Goal: Check status: Check status

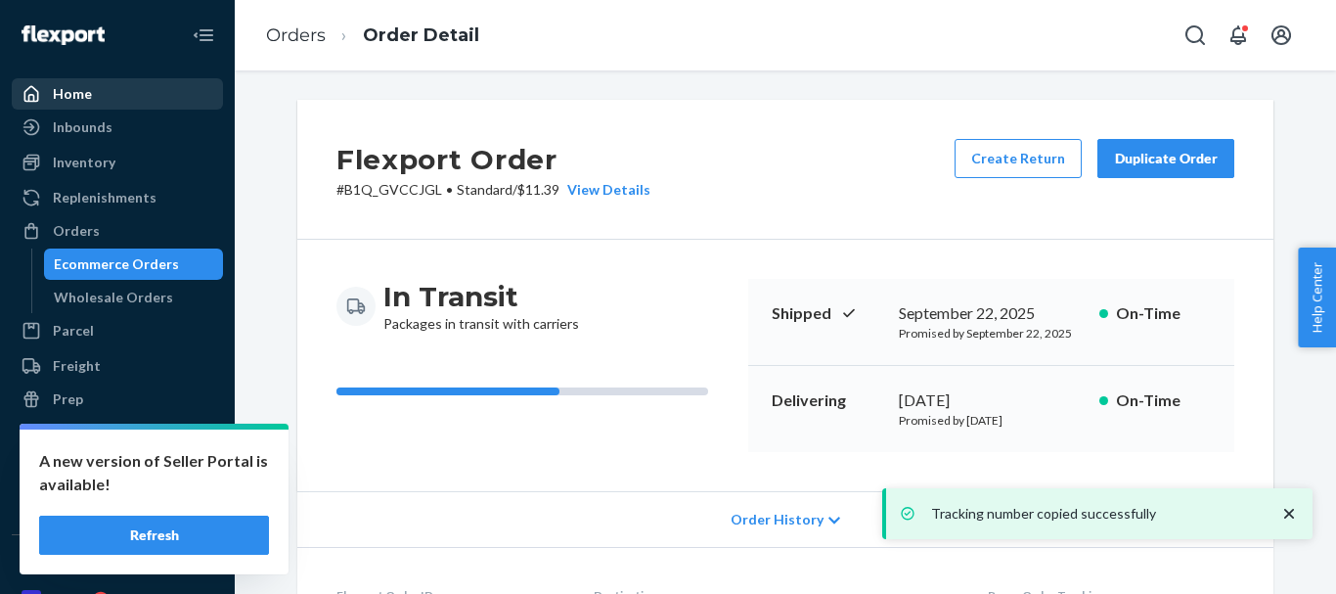
scroll to position [587, 0]
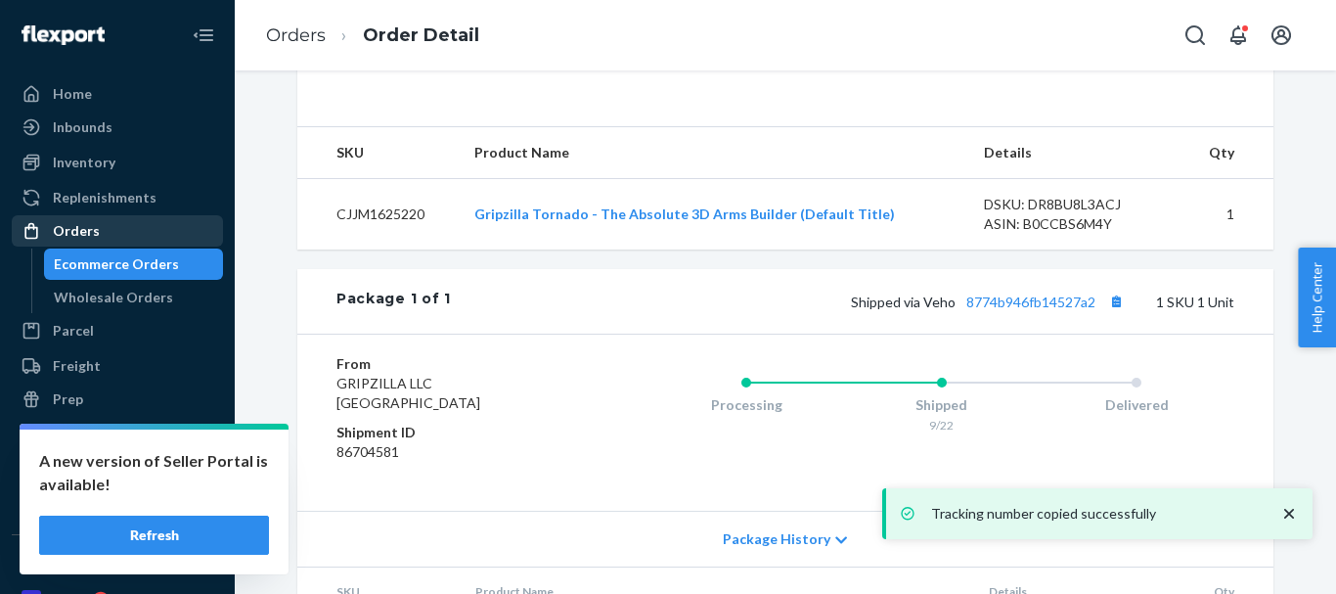
click at [89, 233] on div "Orders" at bounding box center [76, 231] width 47 height 20
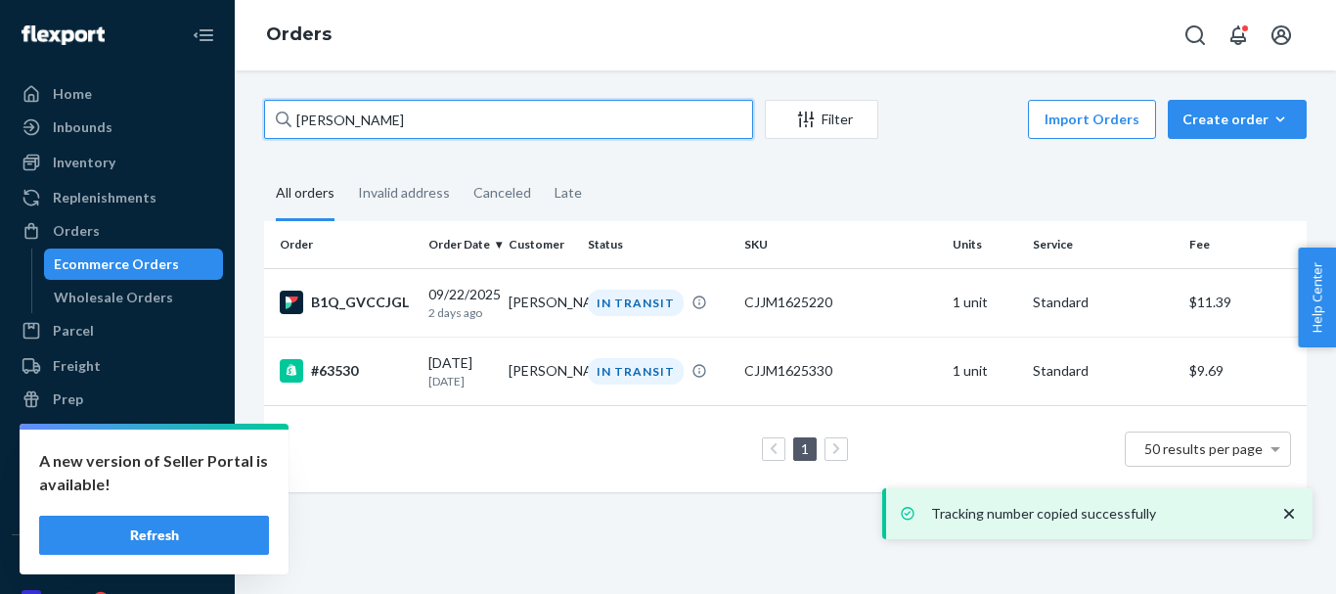
click at [338, 112] on input "[PERSON_NAME]" at bounding box center [508, 119] width 489 height 39
paste input "[PERSON_NAME]"
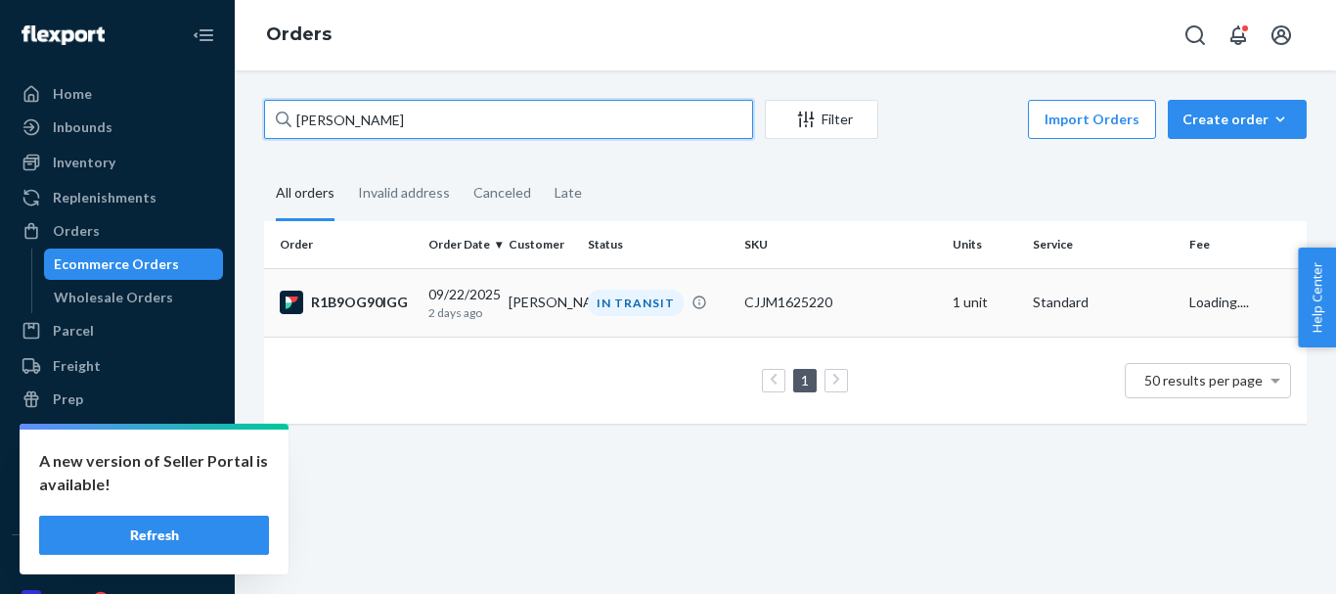
type input "[PERSON_NAME]"
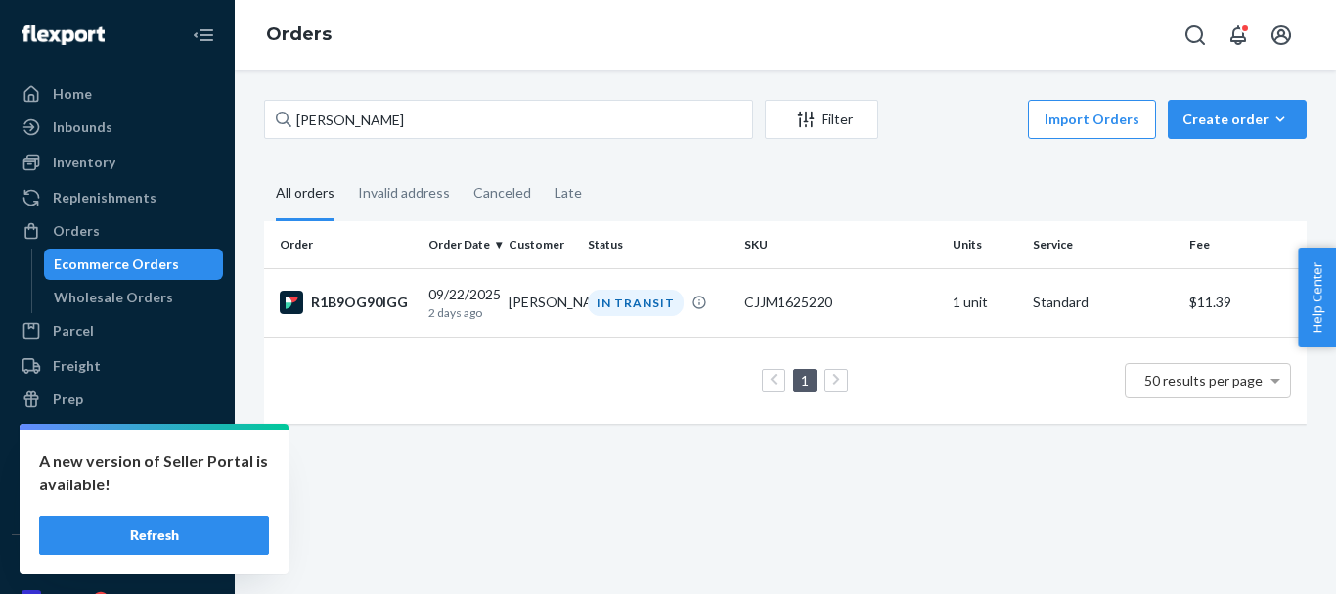
drag, startPoint x: 633, startPoint y: 291, endPoint x: 608, endPoint y: 251, distance: 47.0
click at [633, 291] on div "IN TRANSIT" at bounding box center [636, 303] width 96 height 26
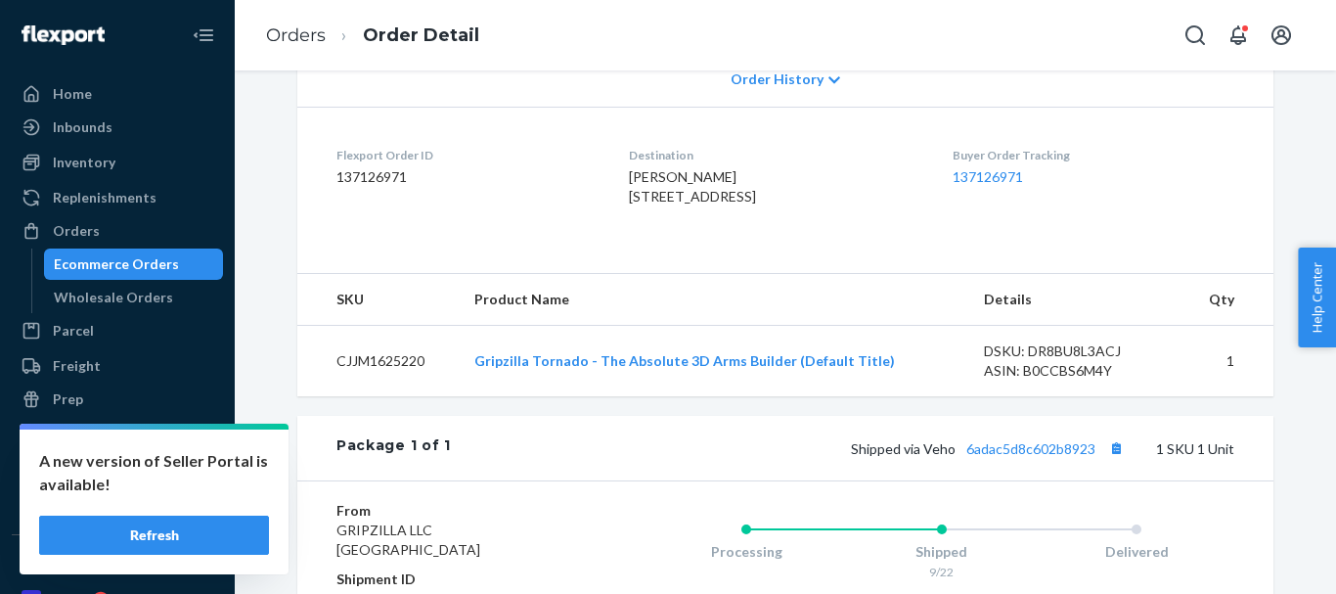
scroll to position [489, 0]
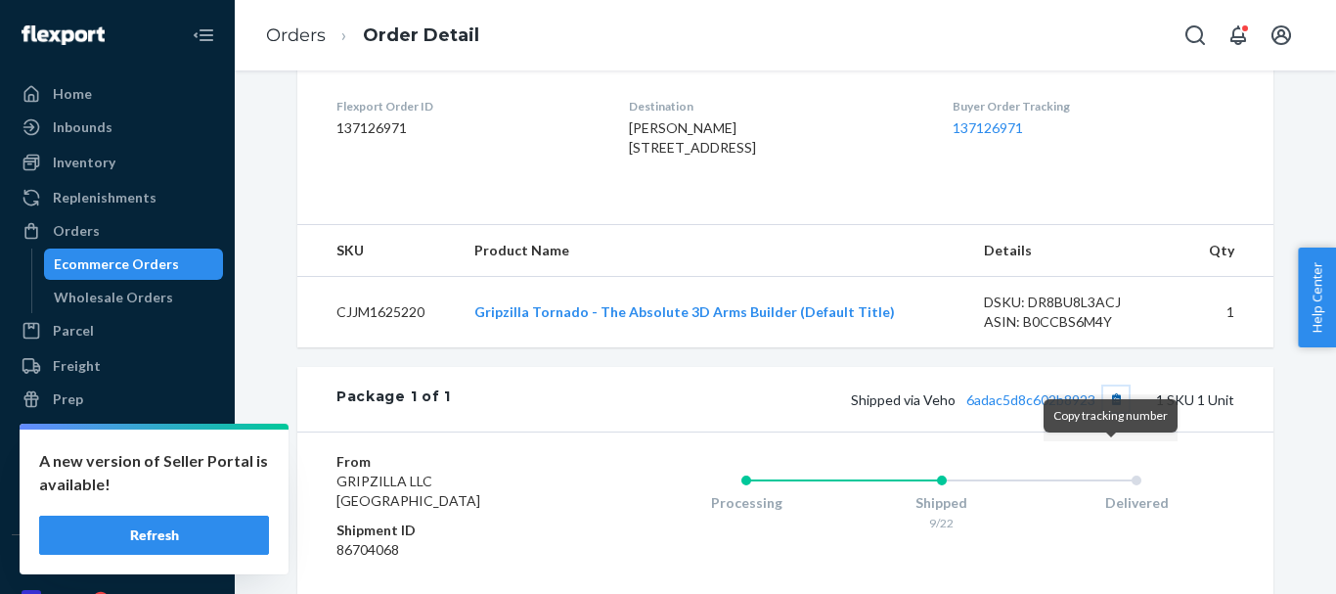
click at [1109, 412] on button "Copy tracking number" at bounding box center [1115, 398] width 25 height 25
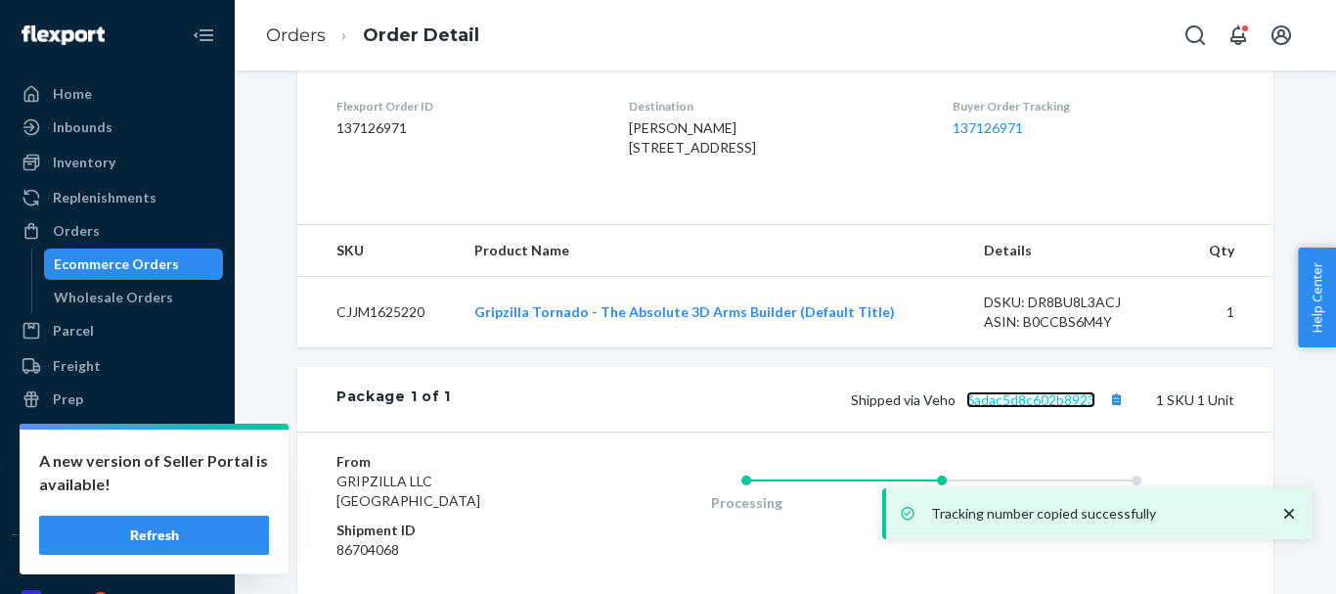
click at [1060, 408] on link "6adac5d8c602b8923" at bounding box center [1030, 399] width 129 height 17
click at [280, 30] on link "Orders" at bounding box center [296, 35] width 60 height 22
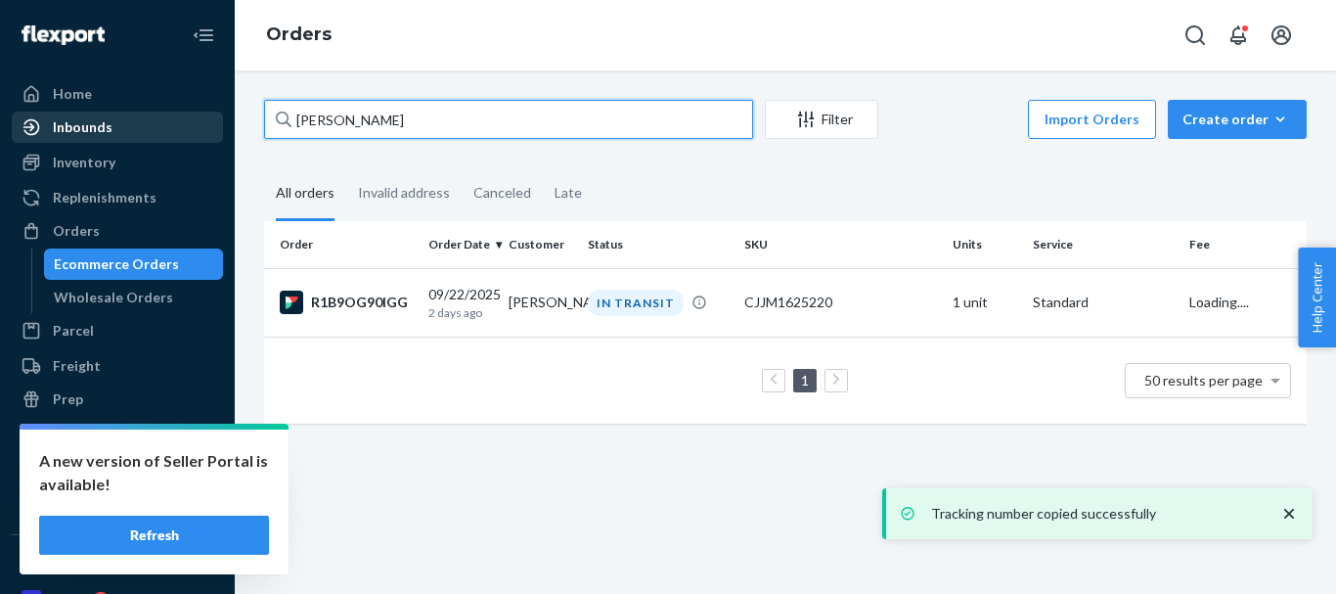
drag, startPoint x: 381, startPoint y: 119, endPoint x: 131, endPoint y: 116, distance: 250.4
click at [131, 117] on div "Home Inbounds Shipping Plans Problems Inventory Products Replenishments Orders …" at bounding box center [668, 297] width 1336 height 594
paste input "[PERSON_NAME]"
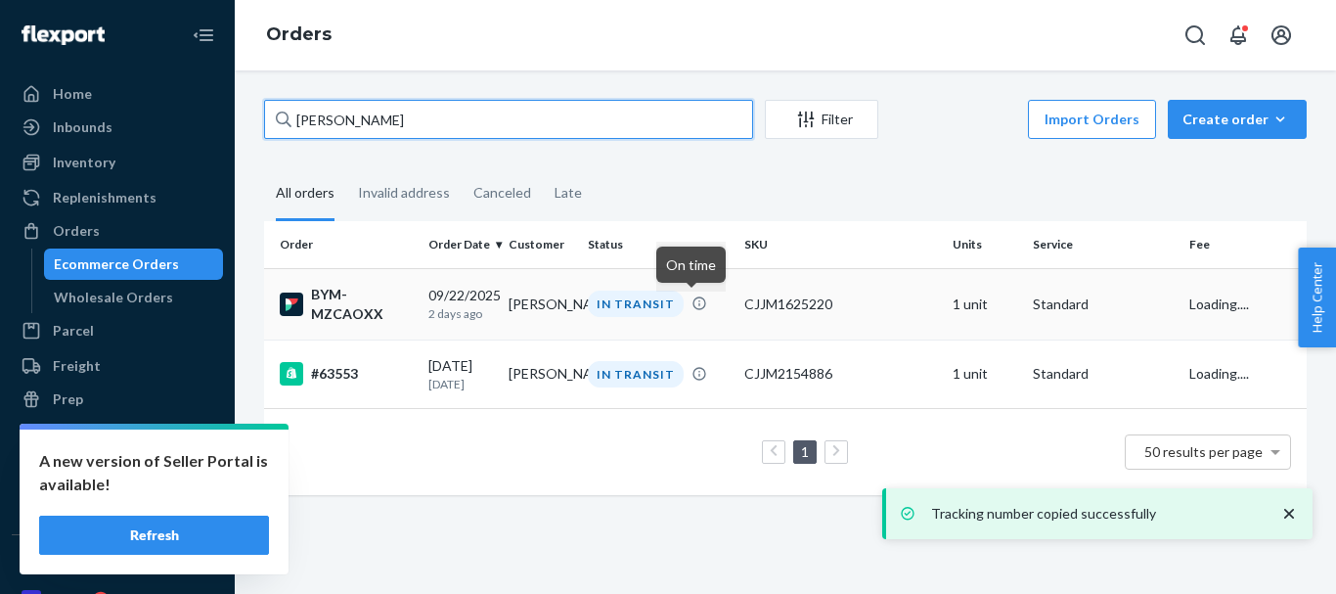
type input "[PERSON_NAME]"
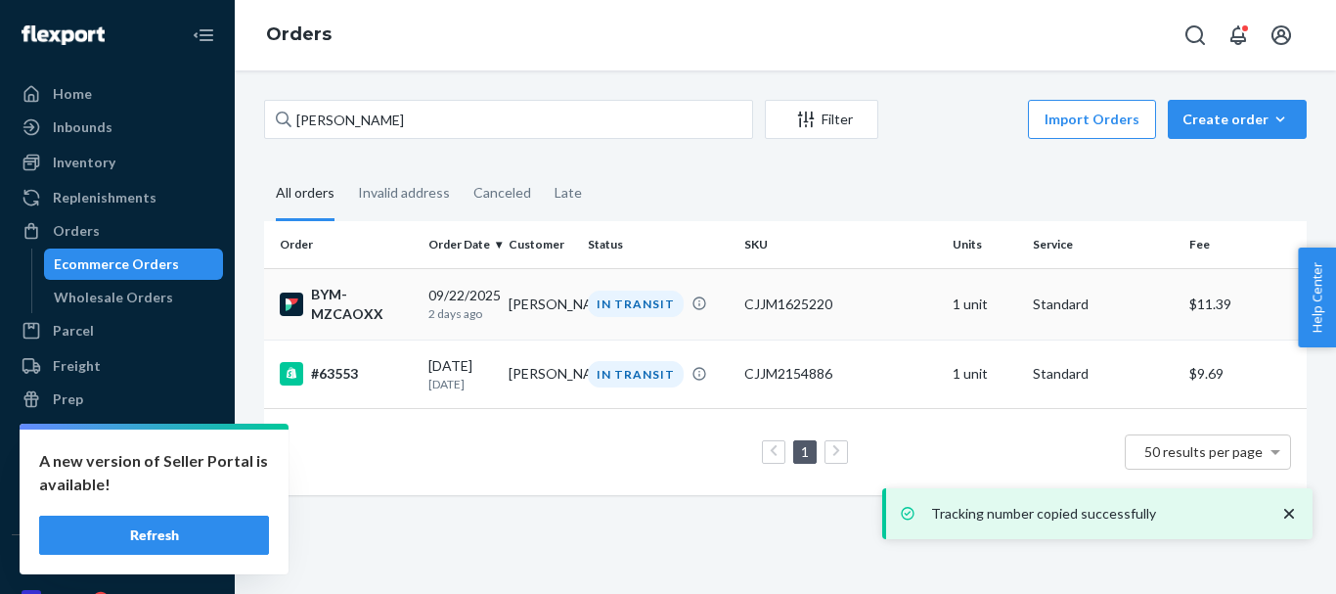
click at [643, 304] on div "IN TRANSIT" at bounding box center [636, 304] width 96 height 26
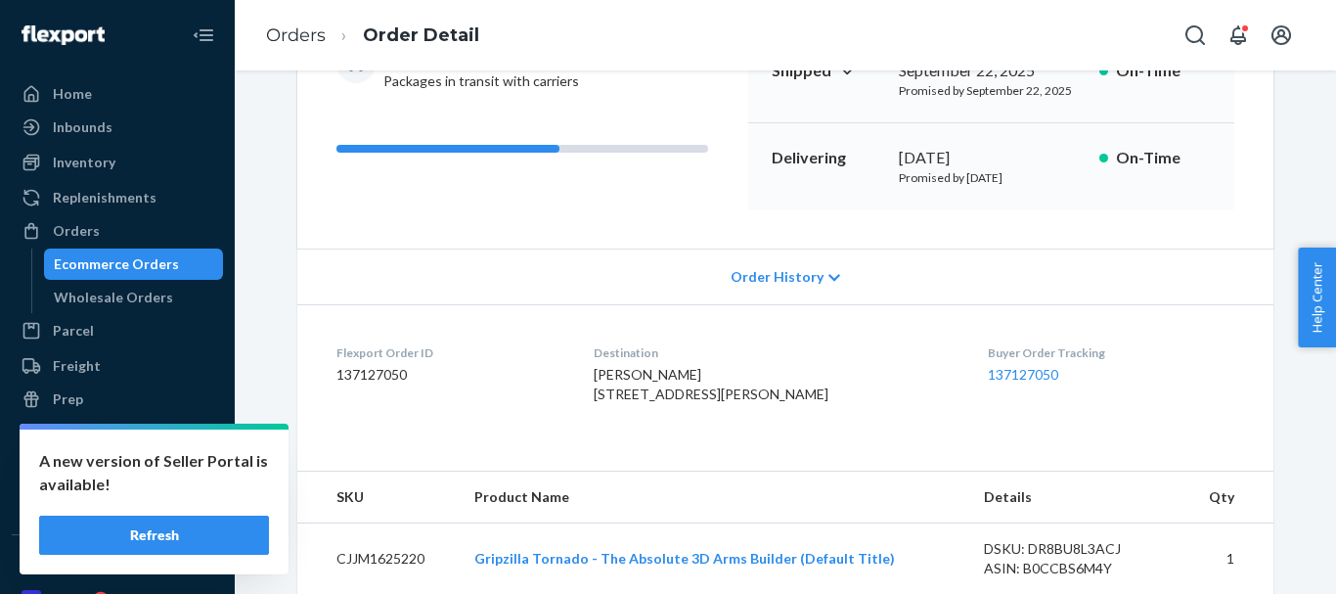
scroll to position [391, 0]
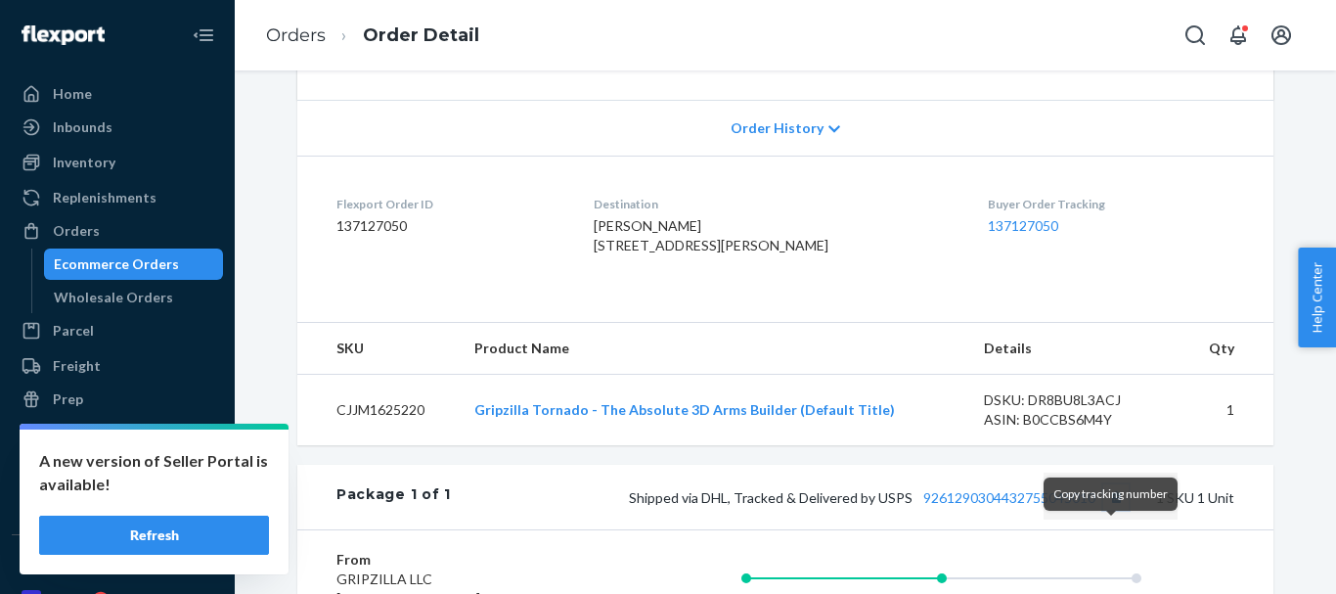
click at [1106, 510] on button "Copy tracking number" at bounding box center [1115, 496] width 25 height 25
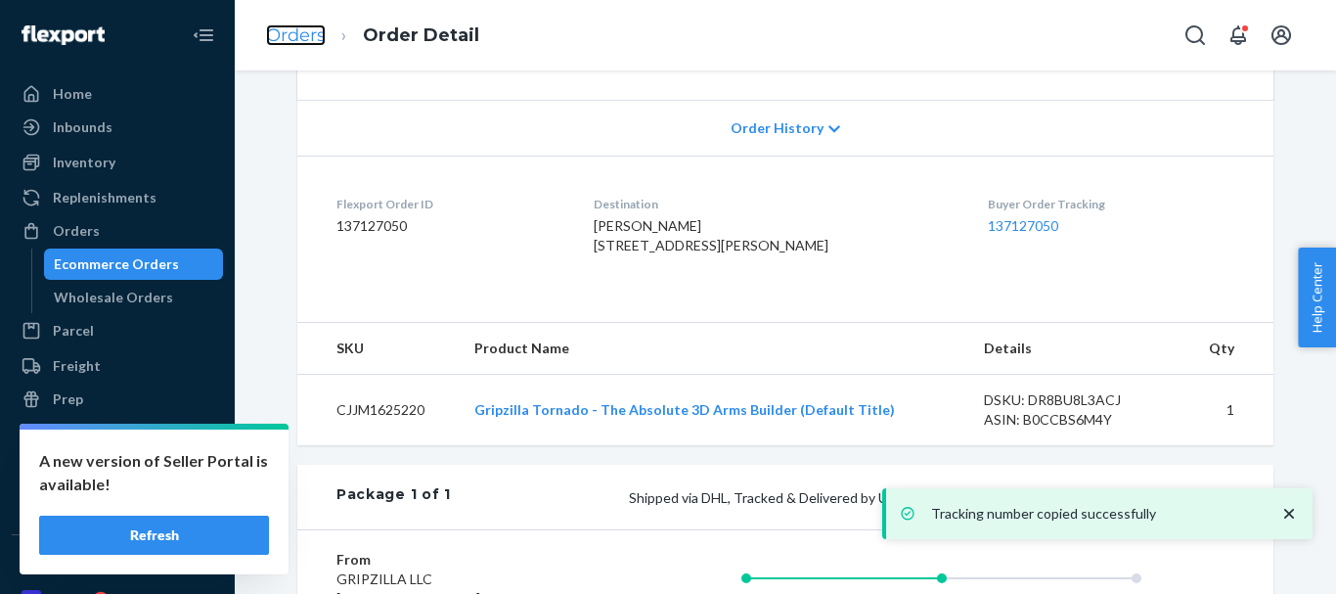
click at [288, 34] on link "Orders" at bounding box center [296, 35] width 60 height 22
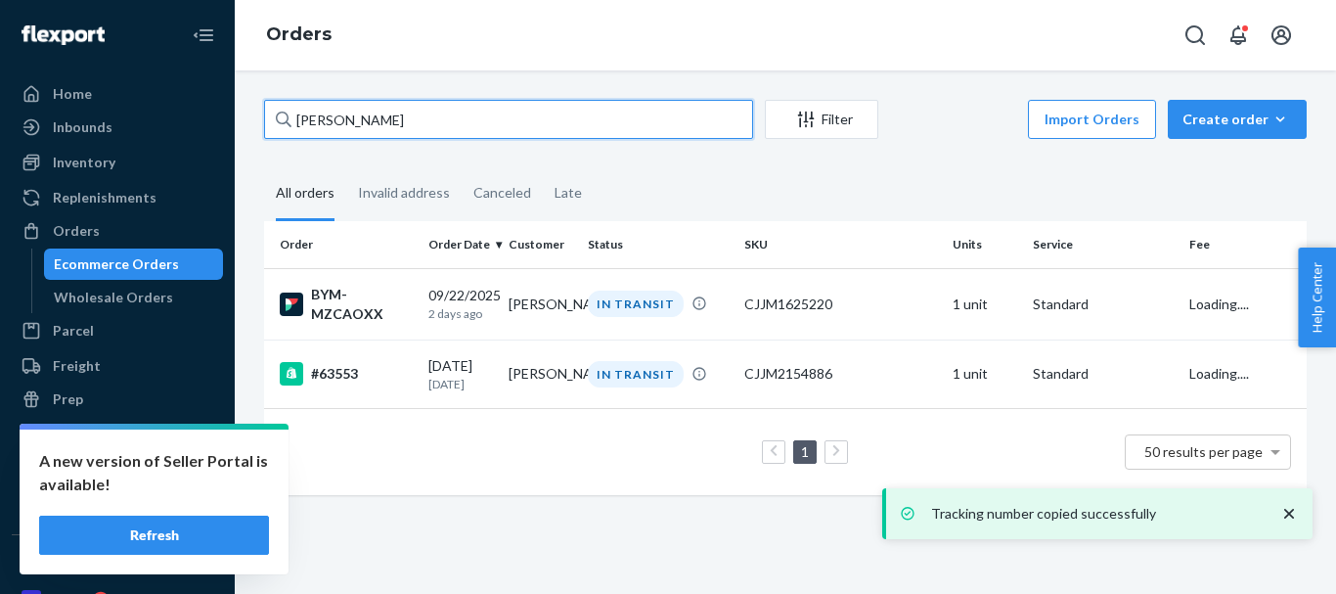
drag, startPoint x: 396, startPoint y: 111, endPoint x: 132, endPoint y: 69, distance: 267.3
click at [48, 61] on div "Home Inbounds Shipping Plans Problems Inventory Products Replenishments Orders …" at bounding box center [668, 297] width 1336 height 594
paste input "[PERSON_NAME]"
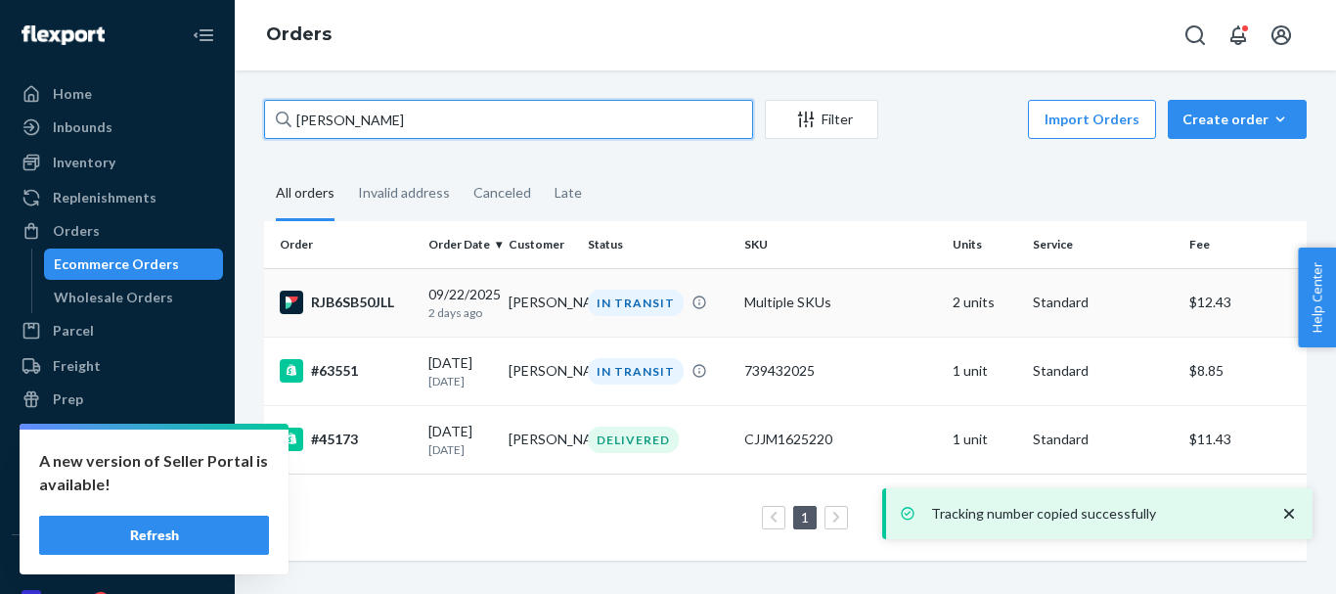
type input "[PERSON_NAME]"
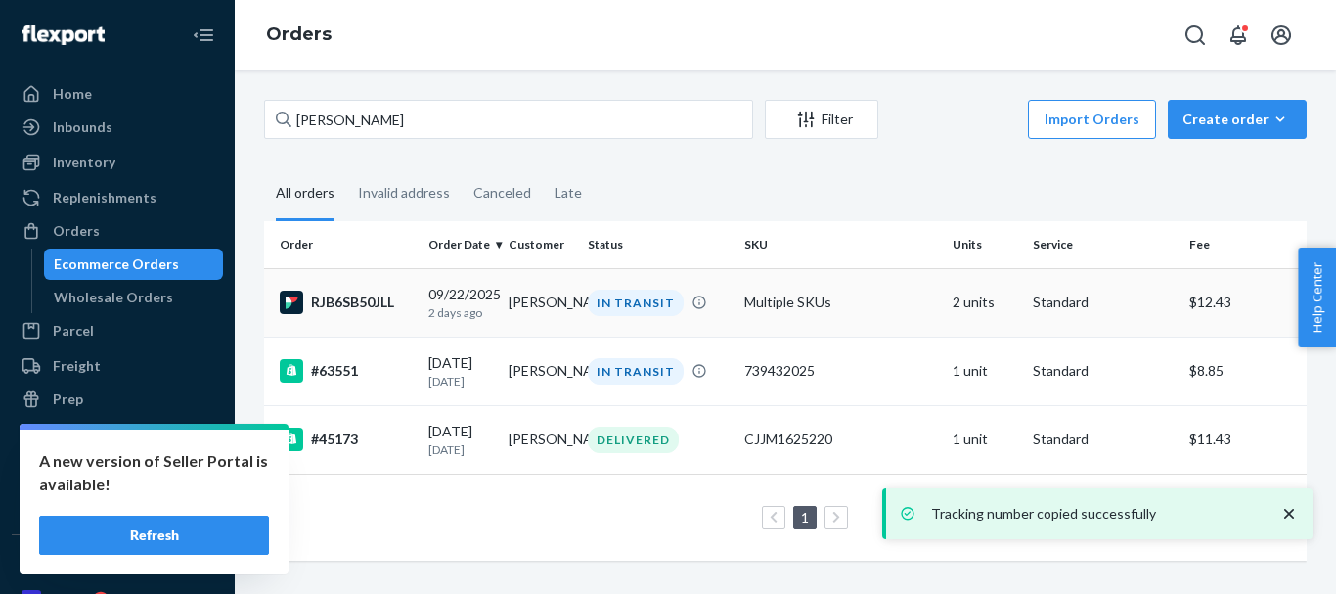
click at [649, 325] on td "IN TRANSIT" at bounding box center [658, 302] width 157 height 68
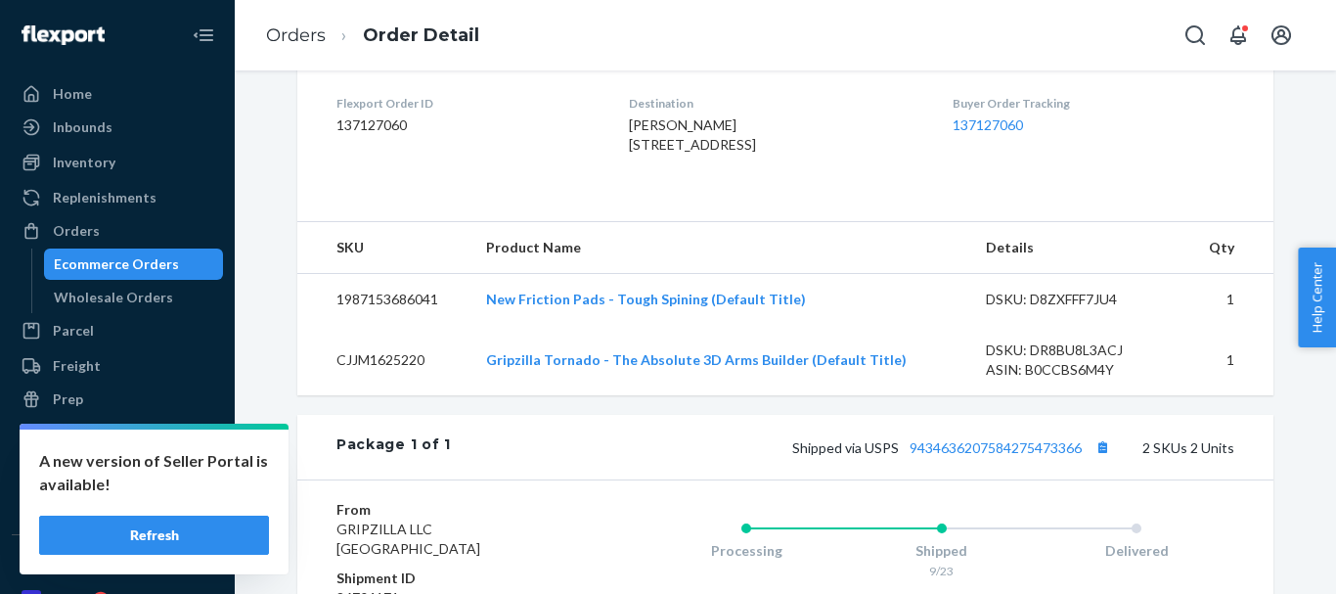
scroll to position [587, 0]
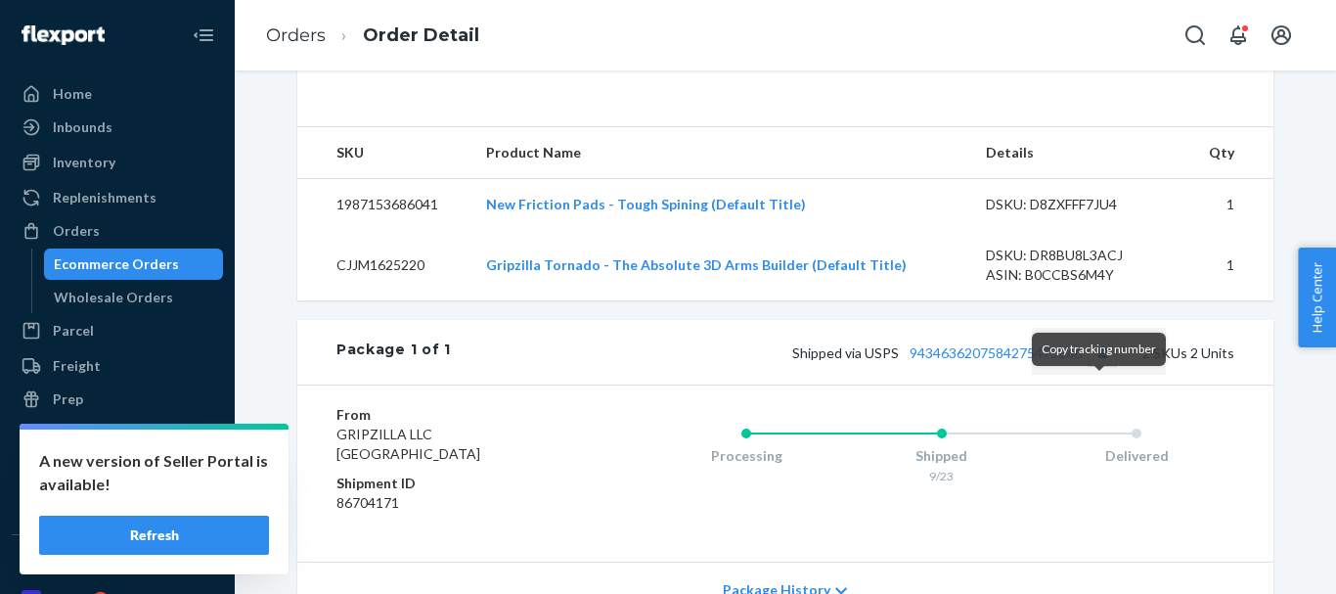
click at [1096, 365] on button "Copy tracking number" at bounding box center [1102, 351] width 25 height 25
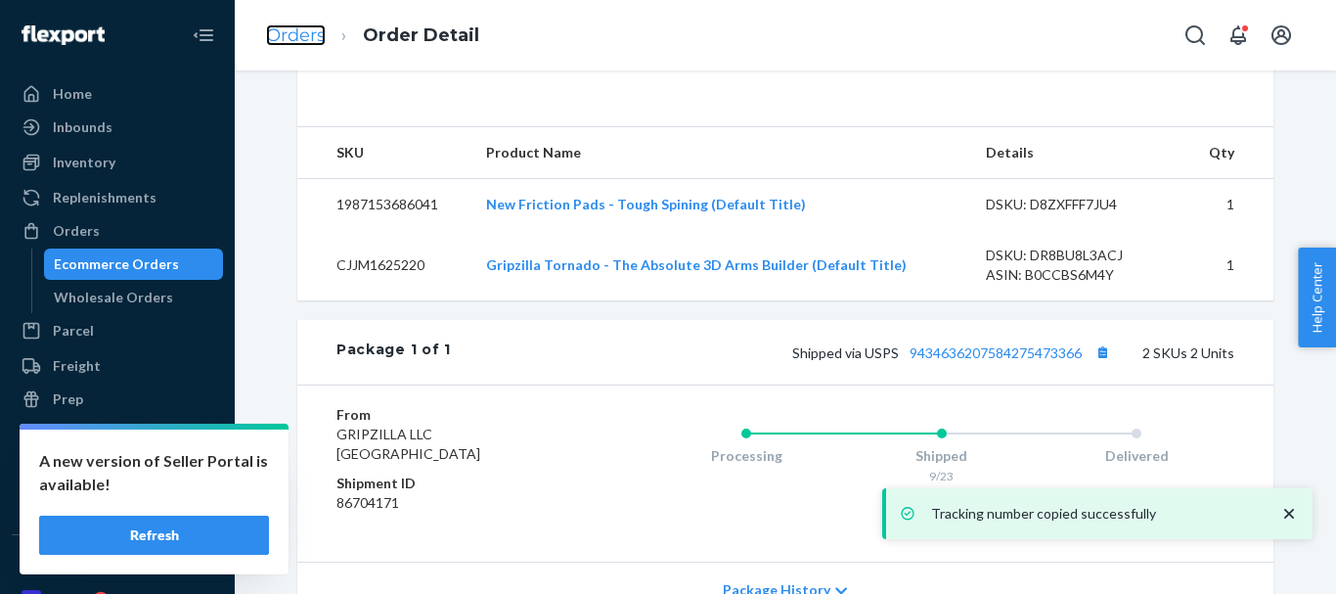
click at [315, 40] on link "Orders" at bounding box center [296, 35] width 60 height 22
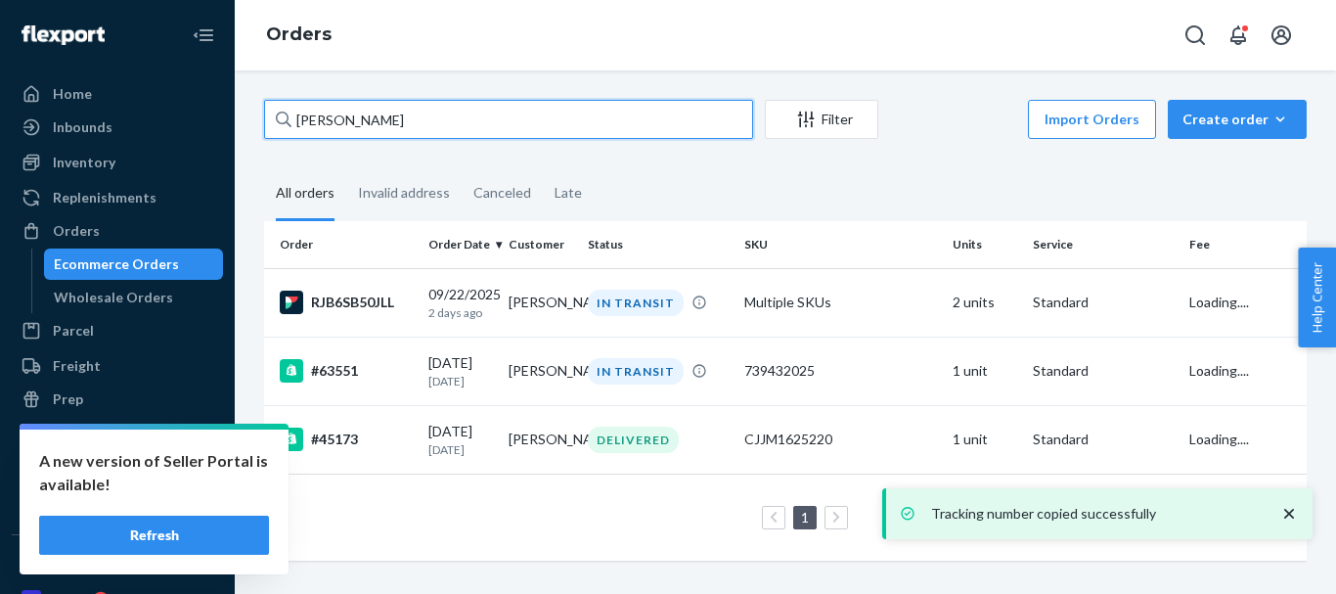
click at [361, 120] on input "[PERSON_NAME]" at bounding box center [508, 119] width 489 height 39
paste input "[PERSON_NAME]"
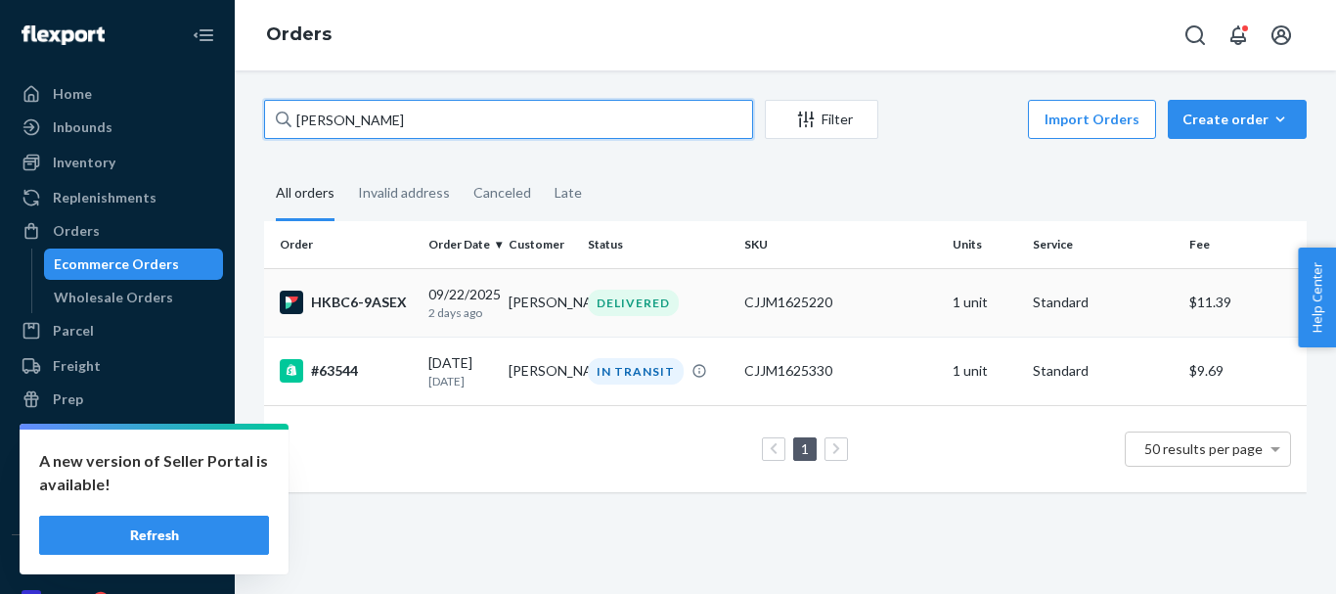
type input "[PERSON_NAME]"
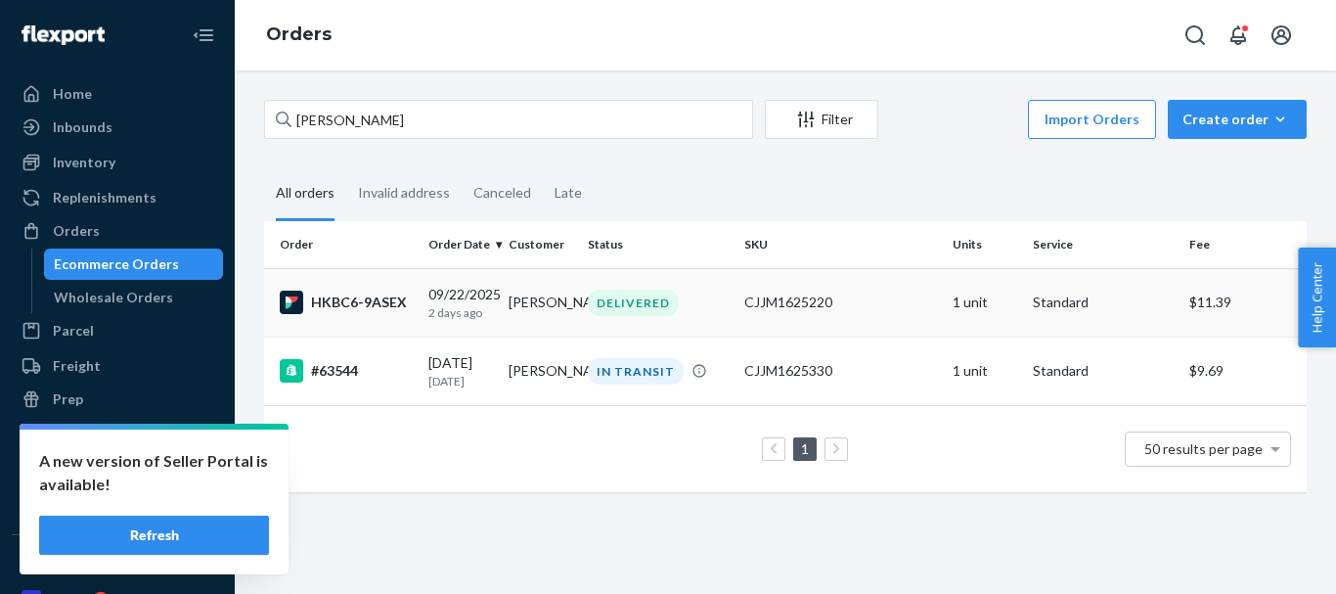
click at [620, 308] on div "DELIVERED" at bounding box center [633, 303] width 91 height 26
click at [624, 308] on div "DELIVERED" at bounding box center [633, 303] width 91 height 26
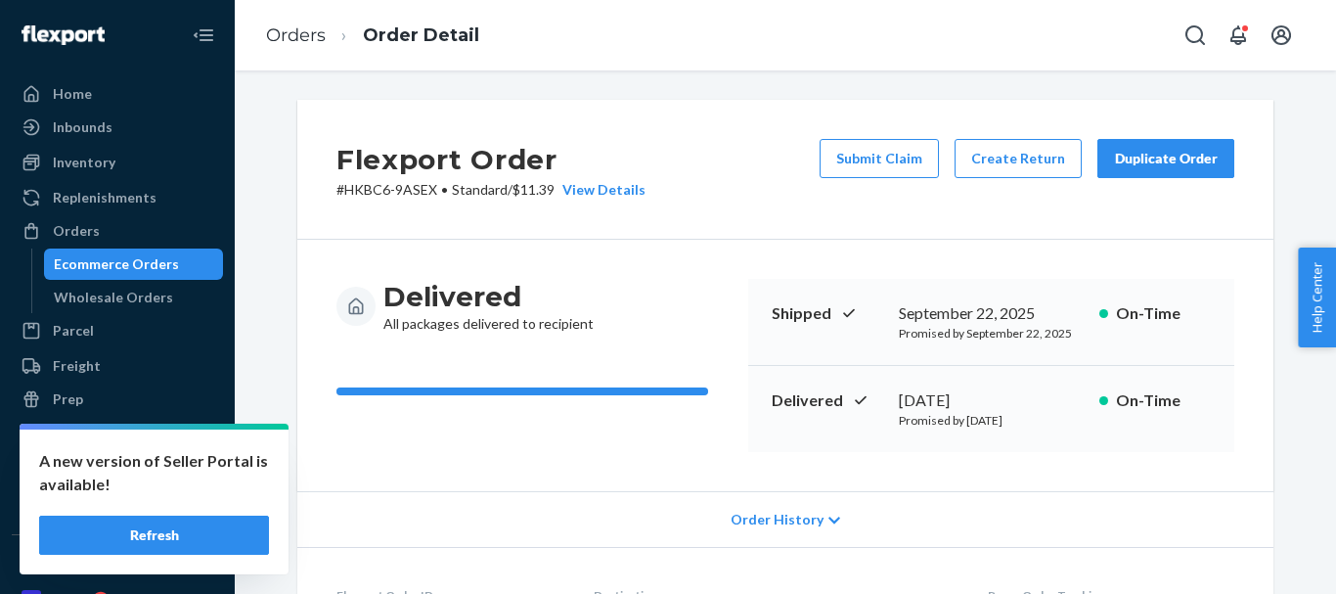
scroll to position [489, 0]
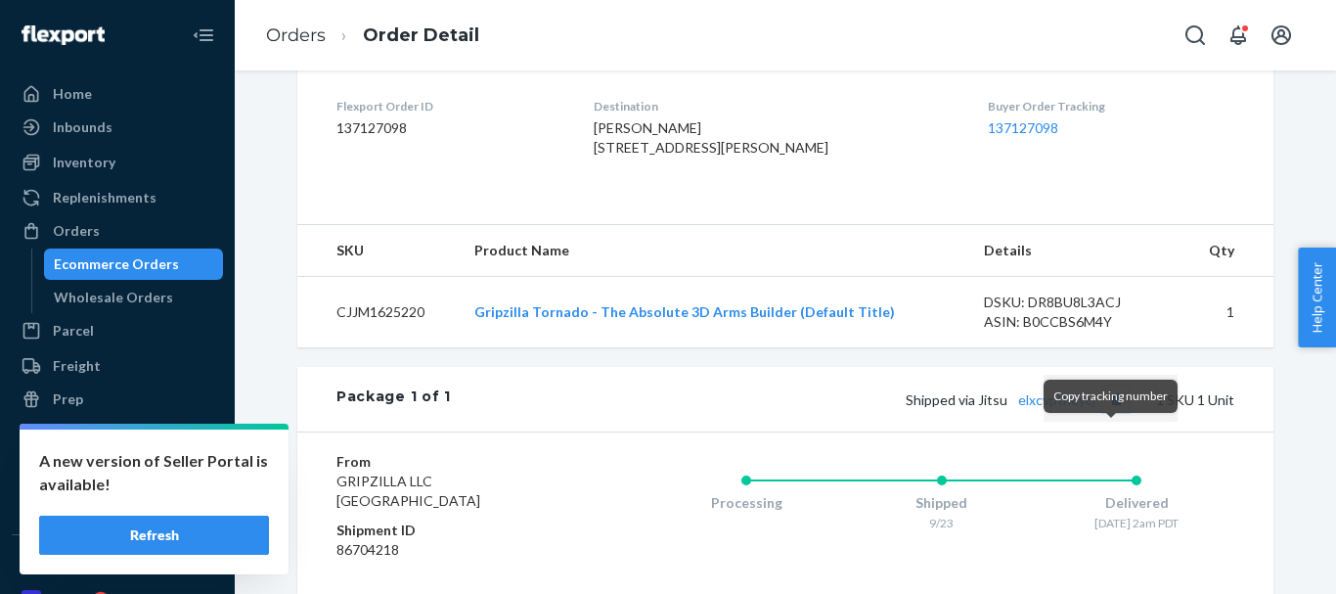
click at [1115, 412] on button "Copy tracking number" at bounding box center [1115, 398] width 25 height 25
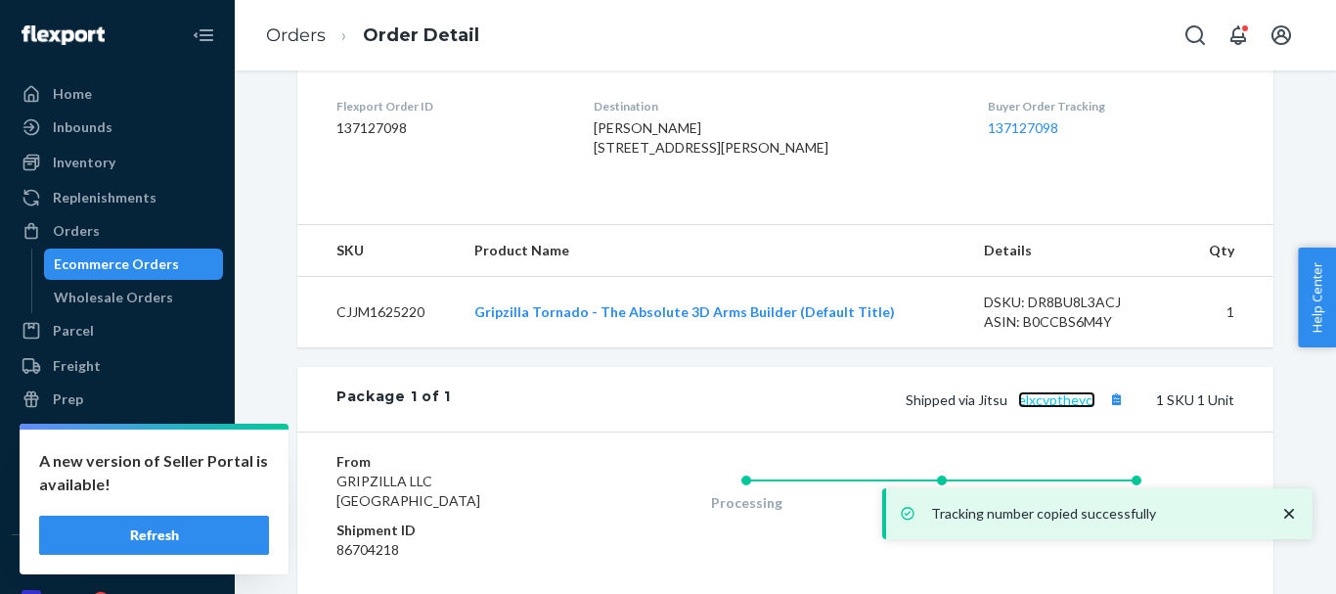
click at [1052, 408] on link "elxcvptheycj" at bounding box center [1056, 399] width 77 height 17
click at [295, 37] on link "Orders" at bounding box center [296, 35] width 60 height 22
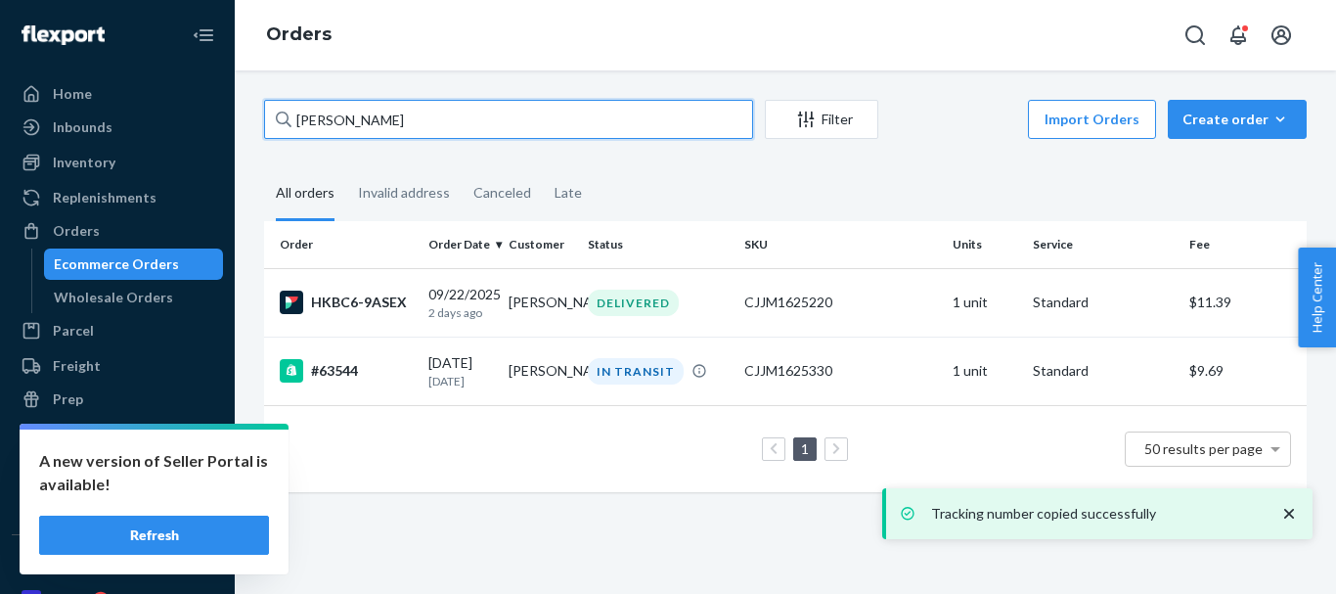
drag, startPoint x: 184, startPoint y: 123, endPoint x: 145, endPoint y: 111, distance: 41.1
click at [93, 123] on div "Home Inbounds Shipping Plans Problems Inventory Products Replenishments Orders …" at bounding box center [668, 297] width 1336 height 594
paste input "[PERSON_NAME]"
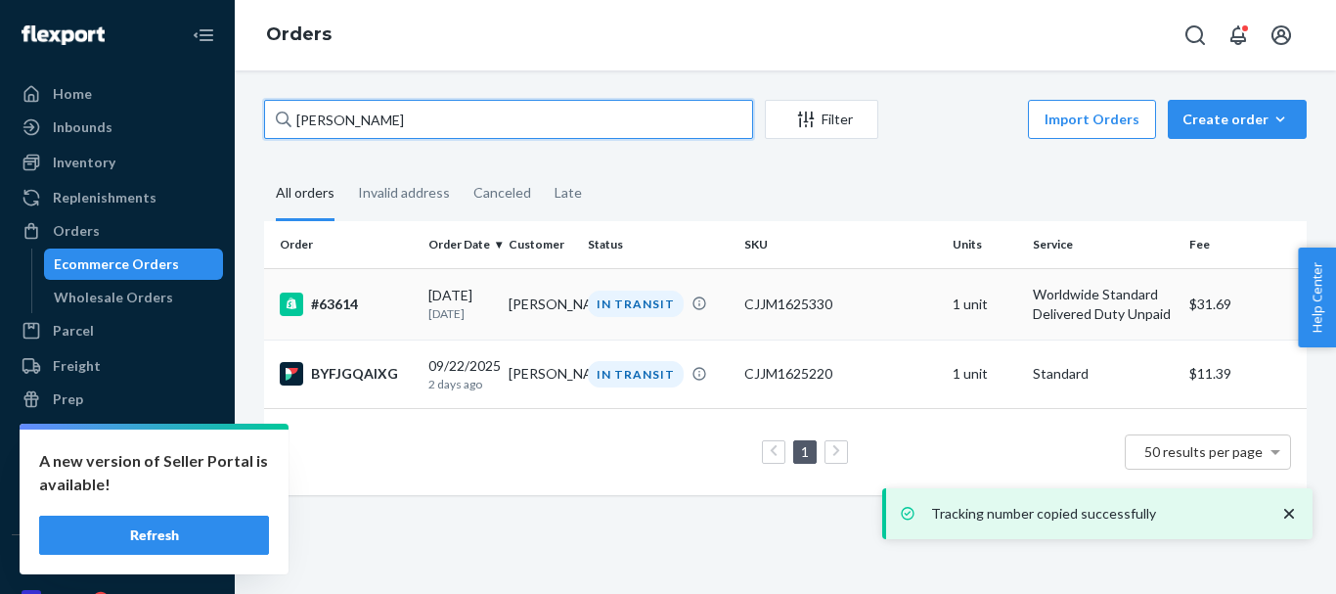
type input "[PERSON_NAME]"
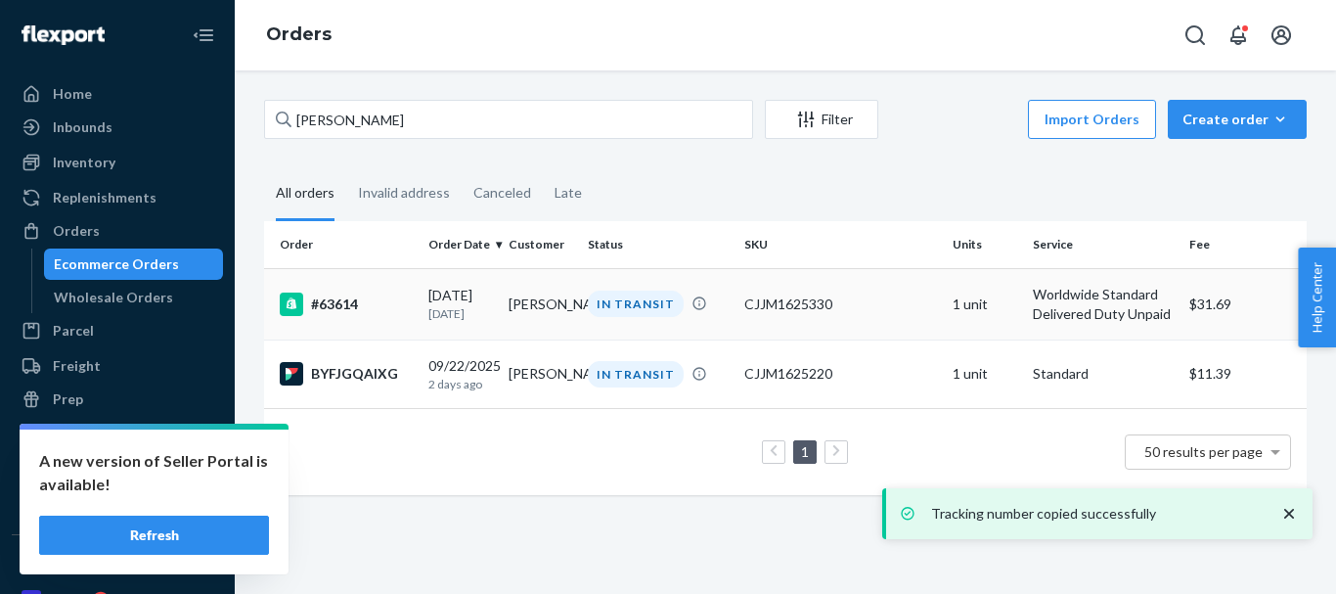
click at [627, 297] on div "IN TRANSIT" at bounding box center [636, 304] width 96 height 26
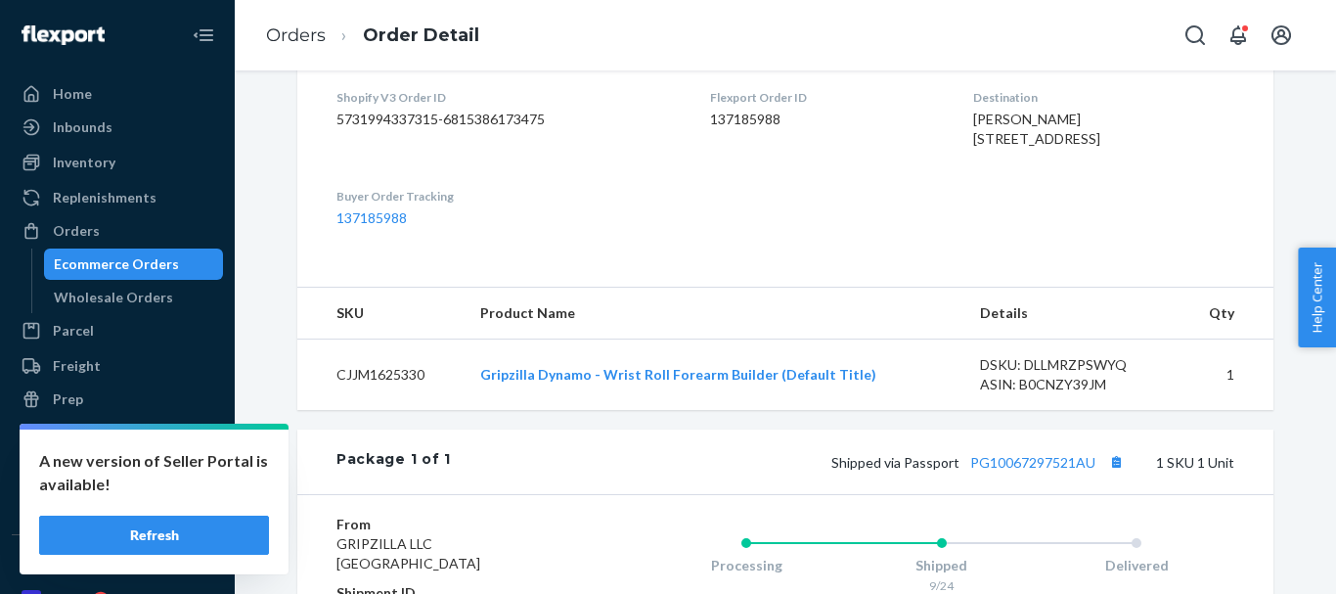
scroll to position [685, 0]
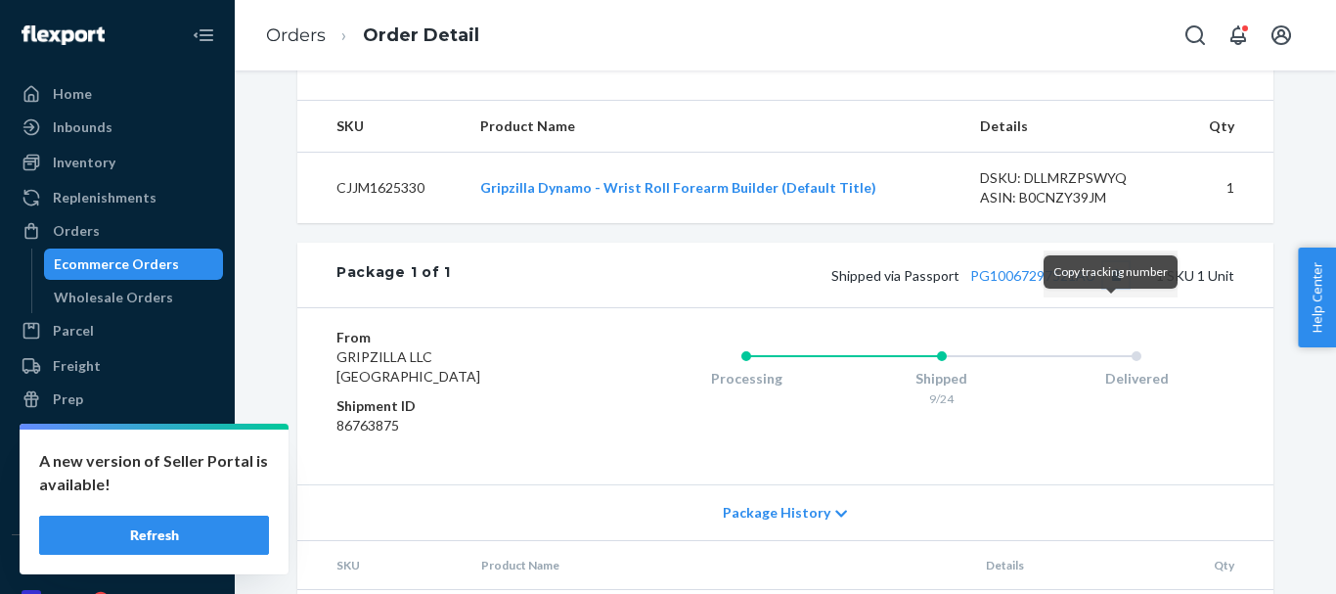
click at [1109, 288] on button "Copy tracking number" at bounding box center [1115, 274] width 25 height 25
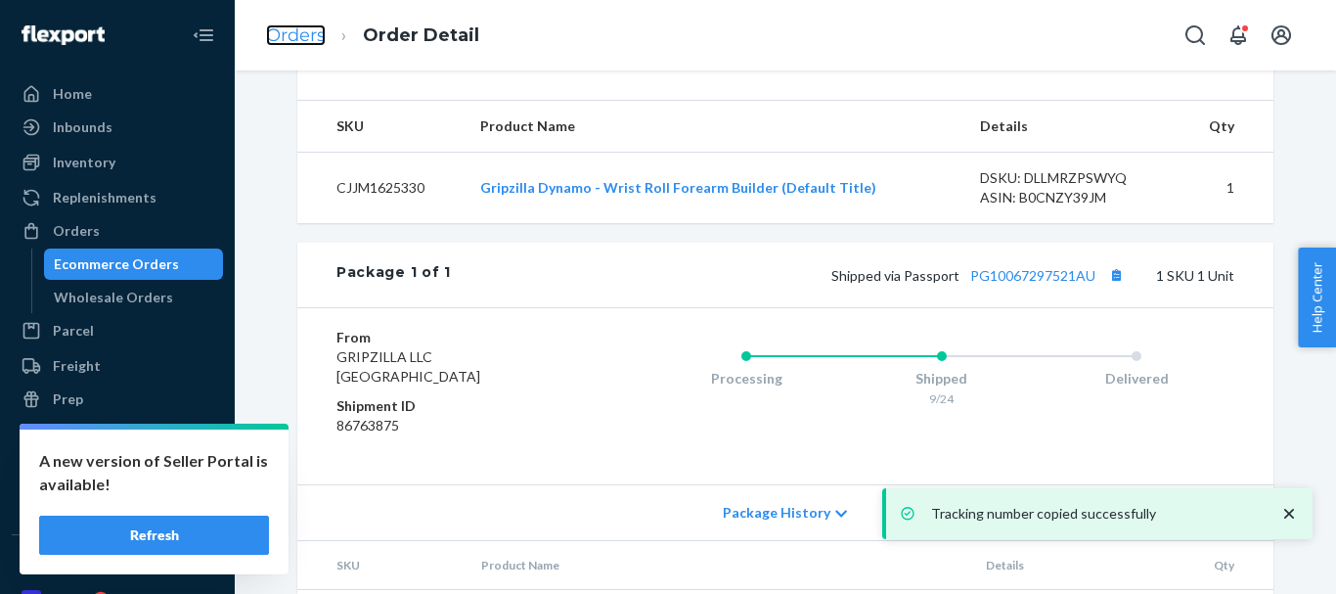
click at [301, 37] on link "Orders" at bounding box center [296, 35] width 60 height 22
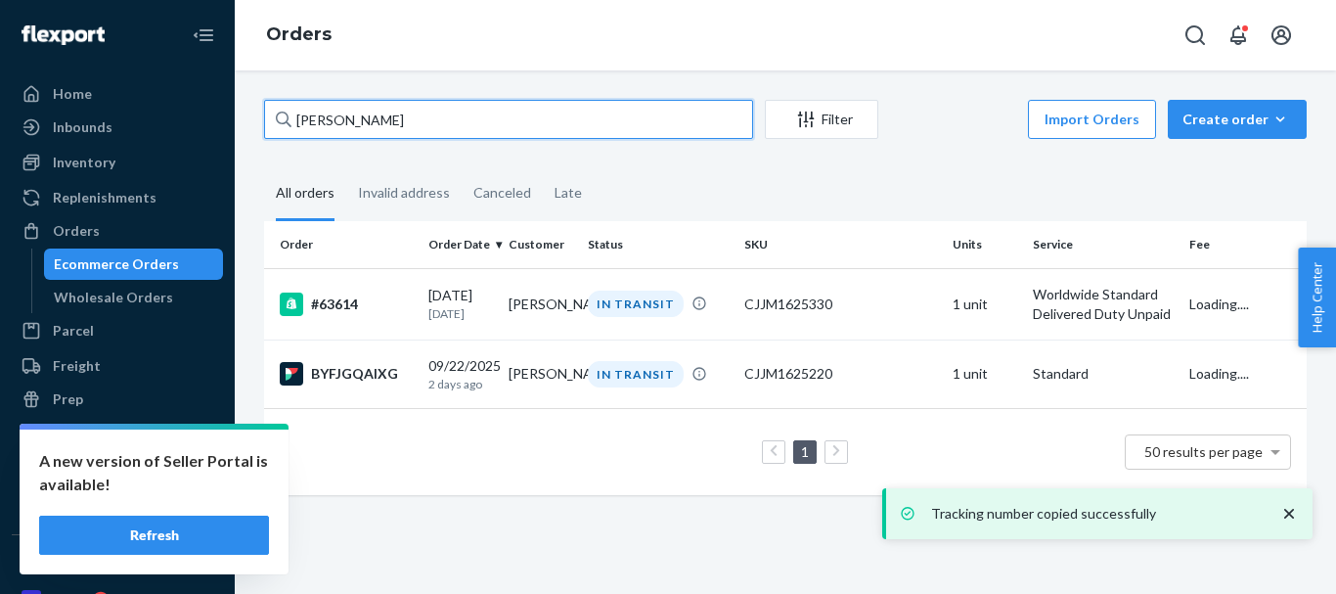
drag, startPoint x: 267, startPoint y: 116, endPoint x: 234, endPoint y: 118, distance: 33.3
click at [226, 116] on div "Home Inbounds Shipping Plans Problems Inventory Products Replenishments Orders …" at bounding box center [668, 297] width 1336 height 594
paste input "[PERSON_NAME]"
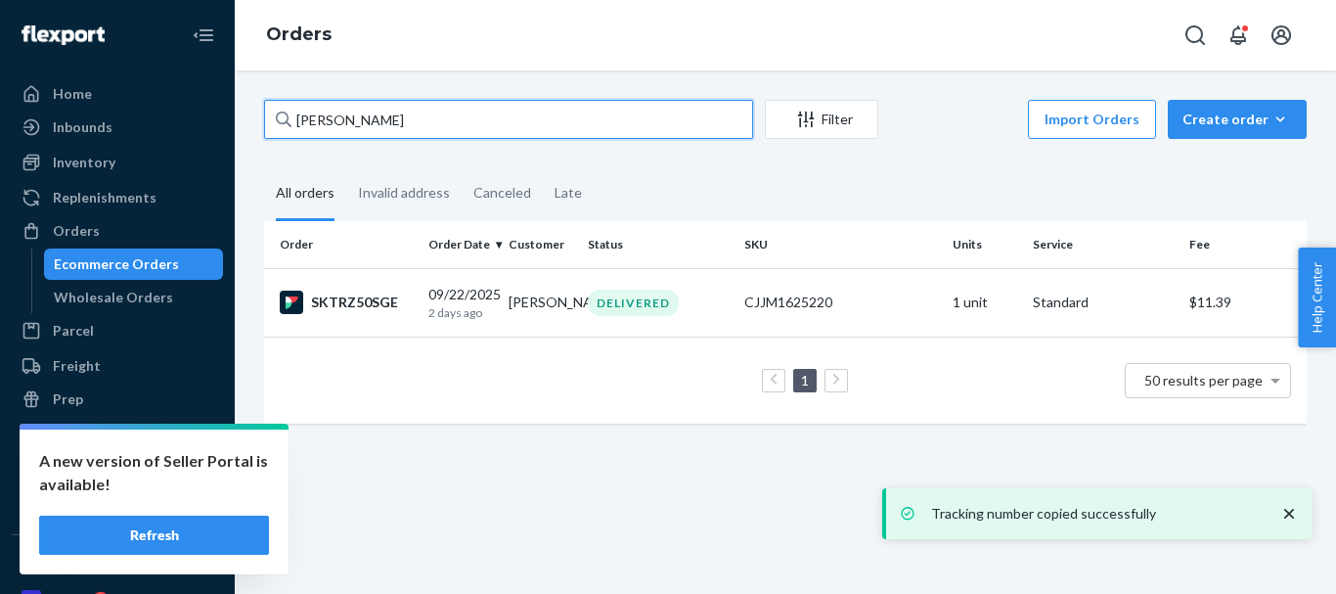
type input "[PERSON_NAME]"
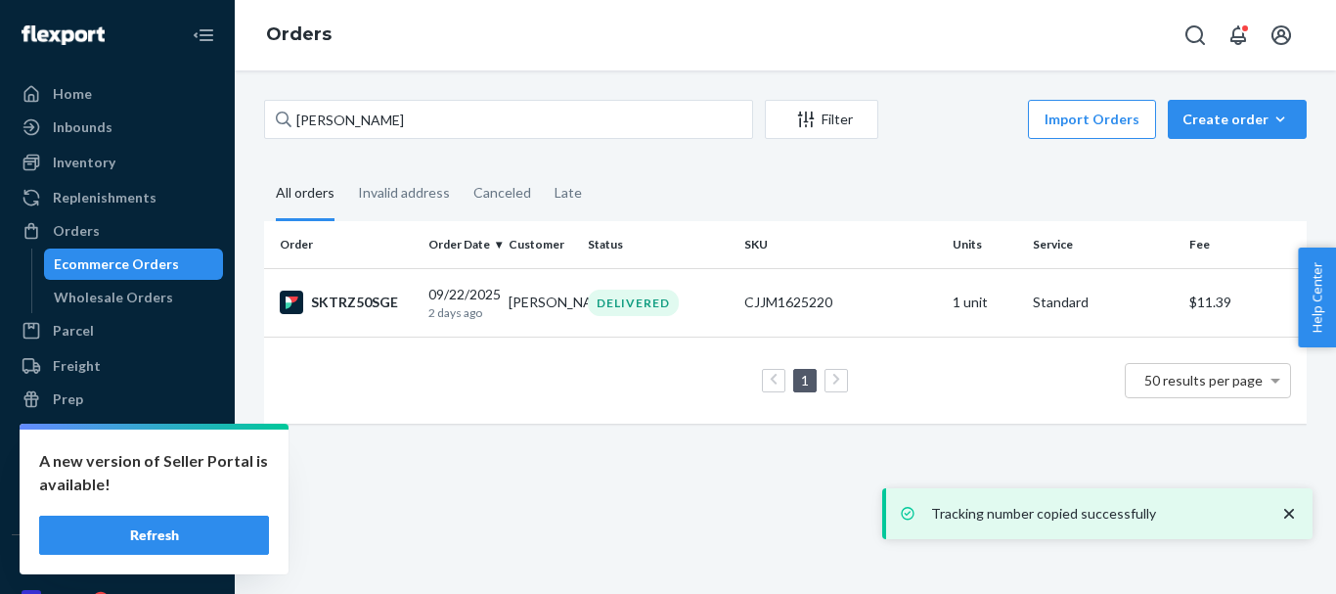
click at [597, 275] on td "DELIVERED" at bounding box center [658, 302] width 157 height 68
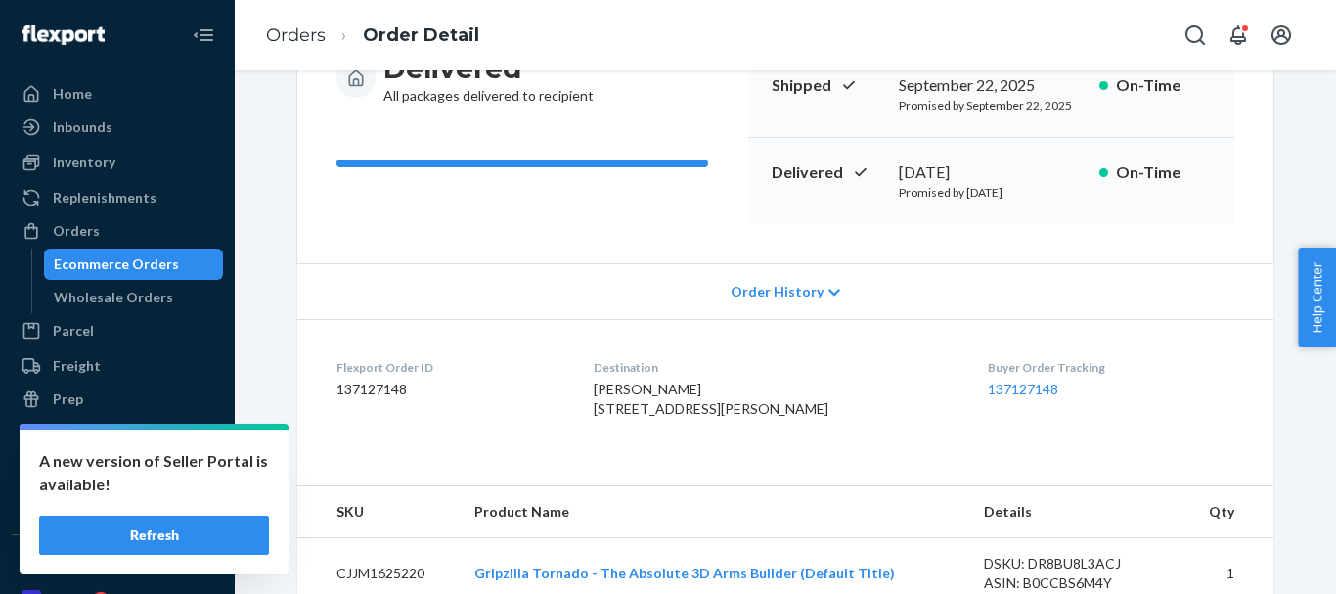
scroll to position [489, 0]
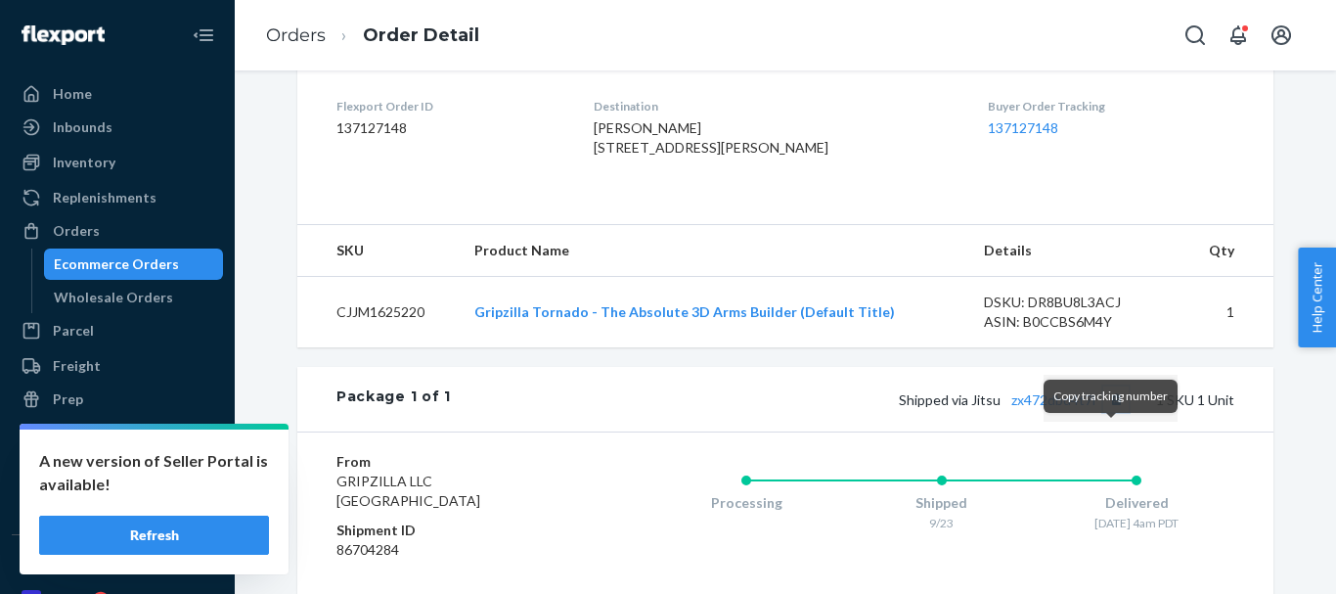
click at [1114, 412] on button "Copy tracking number" at bounding box center [1115, 398] width 25 height 25
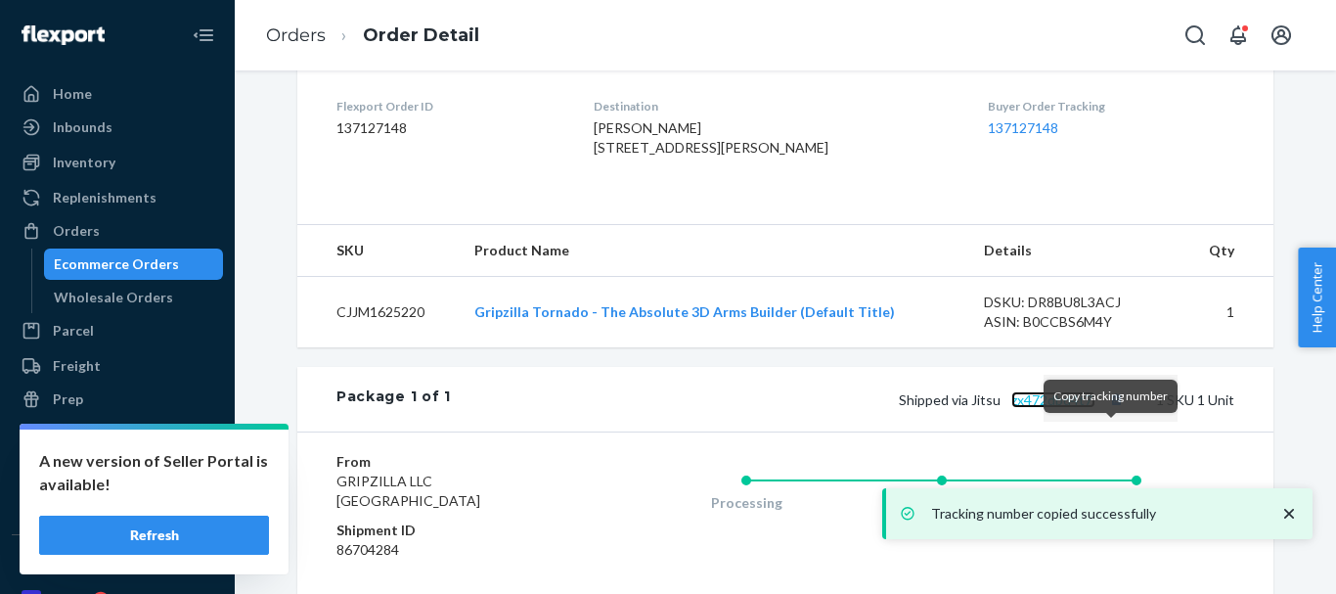
click at [1043, 408] on link "zx472dbd4t7l" at bounding box center [1053, 399] width 84 height 17
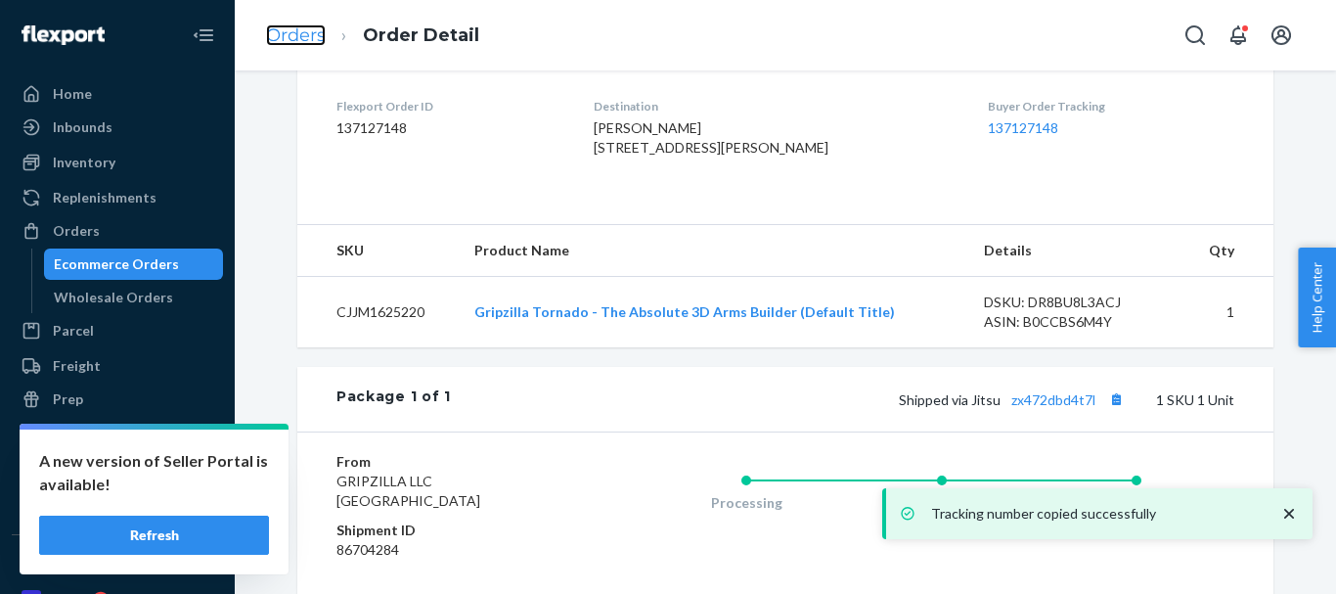
click at [305, 38] on link "Orders" at bounding box center [296, 35] width 60 height 22
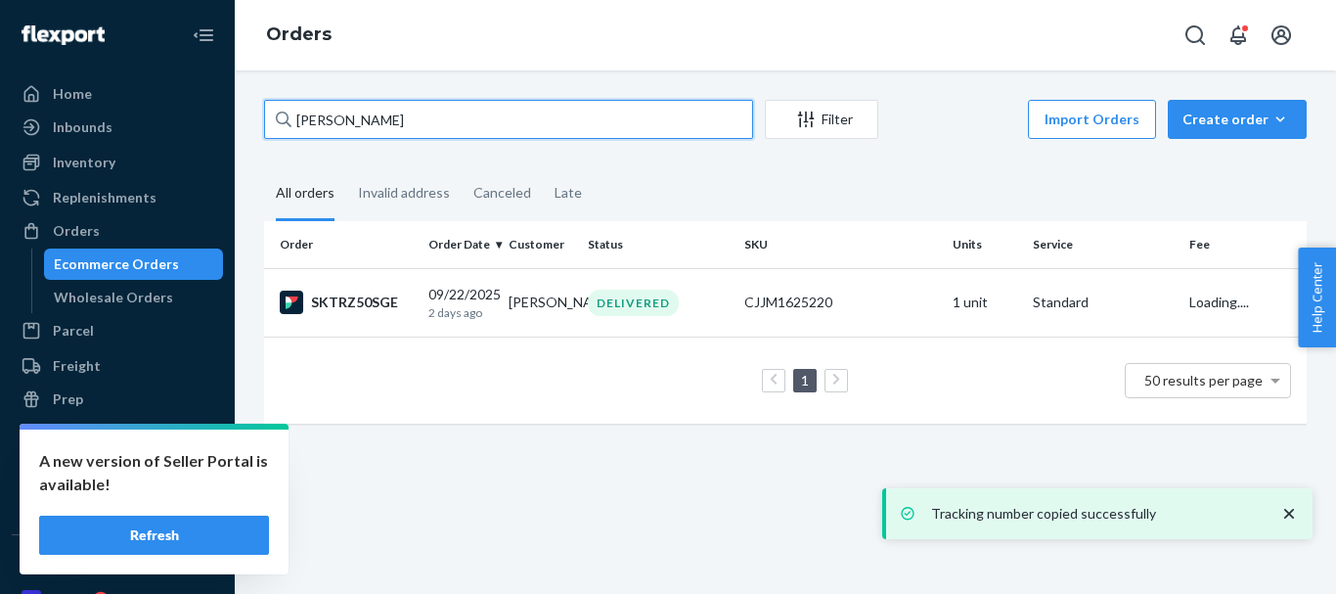
click at [215, 127] on div "Home Inbounds Shipping Plans Problems Inventory Products Replenishments Orders …" at bounding box center [668, 297] width 1336 height 594
paste input "[PERSON_NAME]"
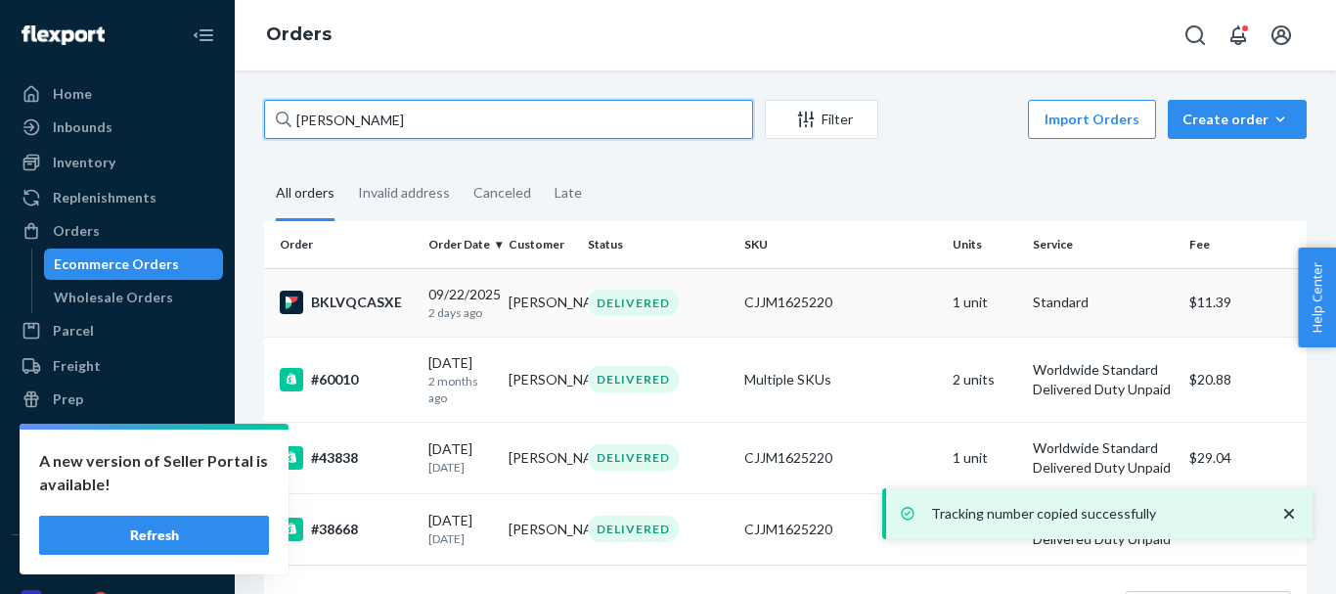
type input "[PERSON_NAME]"
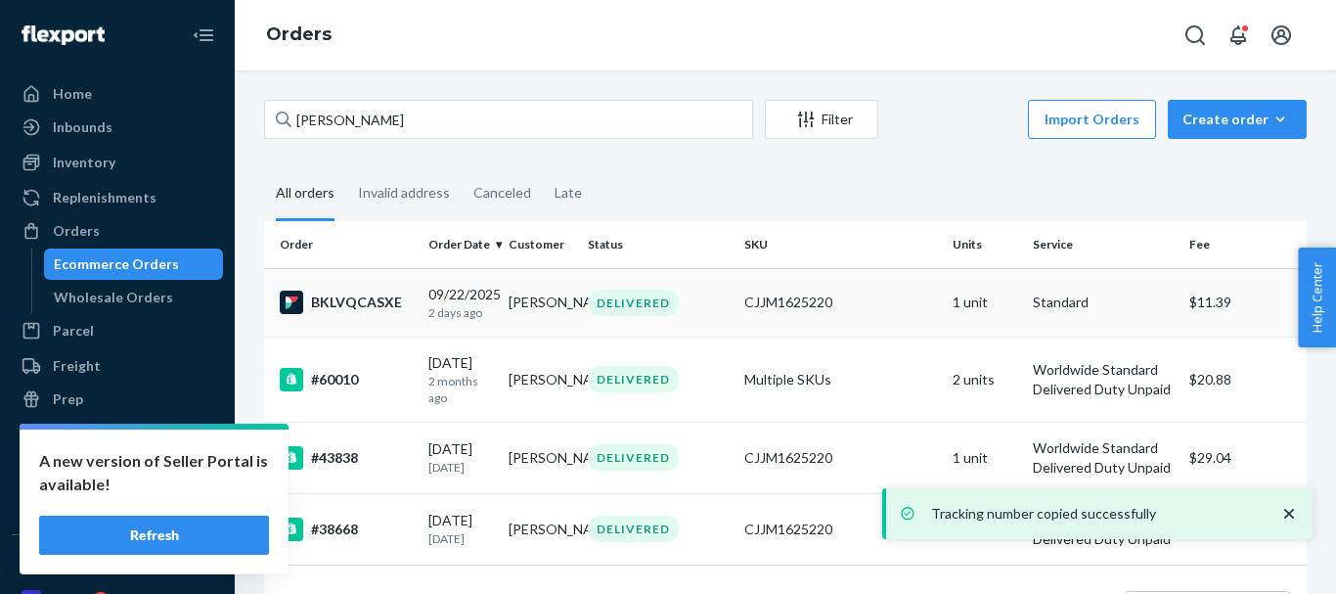
click at [610, 307] on div "DELIVERED" at bounding box center [633, 303] width 91 height 26
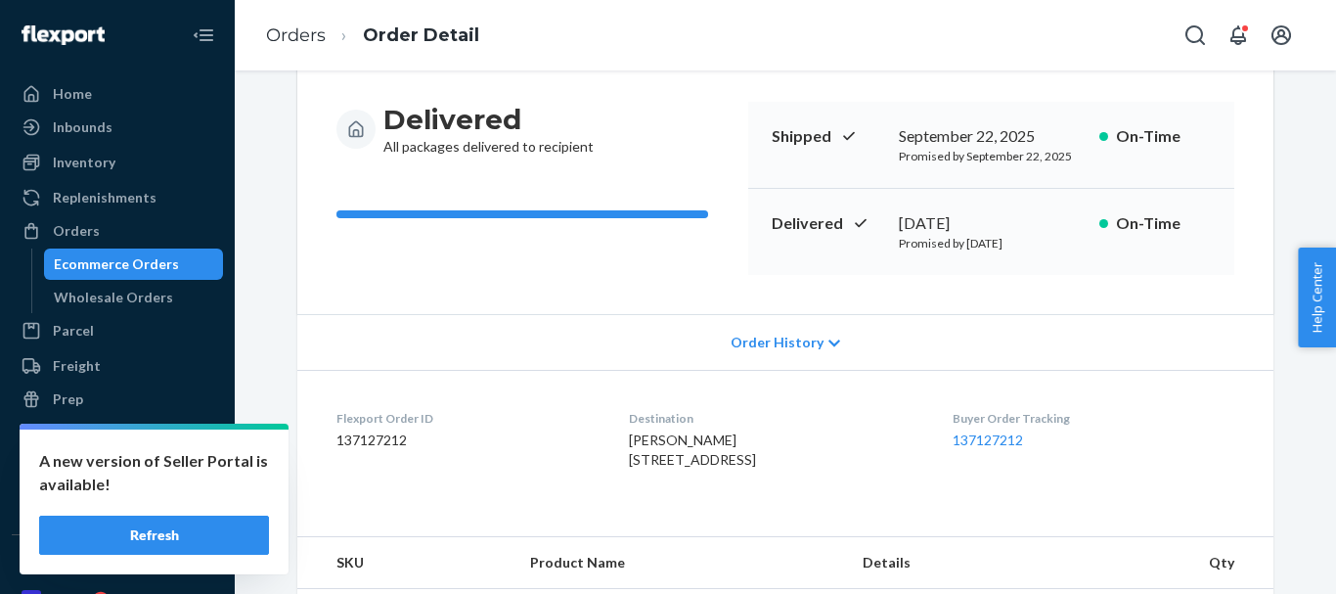
scroll to position [391, 0]
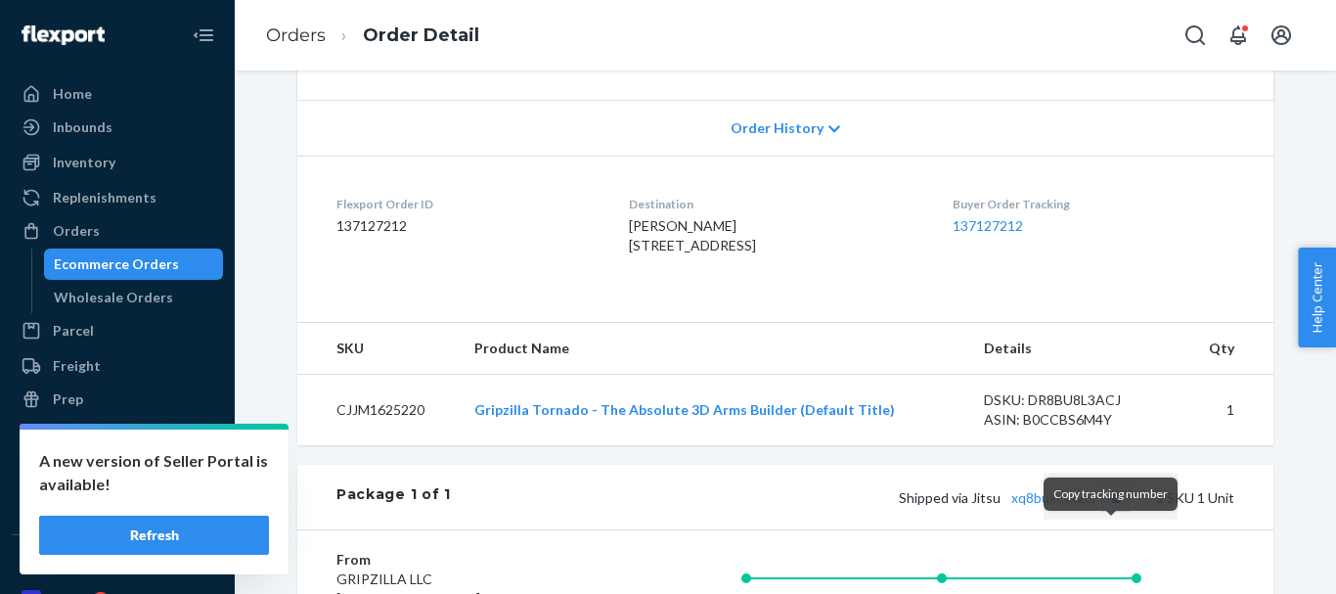
click at [1105, 510] on button "Copy tracking number" at bounding box center [1115, 496] width 25 height 25
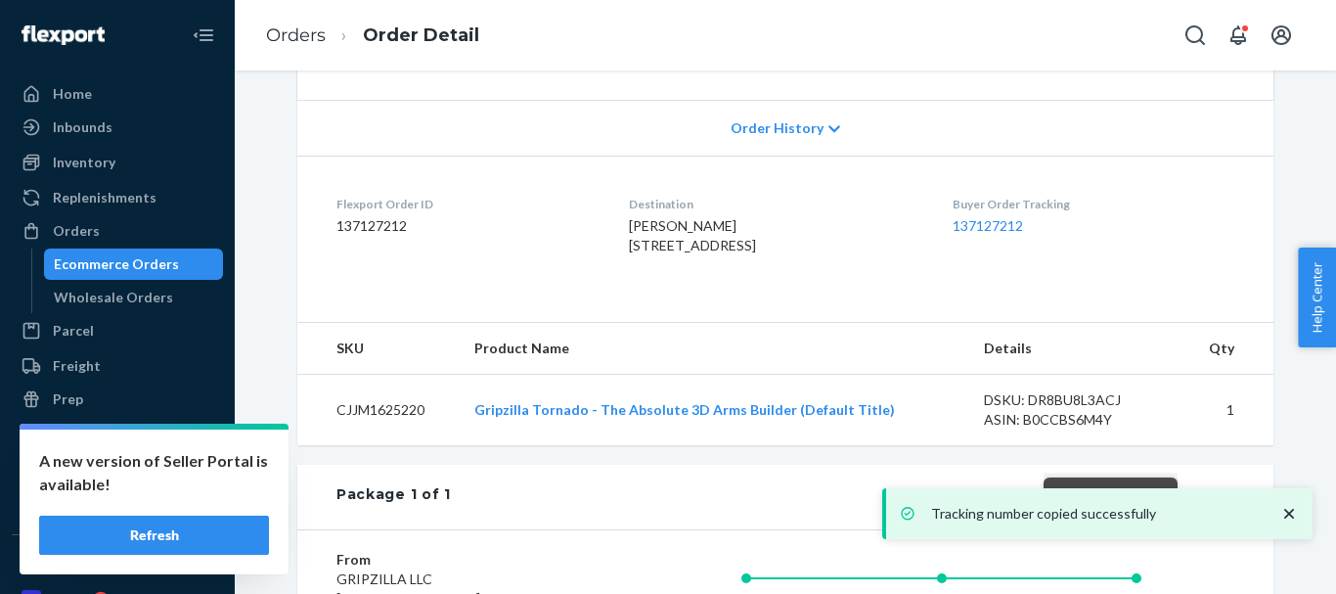
click at [1055, 536] on div "Tracking number copied successfully" at bounding box center [1097, 513] width 430 height 51
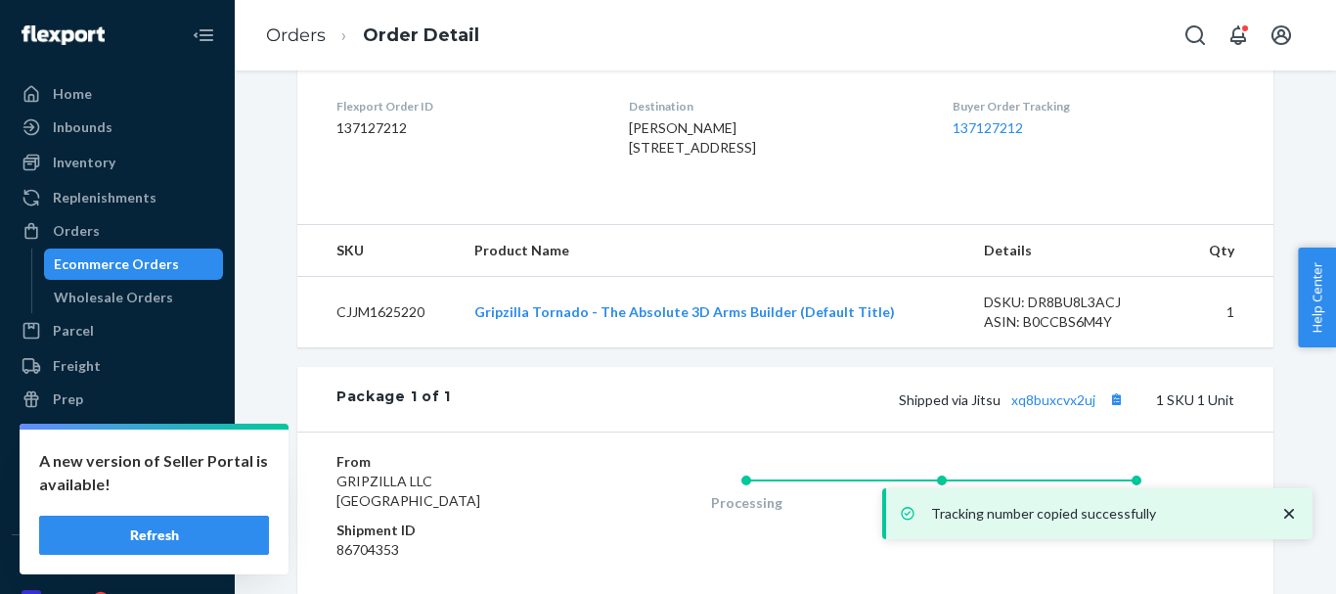
scroll to position [685, 0]
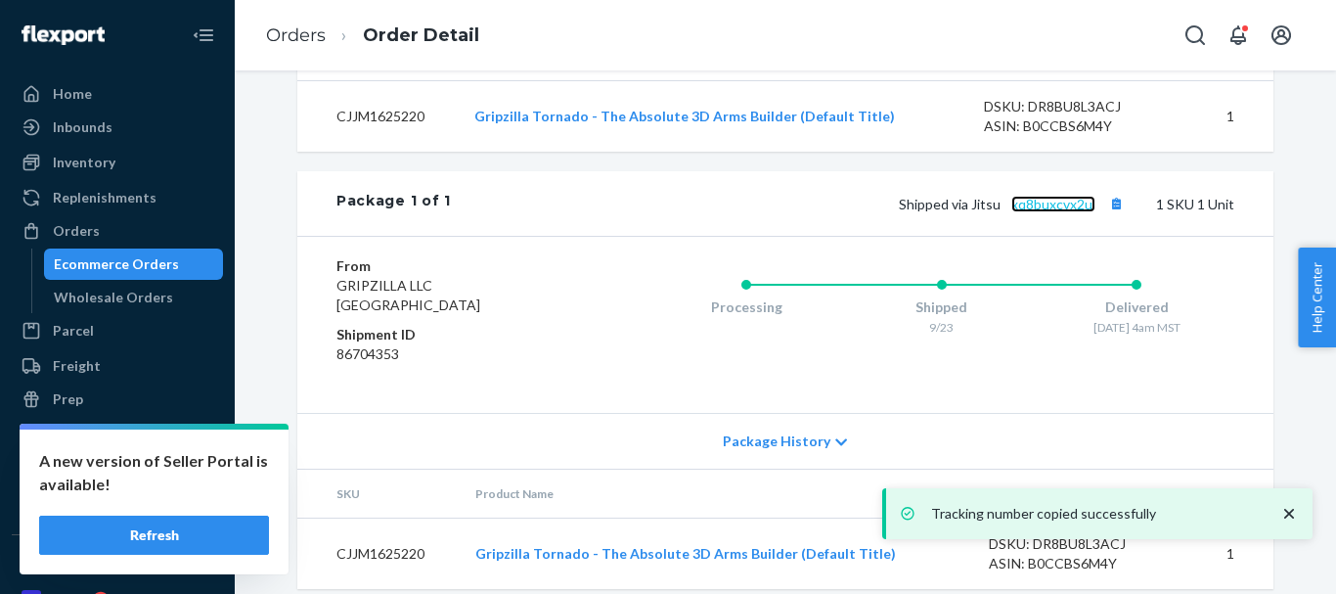
click at [1044, 212] on link "xq8buxcvx2uj" at bounding box center [1053, 204] width 84 height 17
click at [330, 39] on li "Order Detail" at bounding box center [403, 35] width 154 height 26
click at [308, 36] on link "Orders" at bounding box center [296, 35] width 60 height 22
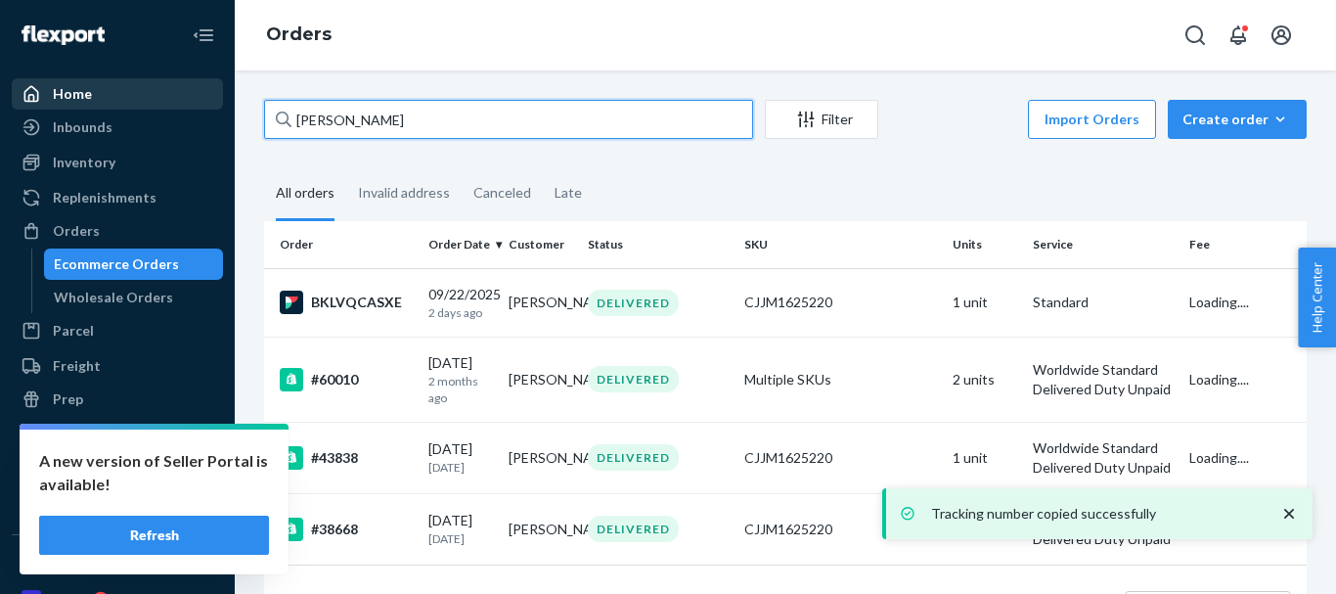
click at [99, 86] on div "Home Inbounds Shipping Plans Problems Inventory Products Replenishments Orders …" at bounding box center [668, 297] width 1336 height 594
paste input "[PERSON_NAME]"
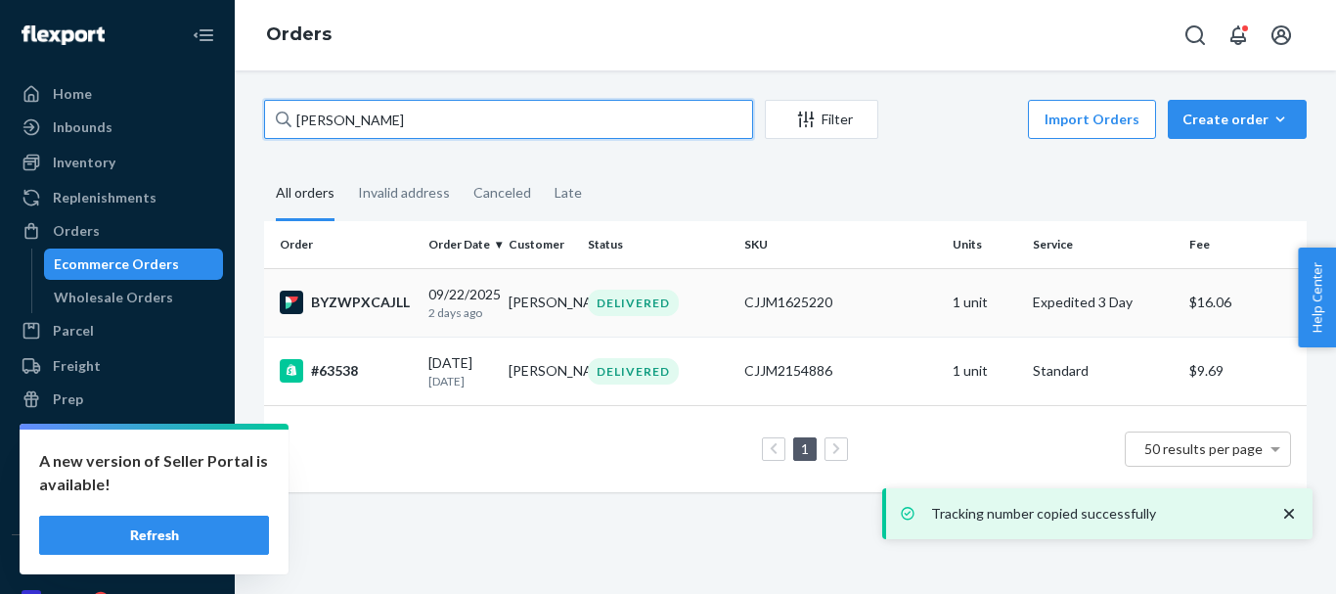
type input "[PERSON_NAME]"
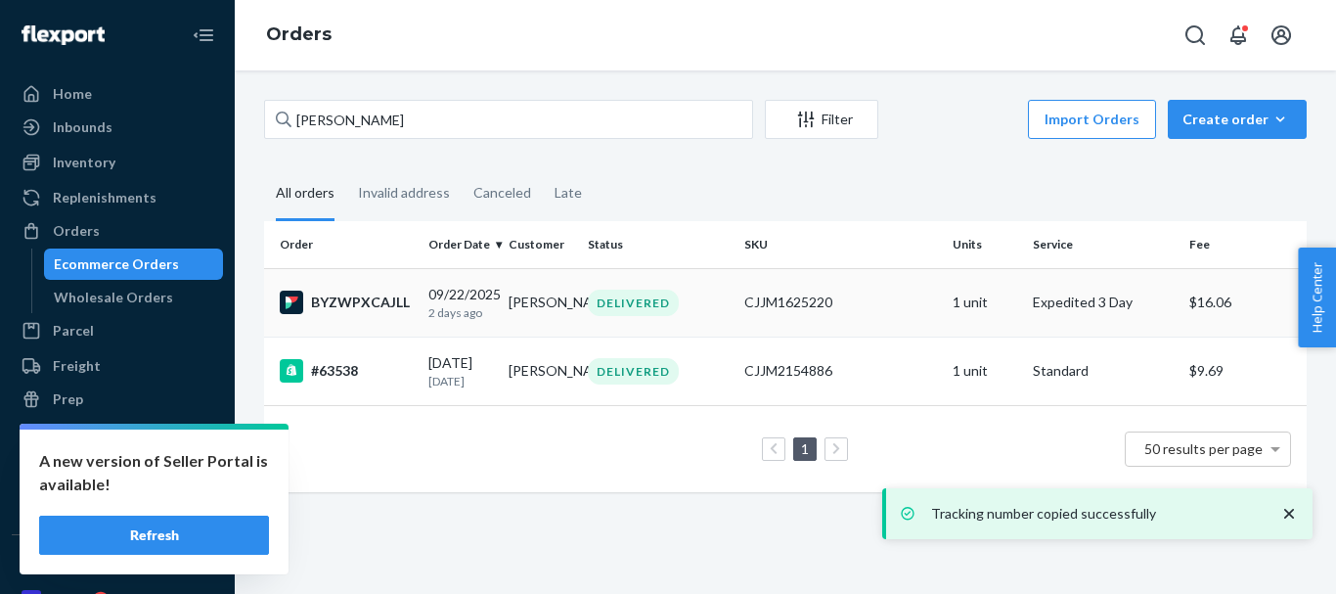
click at [661, 304] on div "DELIVERED" at bounding box center [633, 303] width 91 height 26
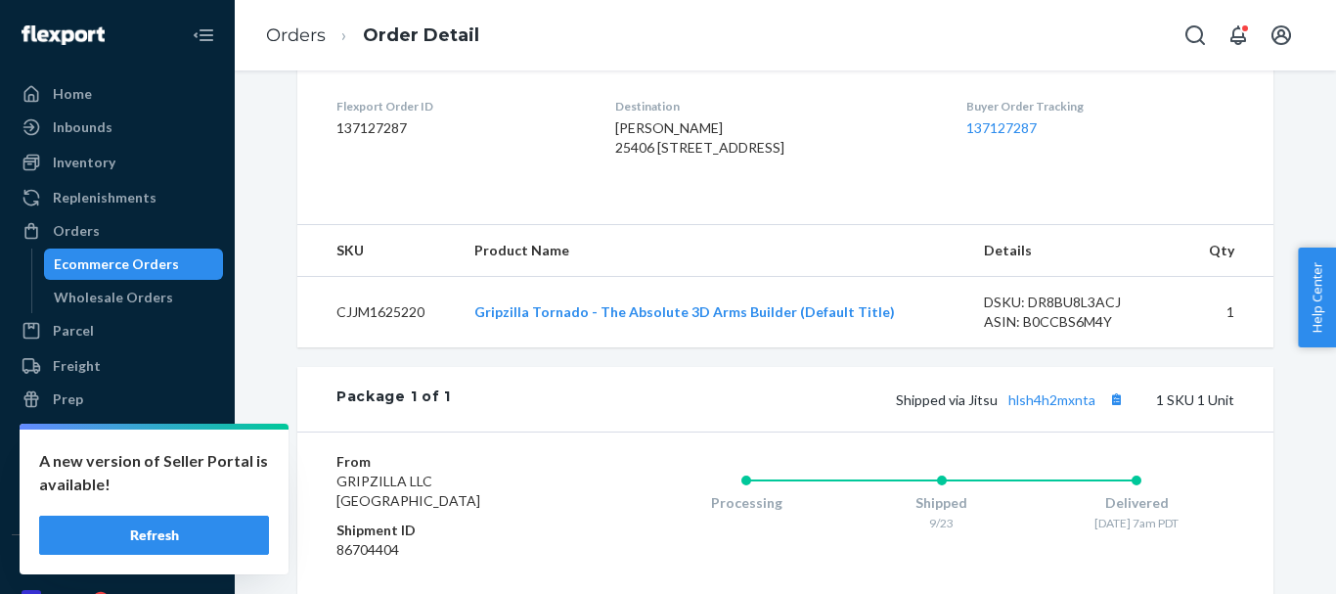
scroll to position [587, 0]
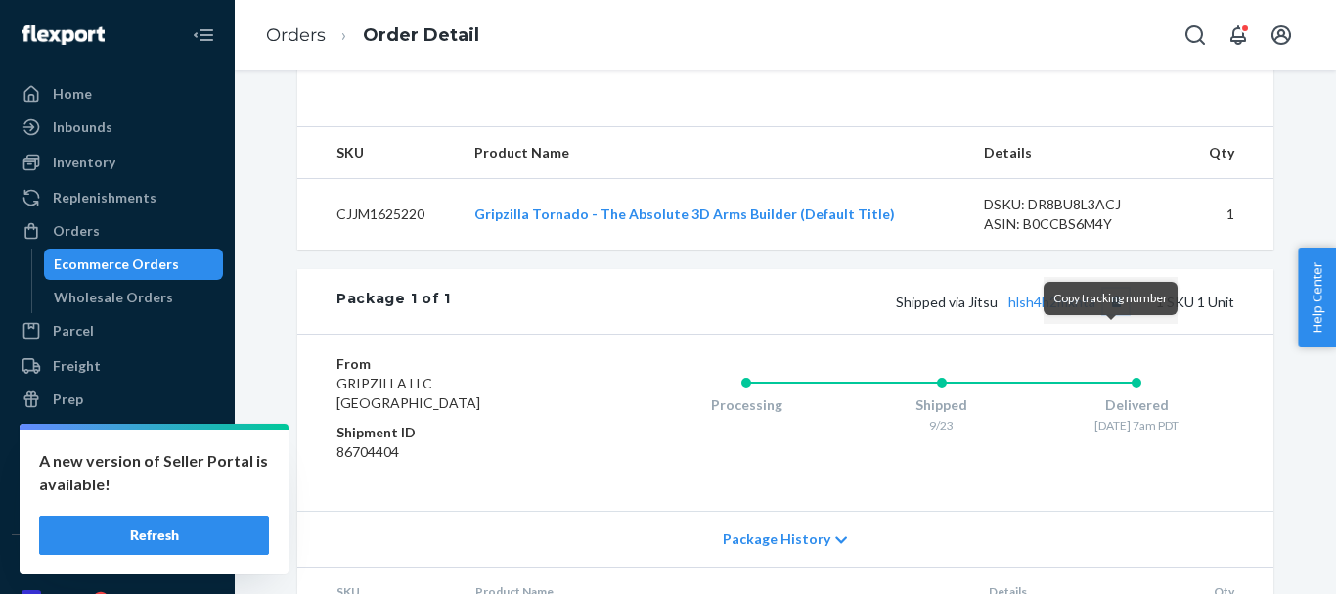
click at [1110, 314] on button "Copy tracking number" at bounding box center [1115, 301] width 25 height 25
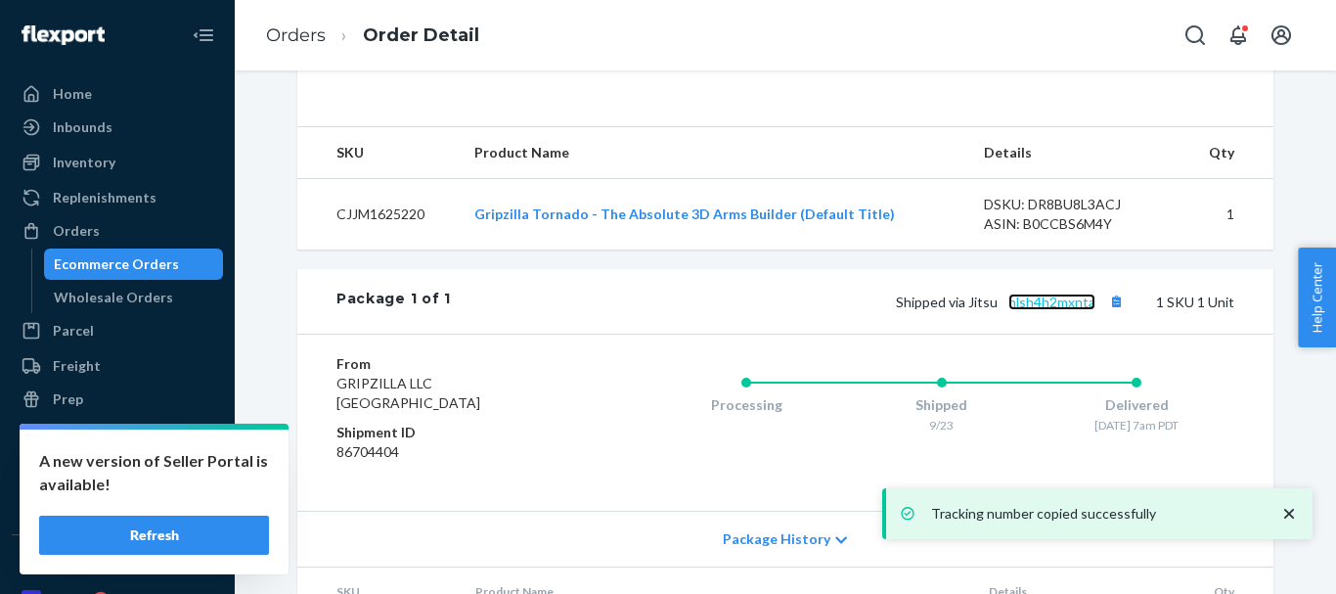
click at [1050, 310] on link "hlsh4h2mxnta" at bounding box center [1051, 301] width 87 height 17
click at [286, 26] on link "Orders" at bounding box center [296, 35] width 60 height 22
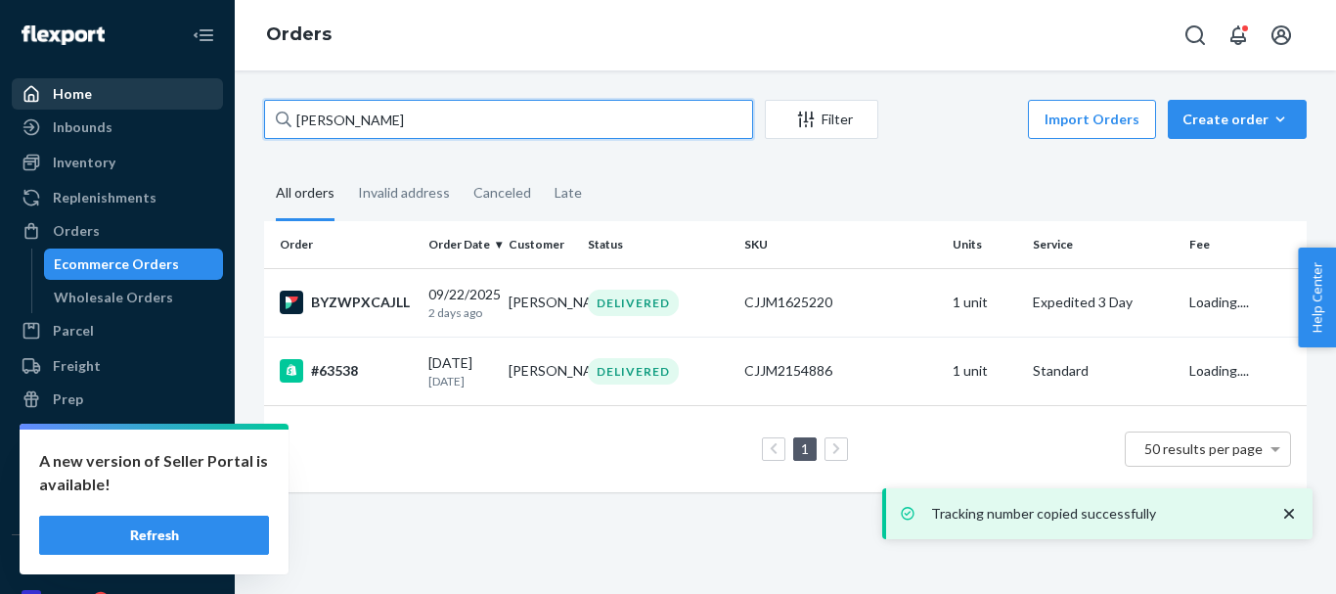
drag, startPoint x: 401, startPoint y: 115, endPoint x: 150, endPoint y: 103, distance: 251.7
click at [63, 120] on div "Home Inbounds Shipping Plans Problems Inventory Products Replenishments Orders …" at bounding box center [668, 297] width 1336 height 594
paste input "[PERSON_NAME]"
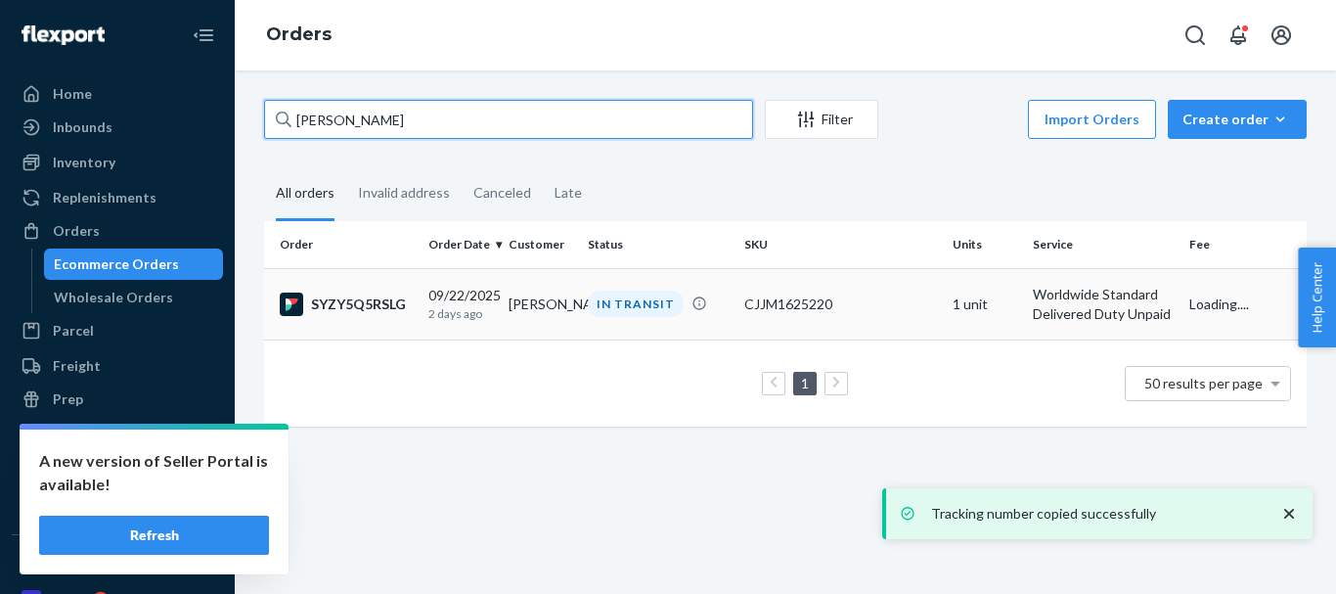
type input "[PERSON_NAME]"
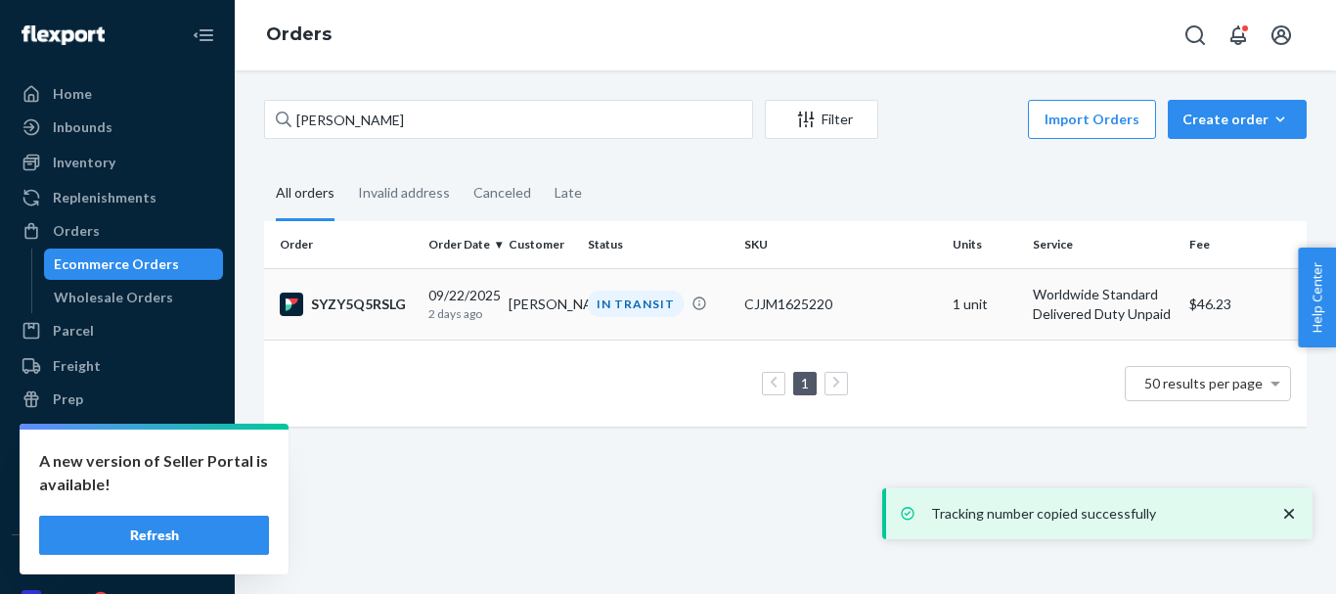
click at [645, 305] on div "IN TRANSIT" at bounding box center [636, 304] width 96 height 26
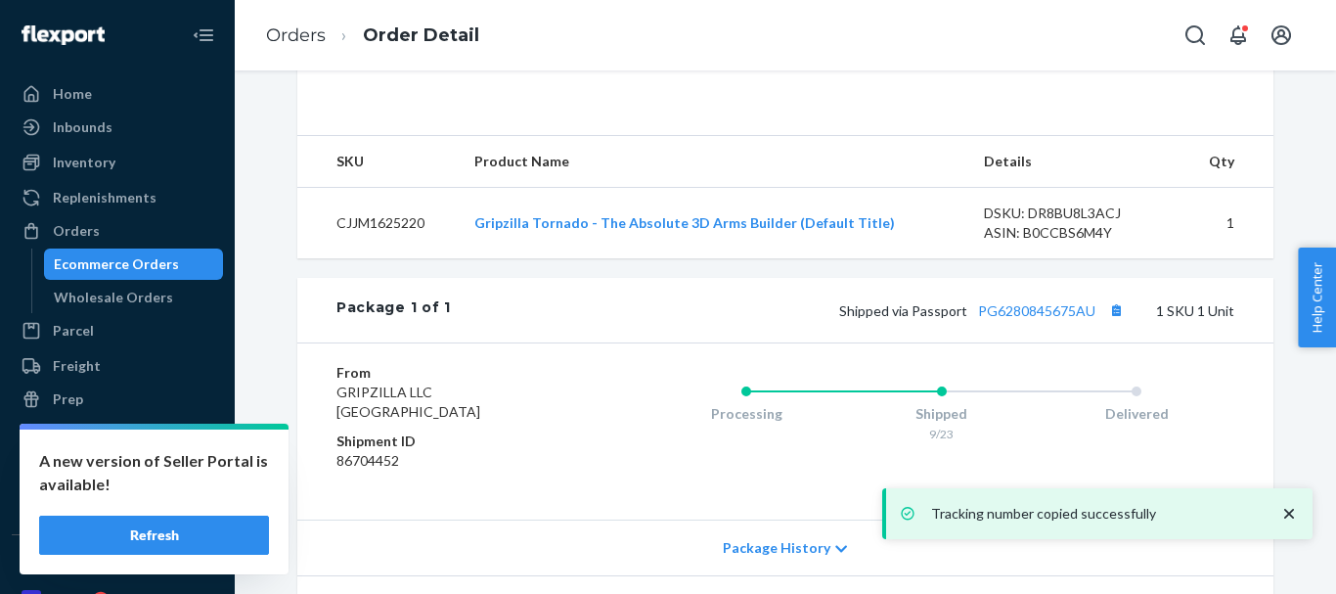
scroll to position [742, 0]
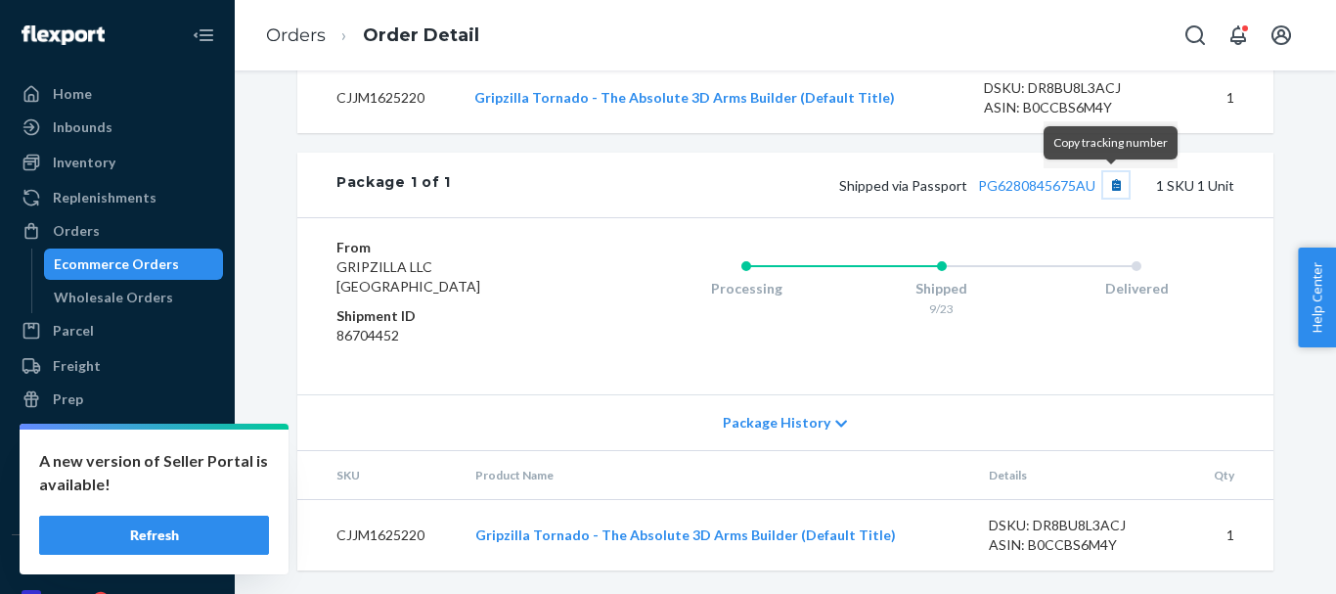
click at [1107, 187] on button "Copy tracking number" at bounding box center [1115, 184] width 25 height 25
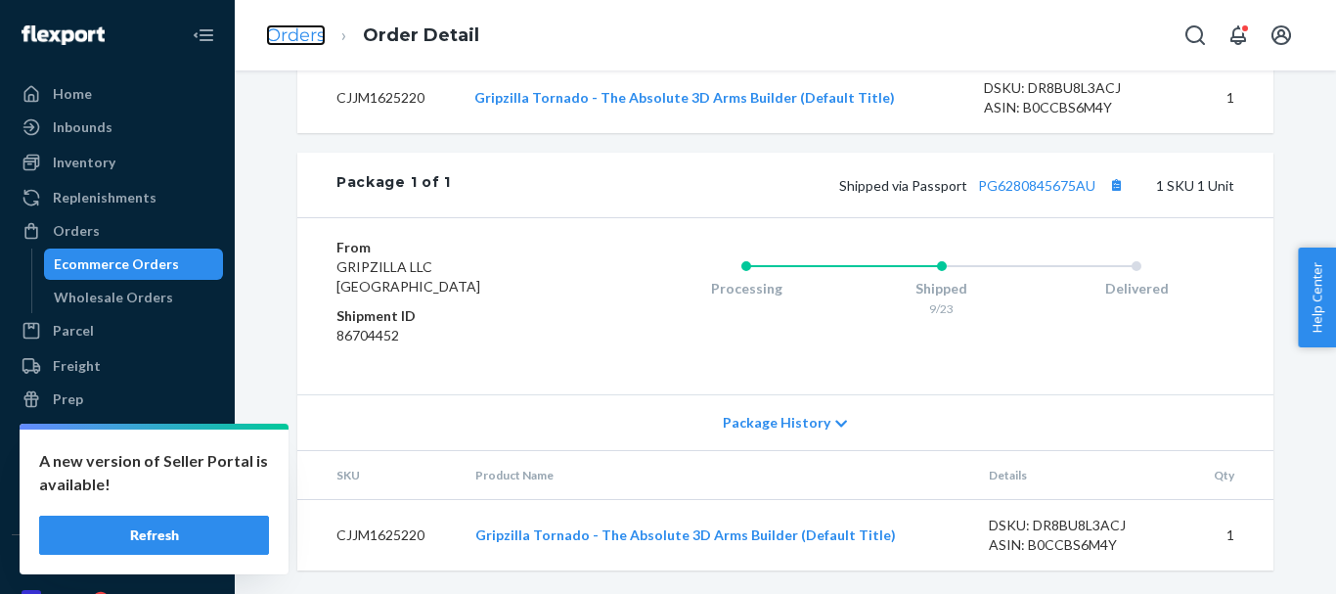
click at [308, 28] on link "Orders" at bounding box center [296, 35] width 60 height 22
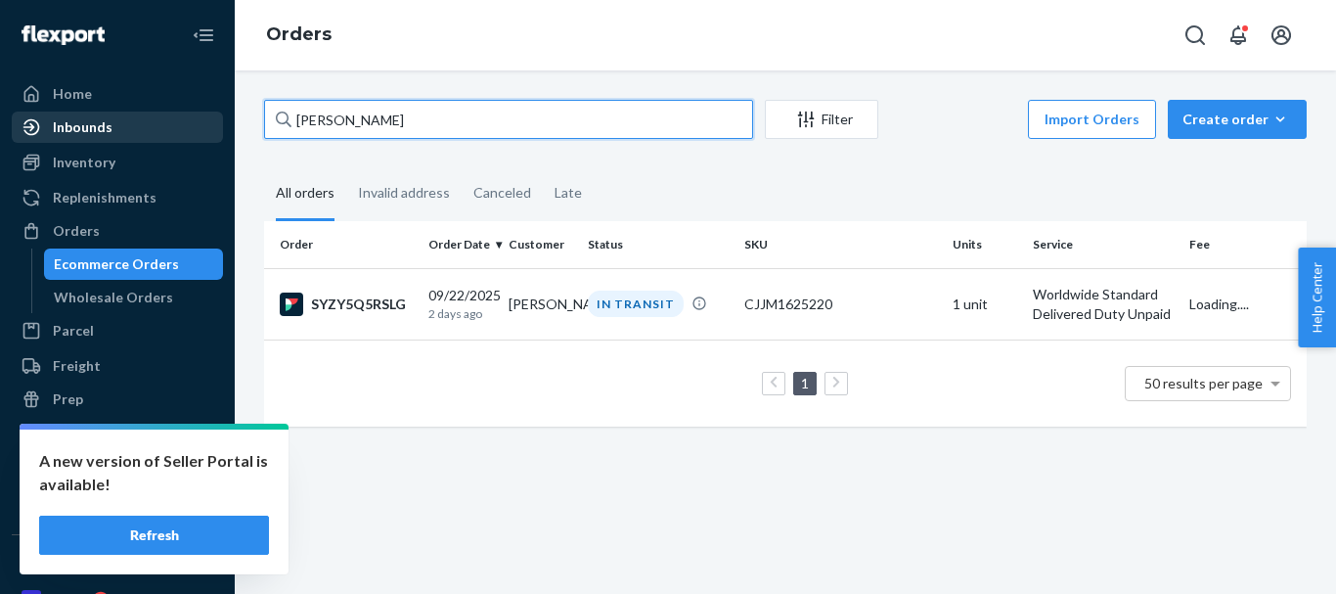
drag, startPoint x: 485, startPoint y: 129, endPoint x: 172, endPoint y: 123, distance: 313.1
click at [147, 126] on div "Home Inbounds Shipping Plans Problems Inventory Products Replenishments Orders …" at bounding box center [668, 297] width 1336 height 594
paste input "[PERSON_NAME]"
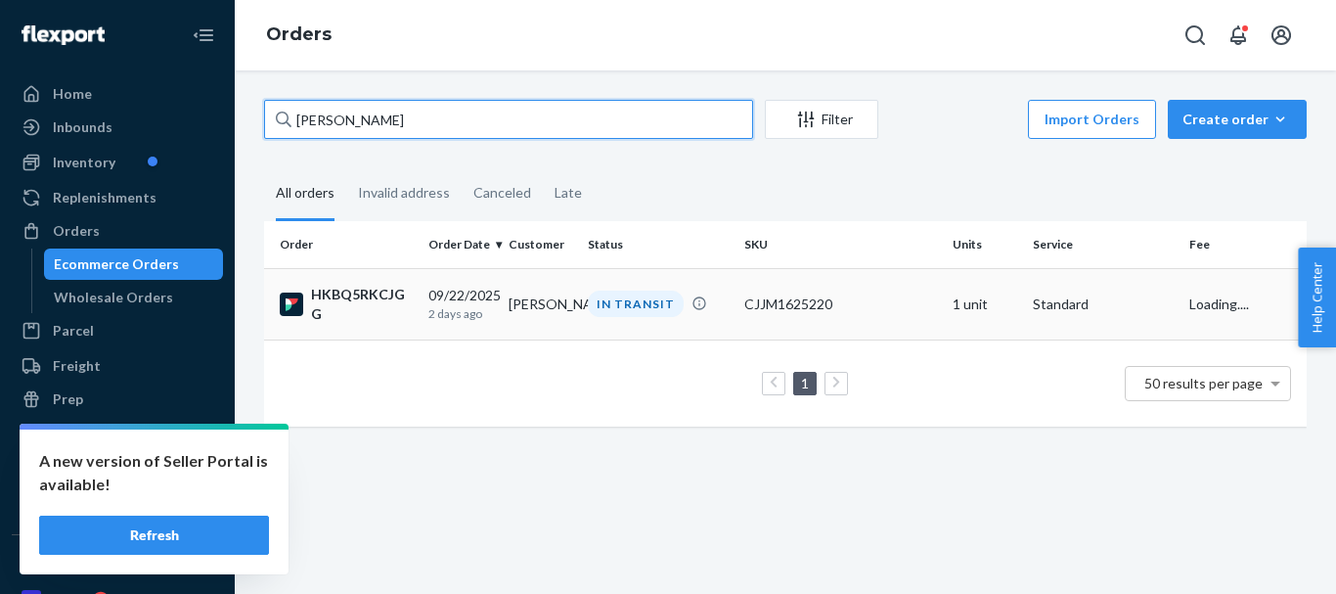
type input "[PERSON_NAME]"
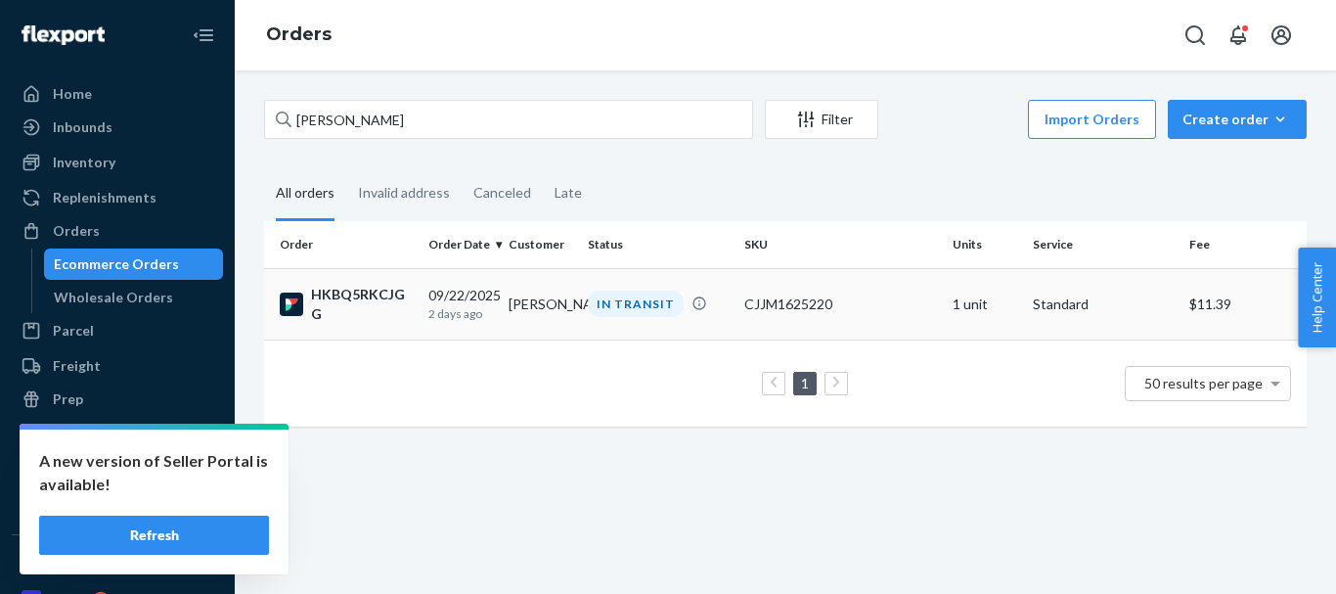
click at [631, 304] on div "IN TRANSIT" at bounding box center [636, 304] width 96 height 26
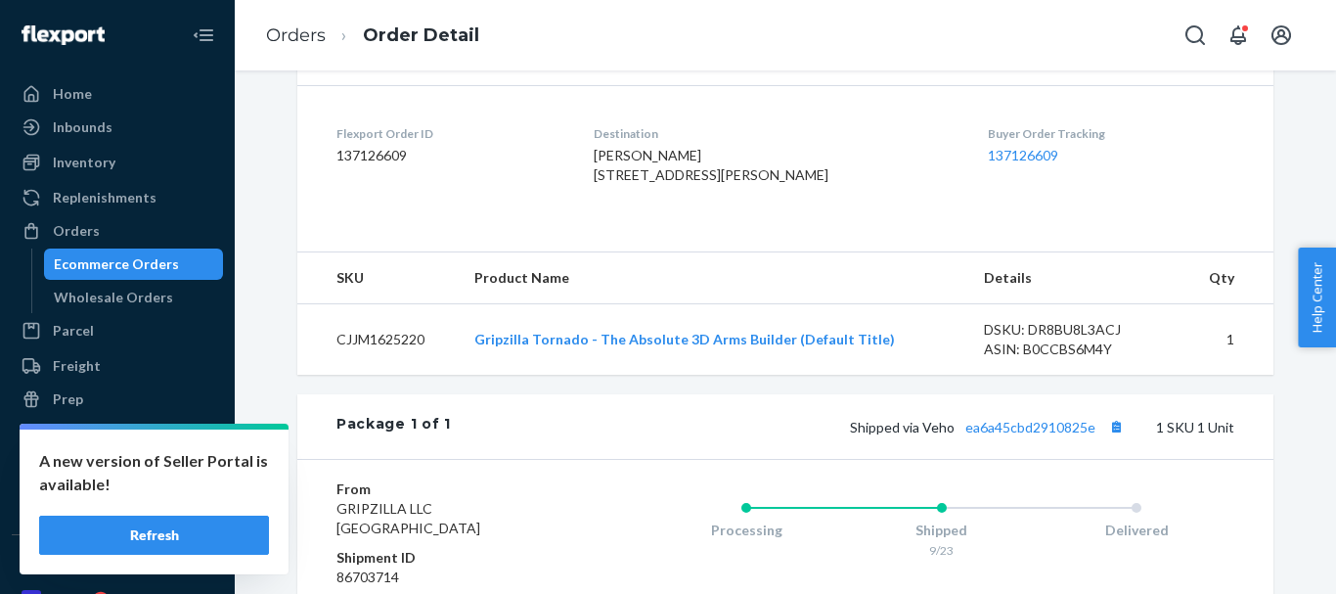
scroll to position [587, 0]
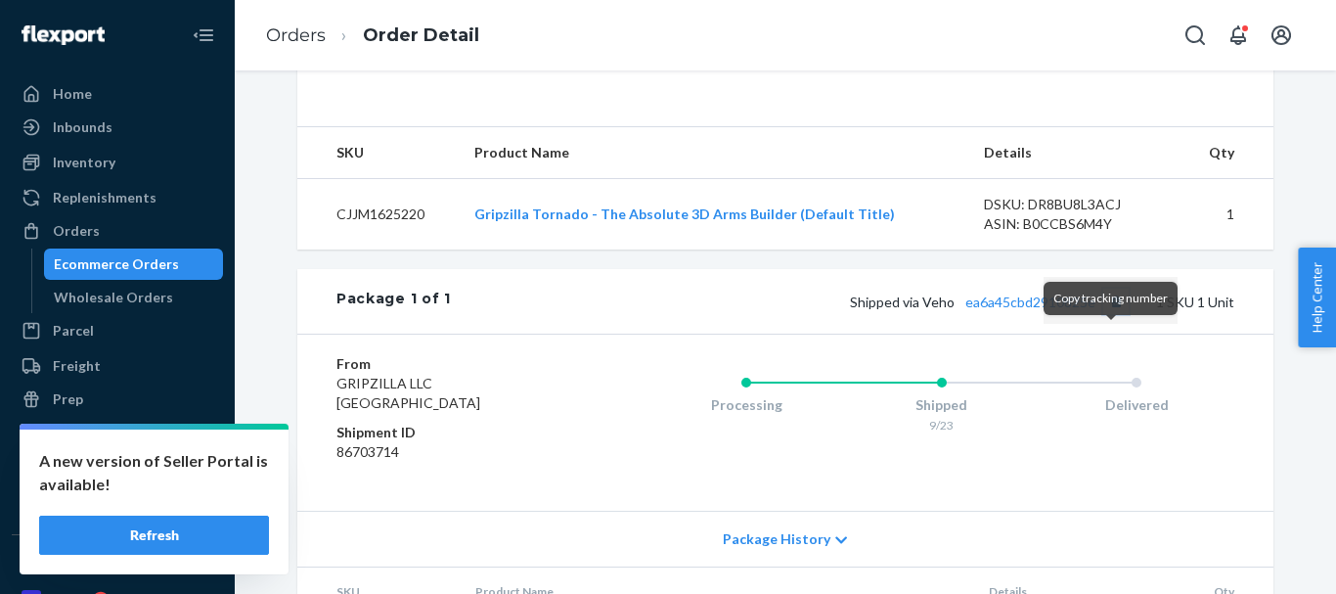
click at [1110, 314] on button "Copy tracking number" at bounding box center [1115, 301] width 25 height 25
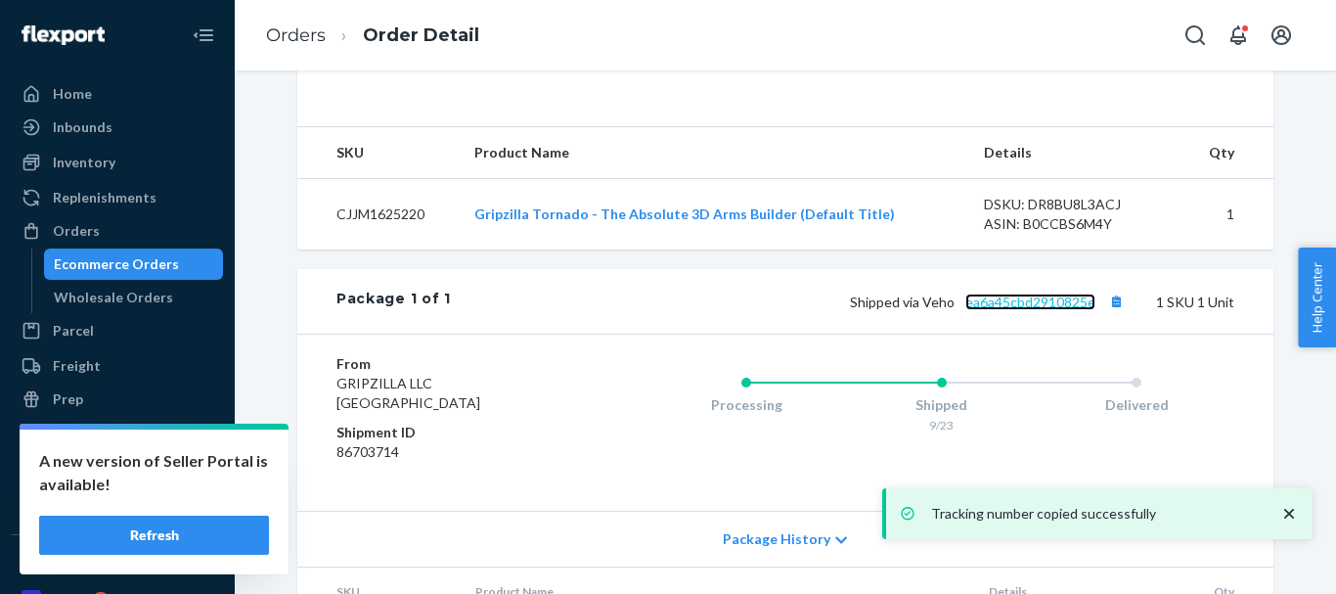
click at [1023, 310] on link "ea6a45cbd2910825e" at bounding box center [1030, 301] width 130 height 17
click at [308, 25] on link "Orders" at bounding box center [296, 35] width 60 height 22
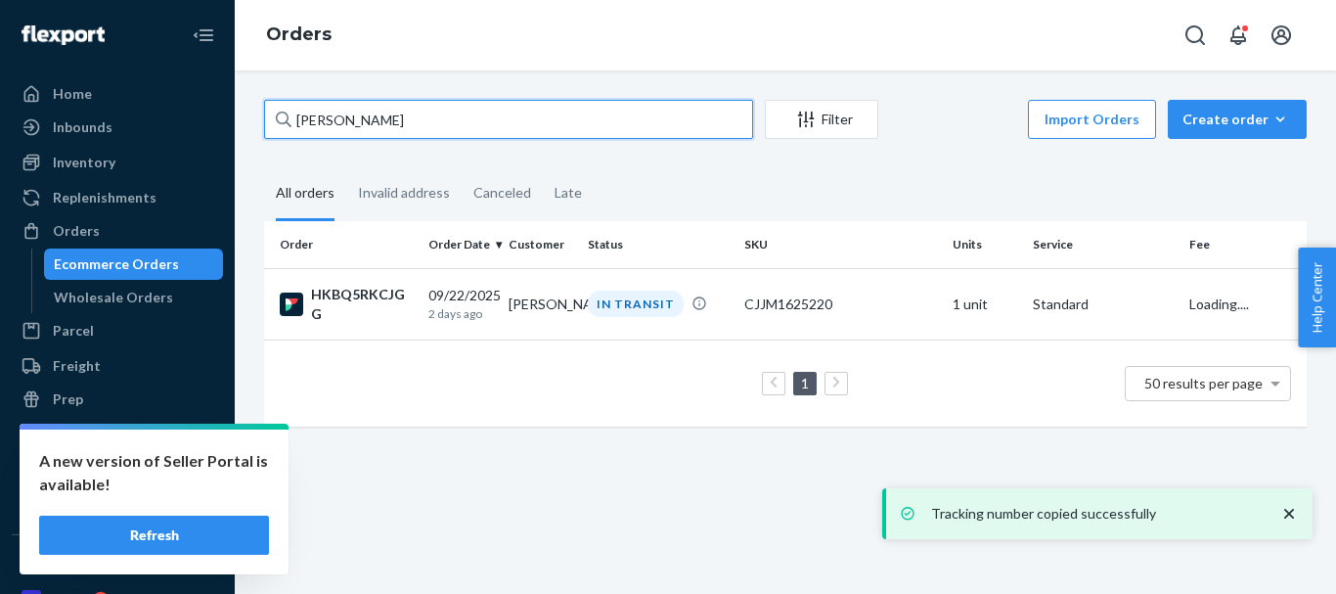
drag, startPoint x: 389, startPoint y: 121, endPoint x: 215, endPoint y: 137, distance: 174.8
click at [215, 137] on div "Home Inbounds Shipping Plans Problems Inventory Products Replenishments Orders …" at bounding box center [668, 297] width 1336 height 594
paste input "[PERSON_NAME]"
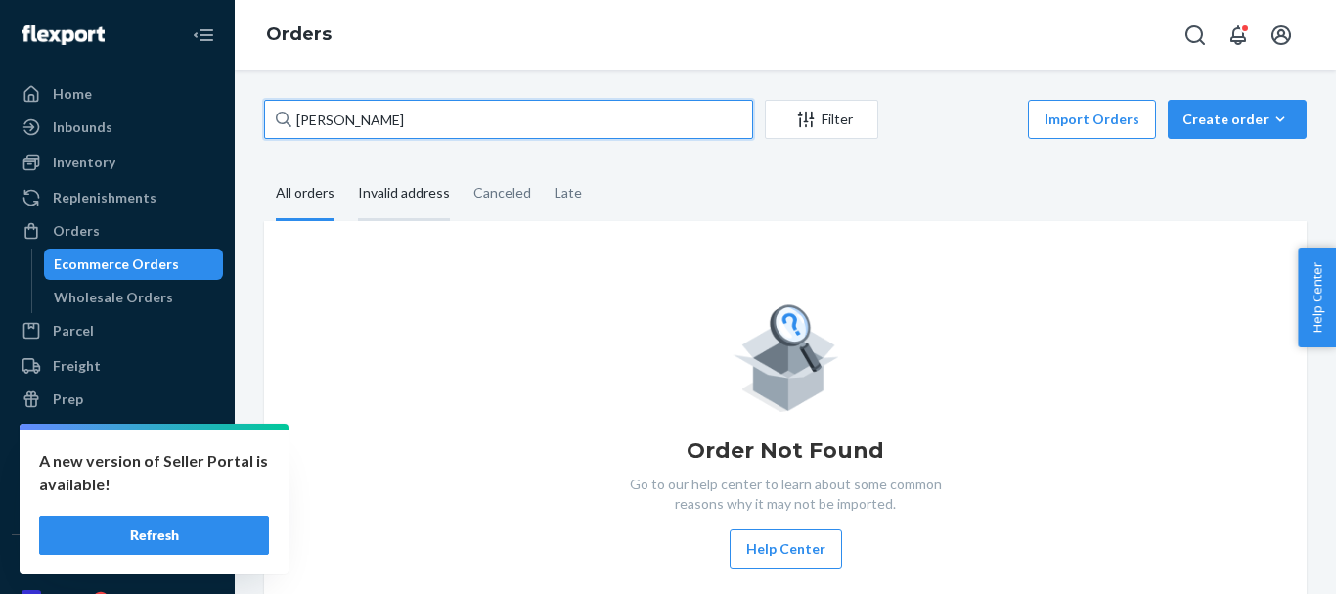
type input "[PERSON_NAME]"
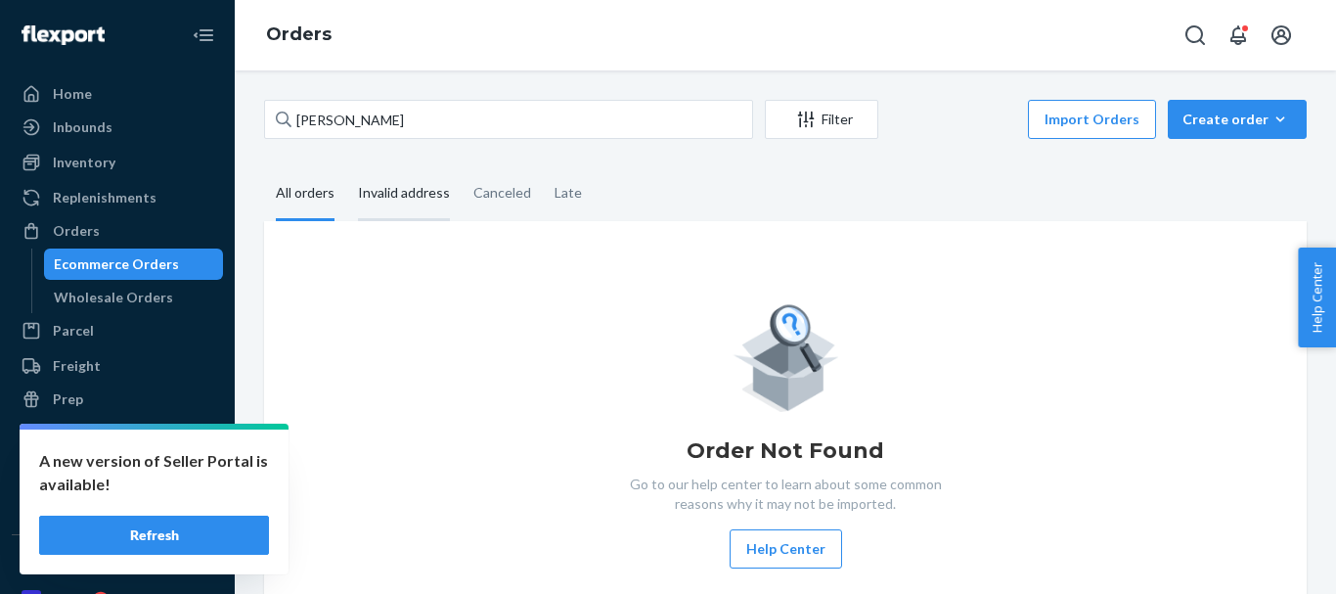
click at [417, 185] on div "Invalid address" at bounding box center [404, 194] width 92 height 54
click at [346, 167] on input "Invalid address" at bounding box center [346, 167] width 0 height 0
click at [320, 200] on div "All orders" at bounding box center [305, 194] width 59 height 54
click at [264, 167] on input "All orders" at bounding box center [264, 167] width 0 height 0
click at [1190, 119] on div "Create order" at bounding box center [1238, 120] width 110 height 20
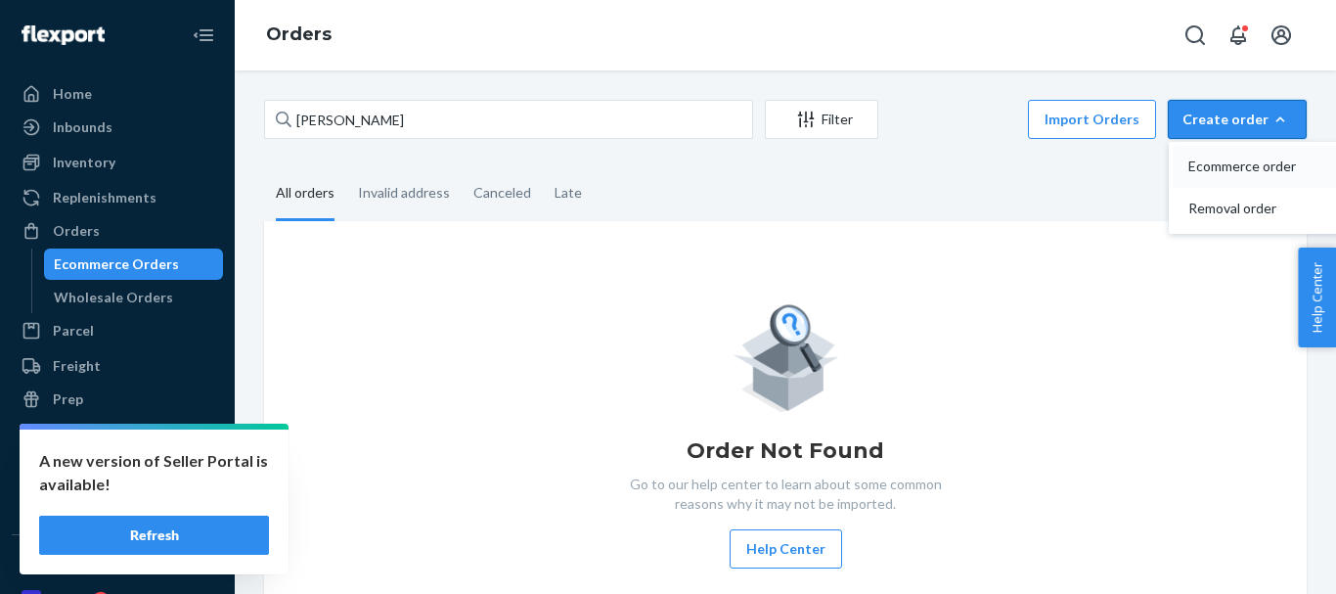
click at [1203, 159] on span "Ecommerce order" at bounding box center [1248, 166] width 121 height 14
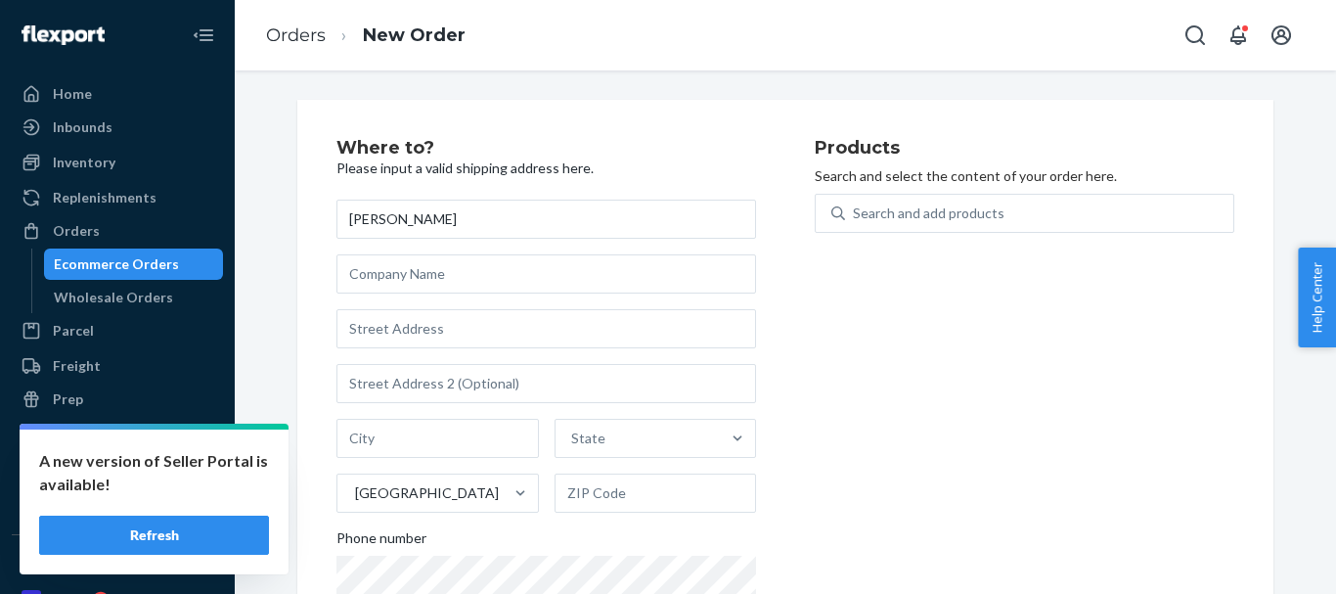
type input "[PERSON_NAME]"
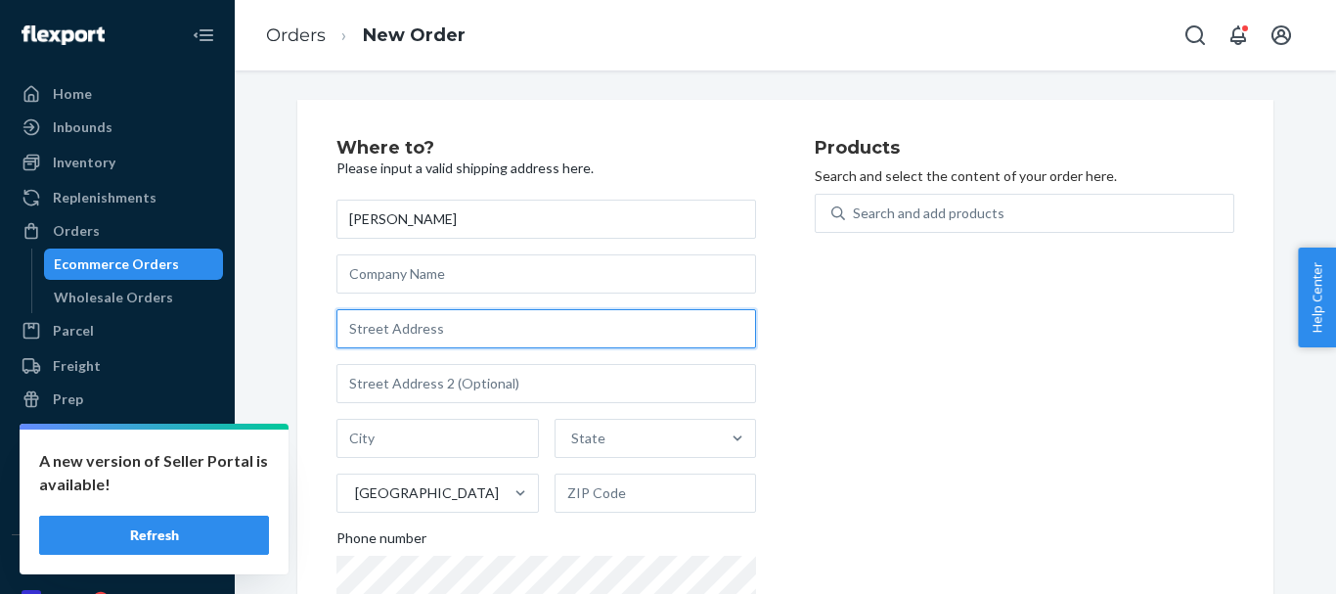
click at [389, 315] on input "text" at bounding box center [546, 328] width 420 height 39
paste input "[STREET_ADDRESS]"
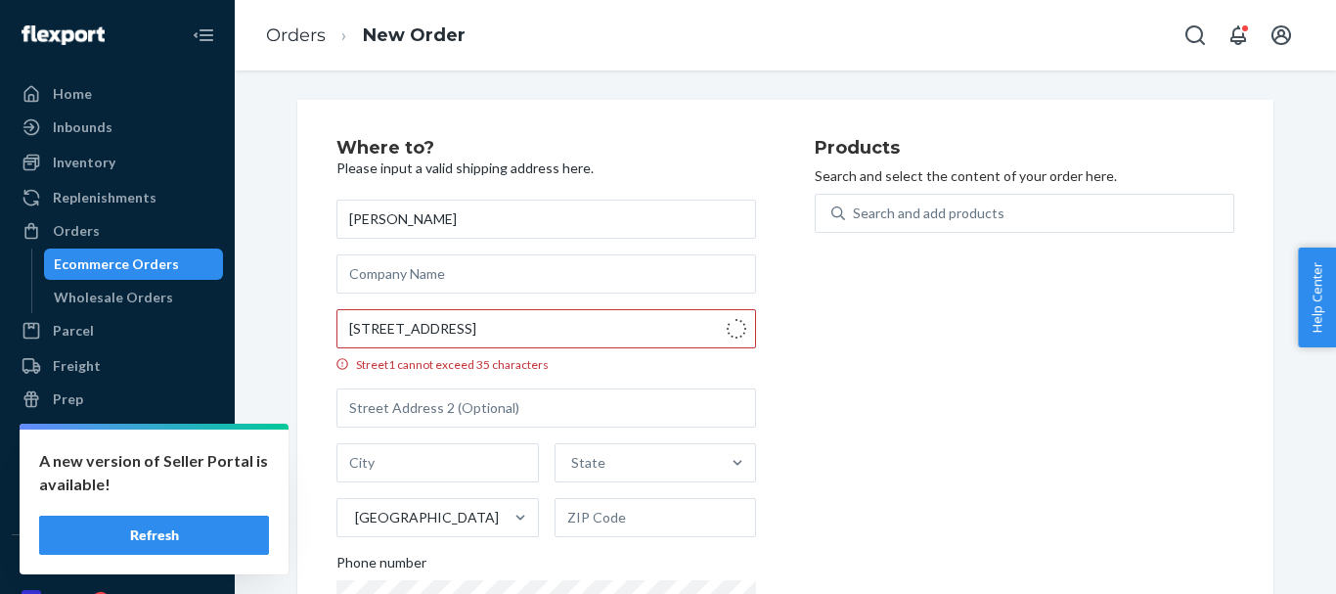
type input "[STREET_ADDRESS]"
type input "401"
type input "Victoria"
type input "V9A 3L7"
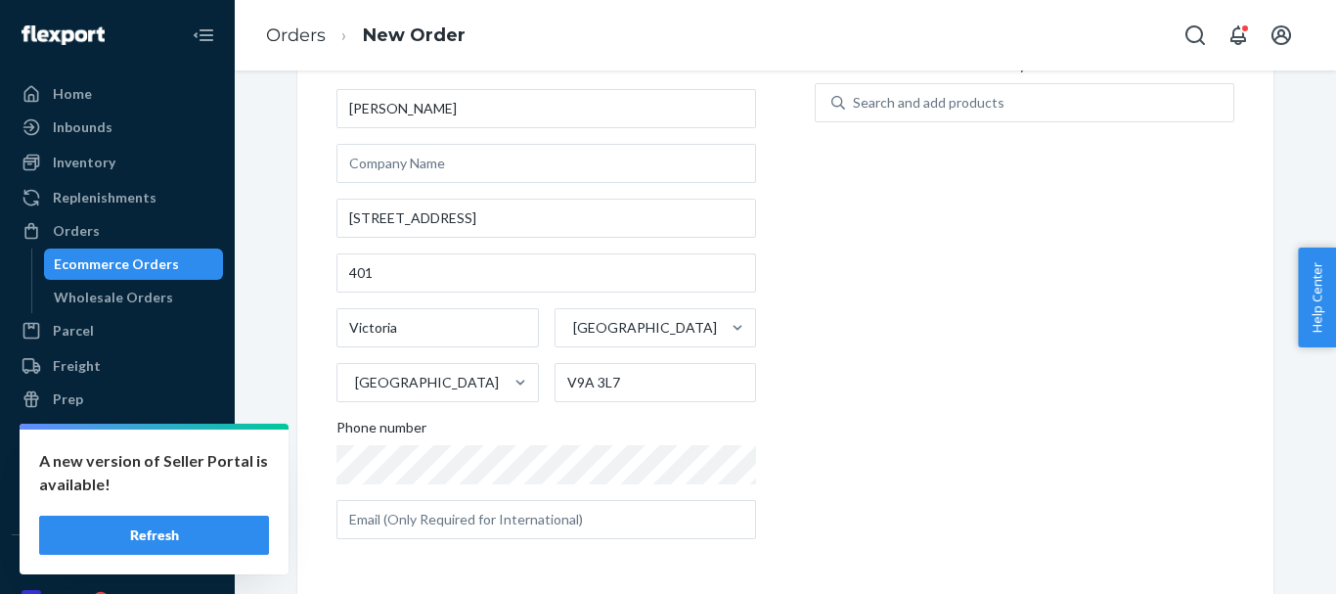
scroll to position [111, 0]
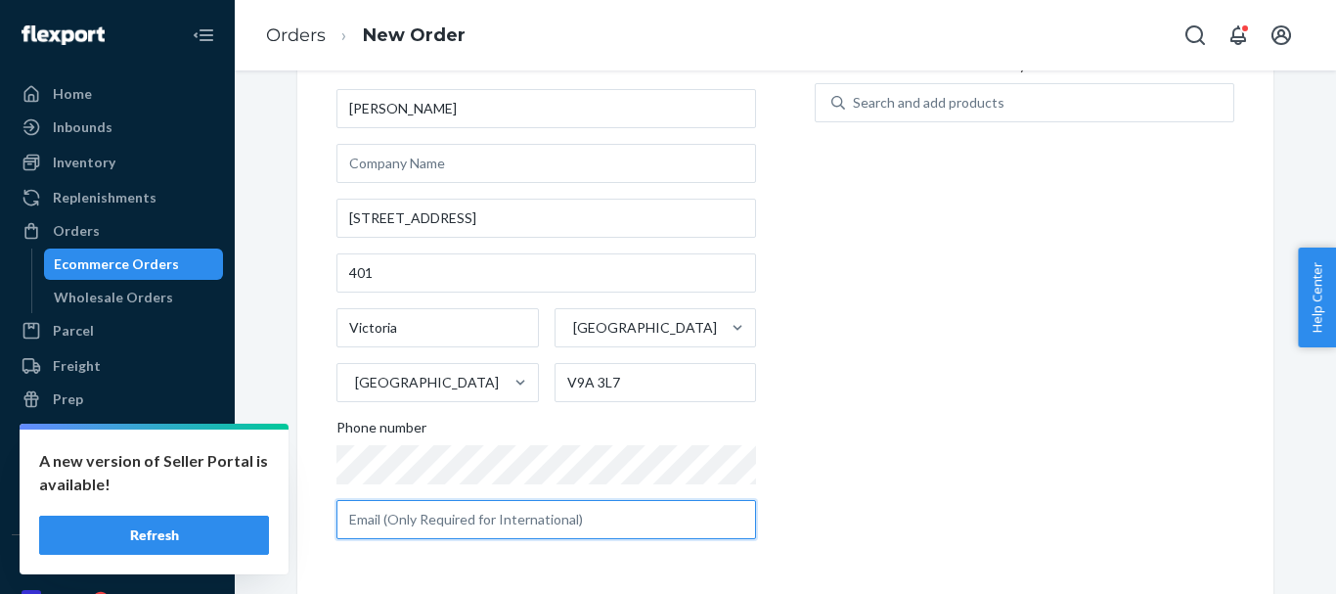
click at [427, 514] on input "text" at bounding box center [546, 519] width 420 height 39
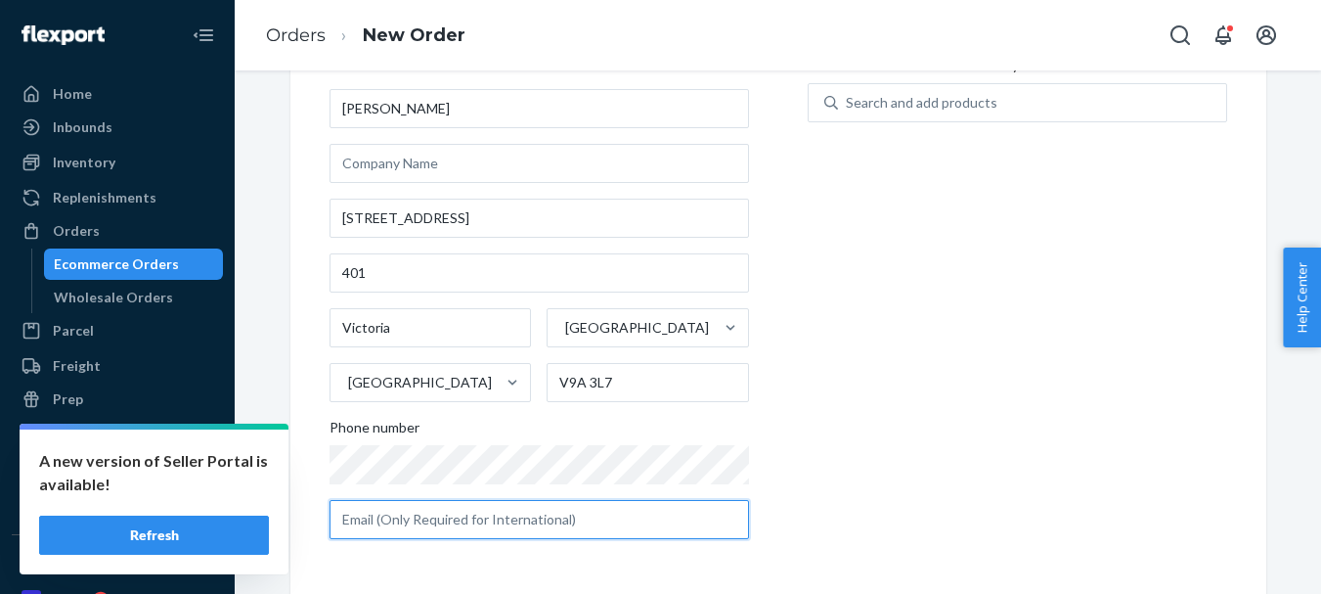
paste input "[EMAIL_ADDRESS][DOMAIN_NAME]"
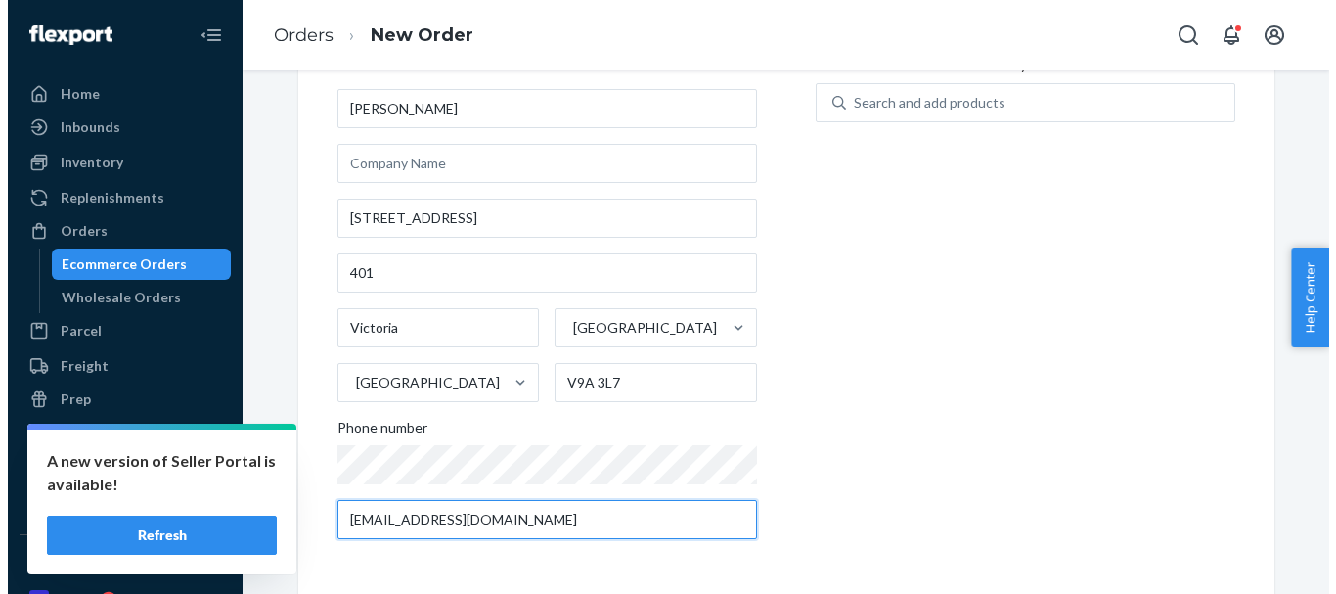
scroll to position [0, 0]
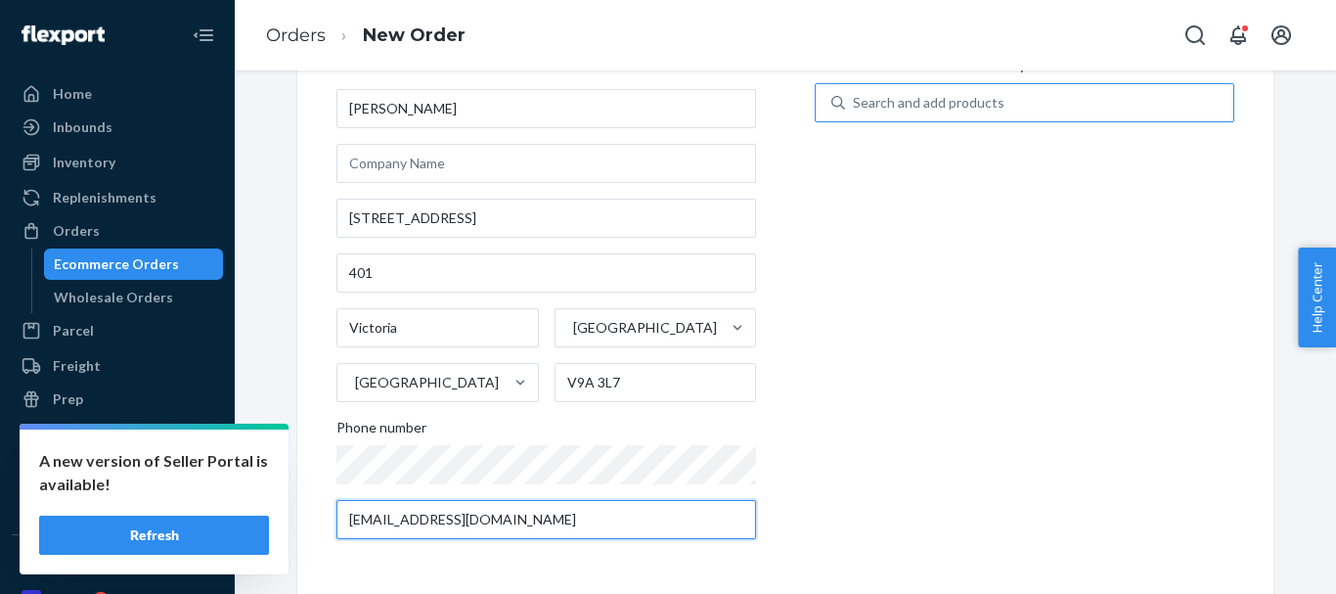
type input "[EMAIL_ADDRESS][DOMAIN_NAME]"
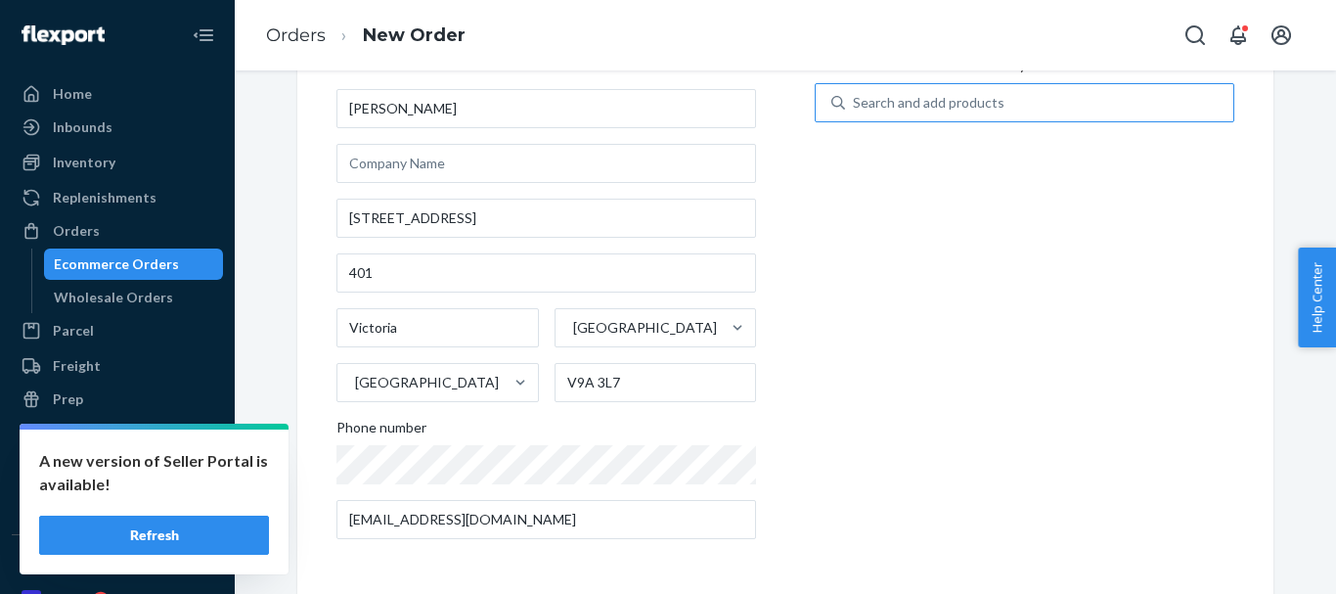
click at [960, 93] on div "Search and add products" at bounding box center [929, 103] width 152 height 20
click at [855, 93] on input "Search and add products" at bounding box center [854, 103] width 2 height 20
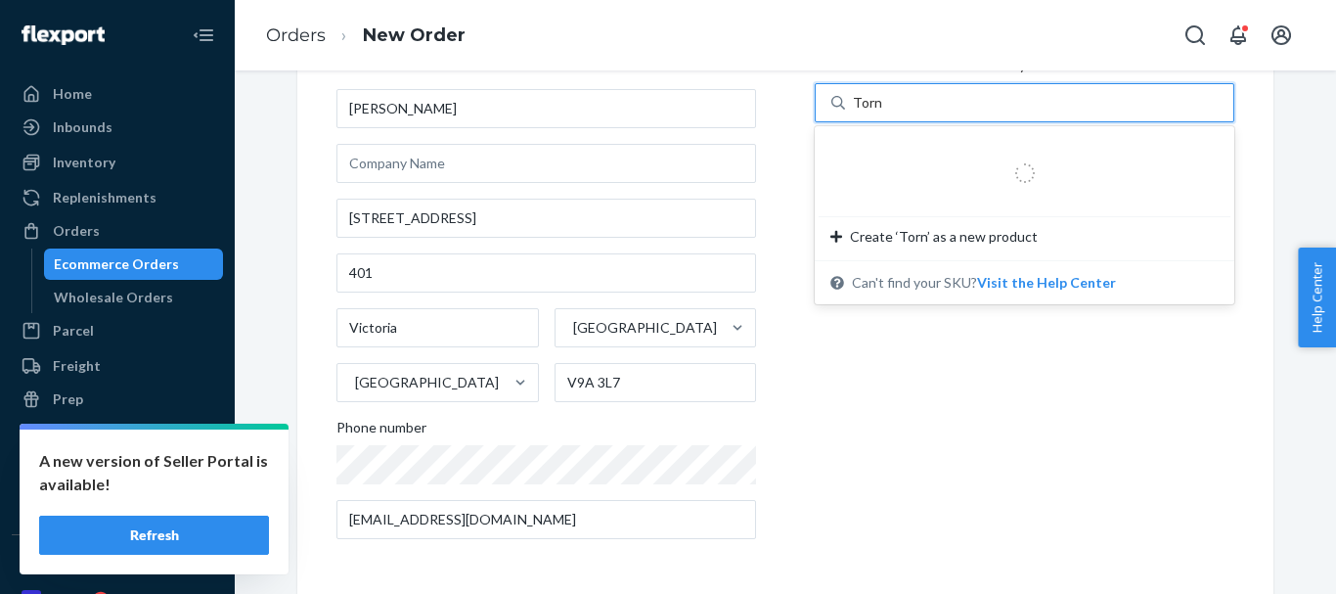
type input "Tornado"
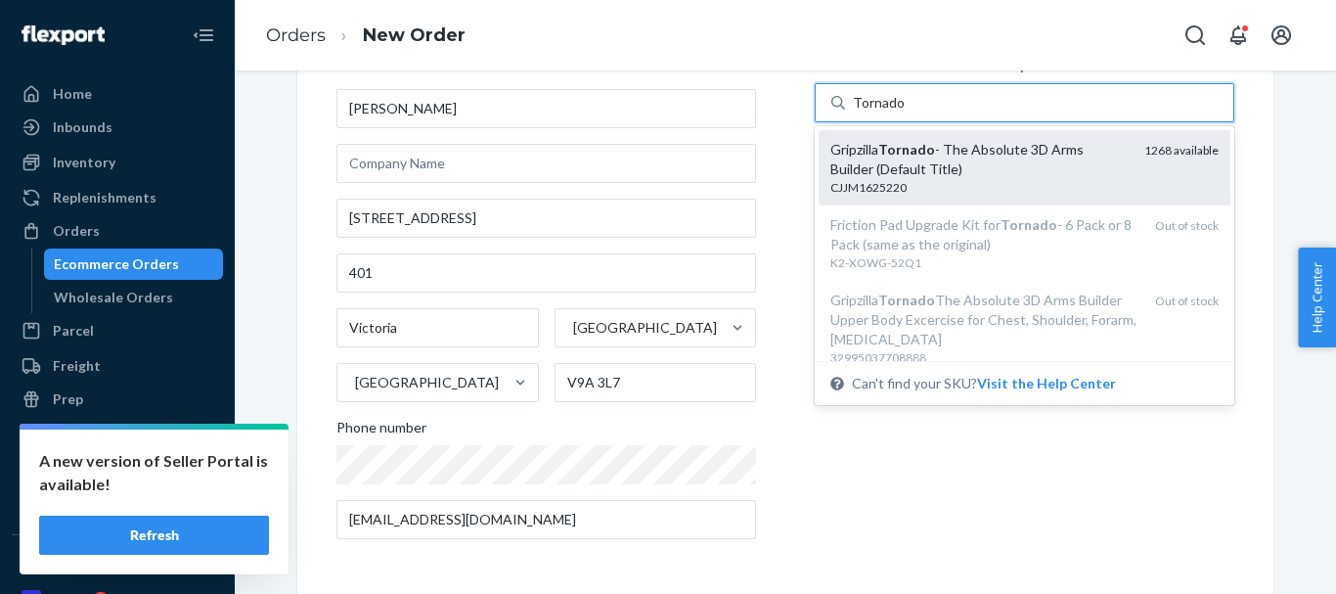
click at [993, 157] on div "Gripzilla Tornado - The Absolute 3D Arms Builder (Default Title)" at bounding box center [979, 159] width 298 height 39
click at [905, 112] on input "Tornado" at bounding box center [879, 103] width 52 height 20
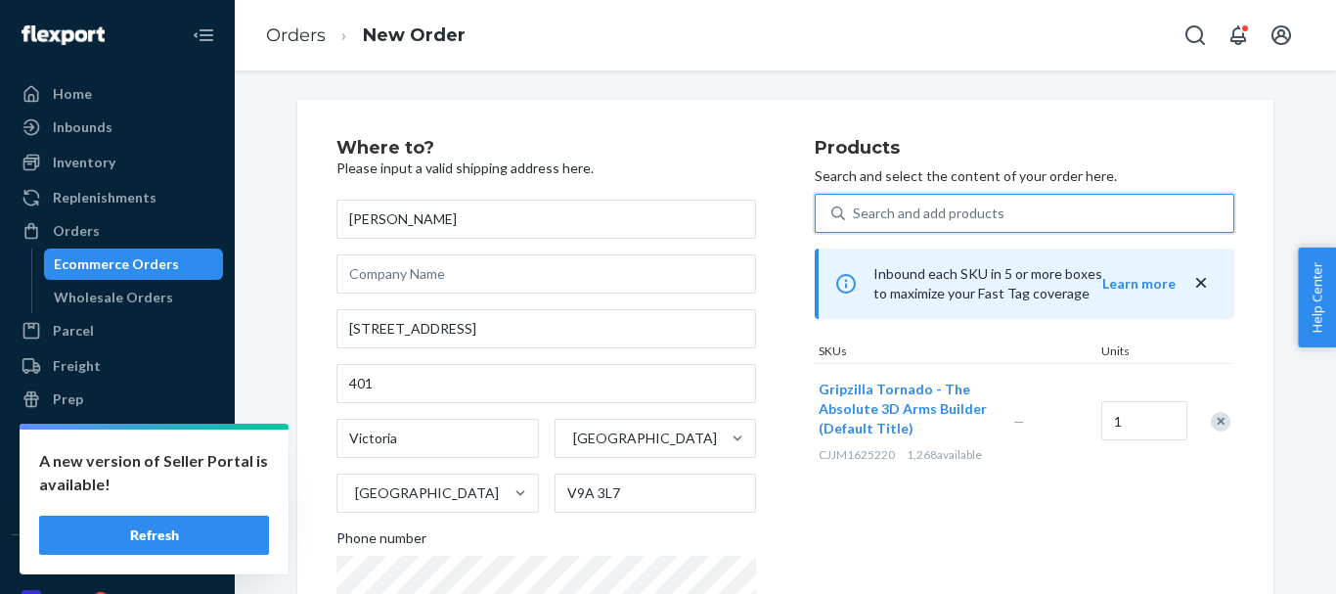
click at [868, 217] on div "Search and add products" at bounding box center [929, 213] width 152 height 20
click at [855, 217] on input "0 results available. Select is focused ,type to refine list, press Down to open…" at bounding box center [854, 213] width 2 height 20
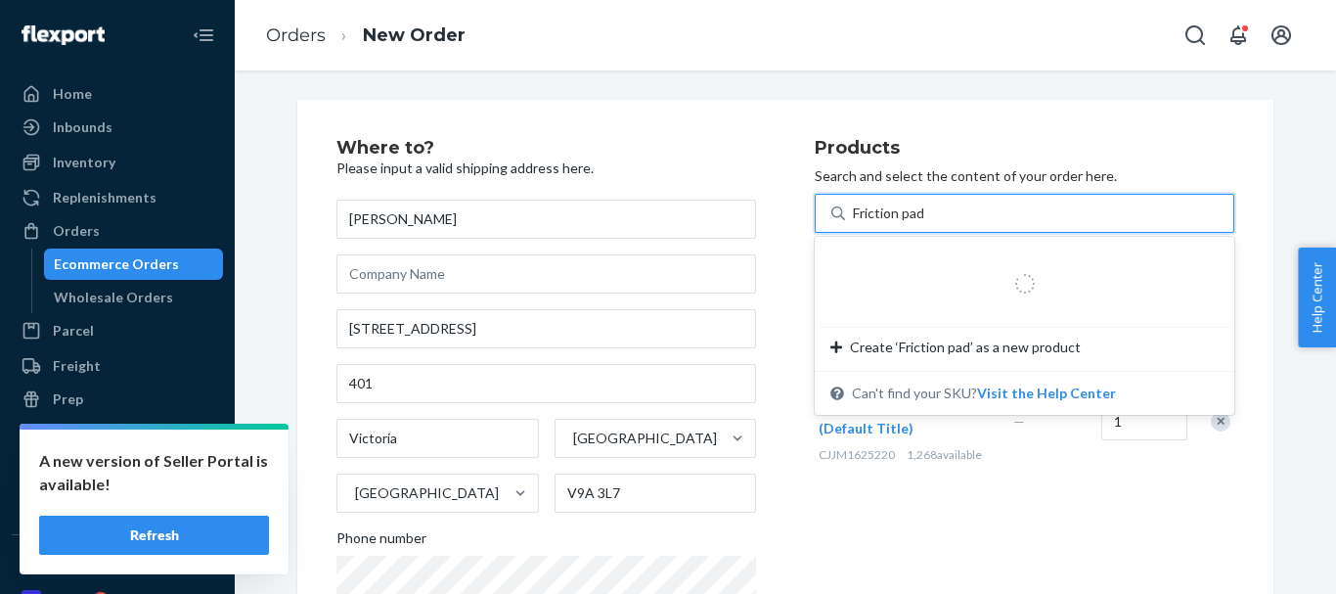
type input "Friction pads"
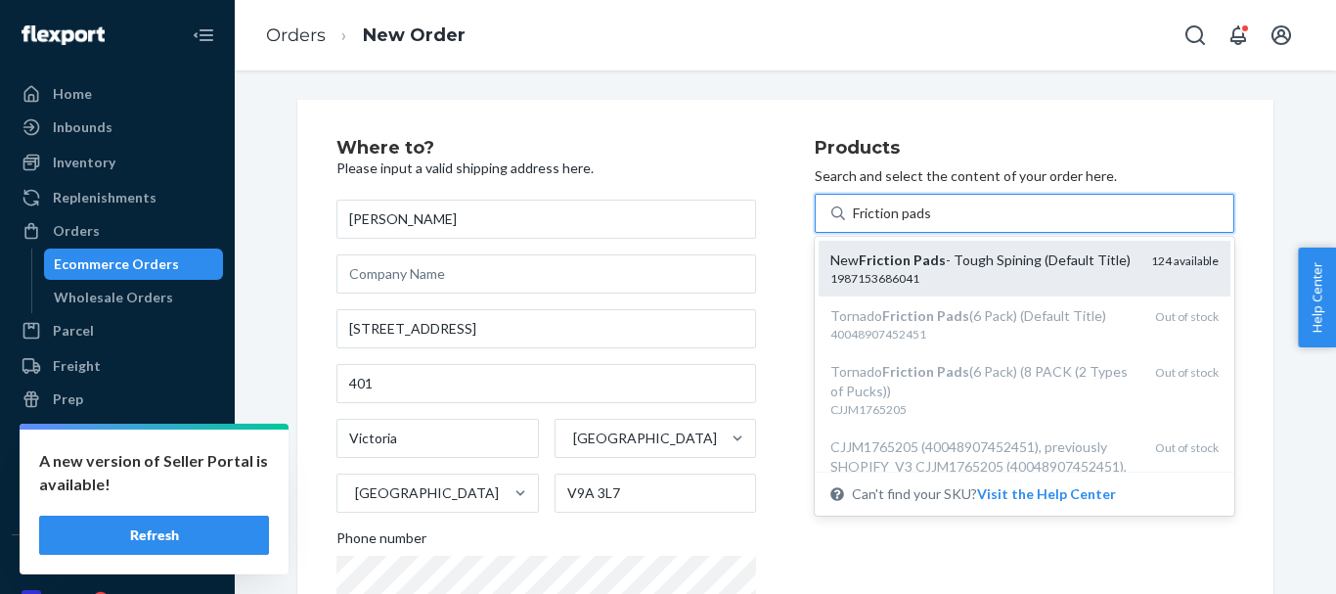
click at [840, 274] on div "1987153686041" at bounding box center [982, 278] width 305 height 17
click at [853, 223] on input "Friction pads" at bounding box center [892, 213] width 79 height 20
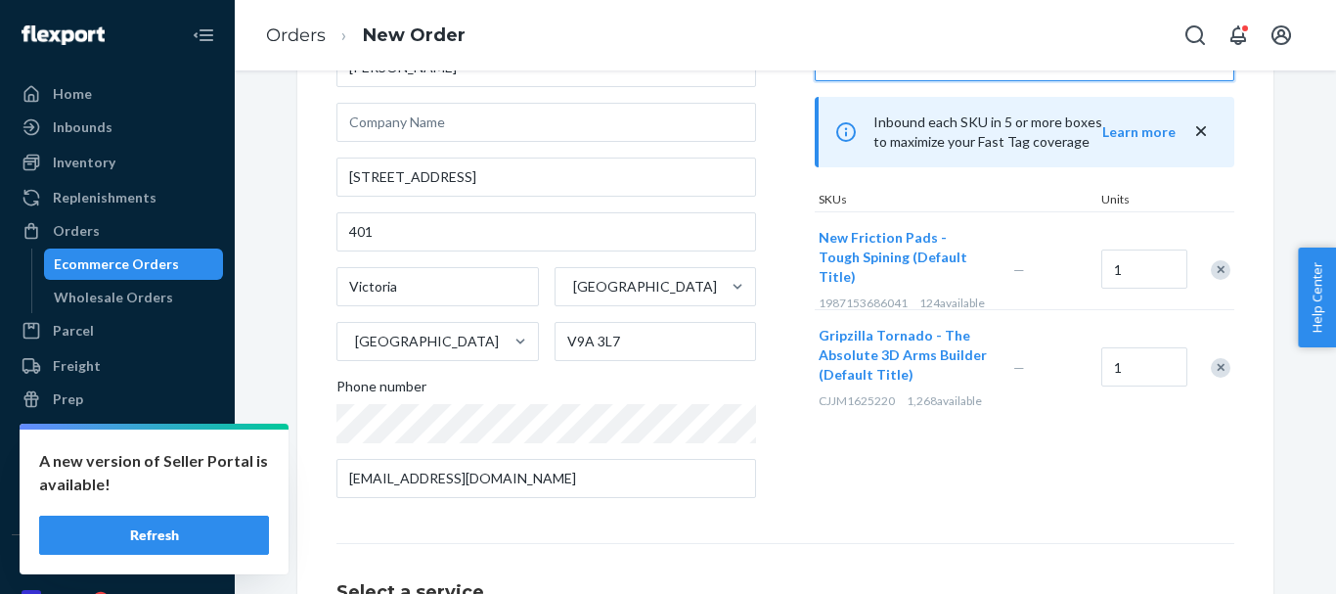
scroll to position [391, 0]
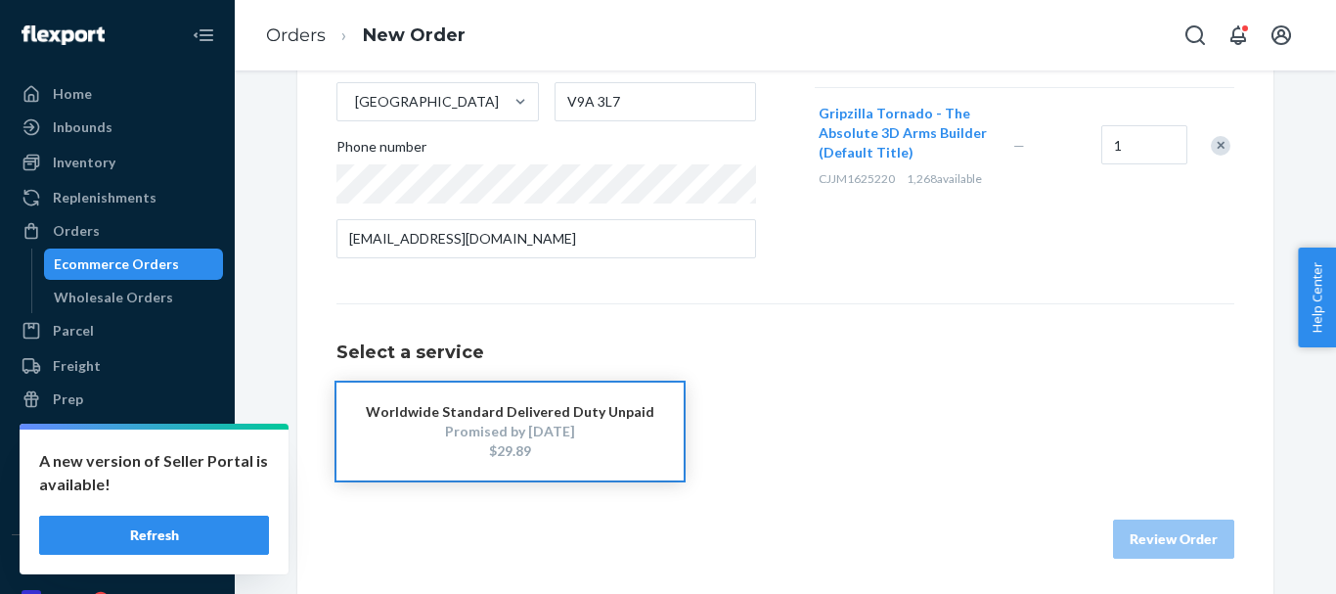
click at [496, 455] on div "$29.89" at bounding box center [510, 451] width 289 height 20
click at [1181, 543] on button "Review Order" at bounding box center [1173, 538] width 121 height 39
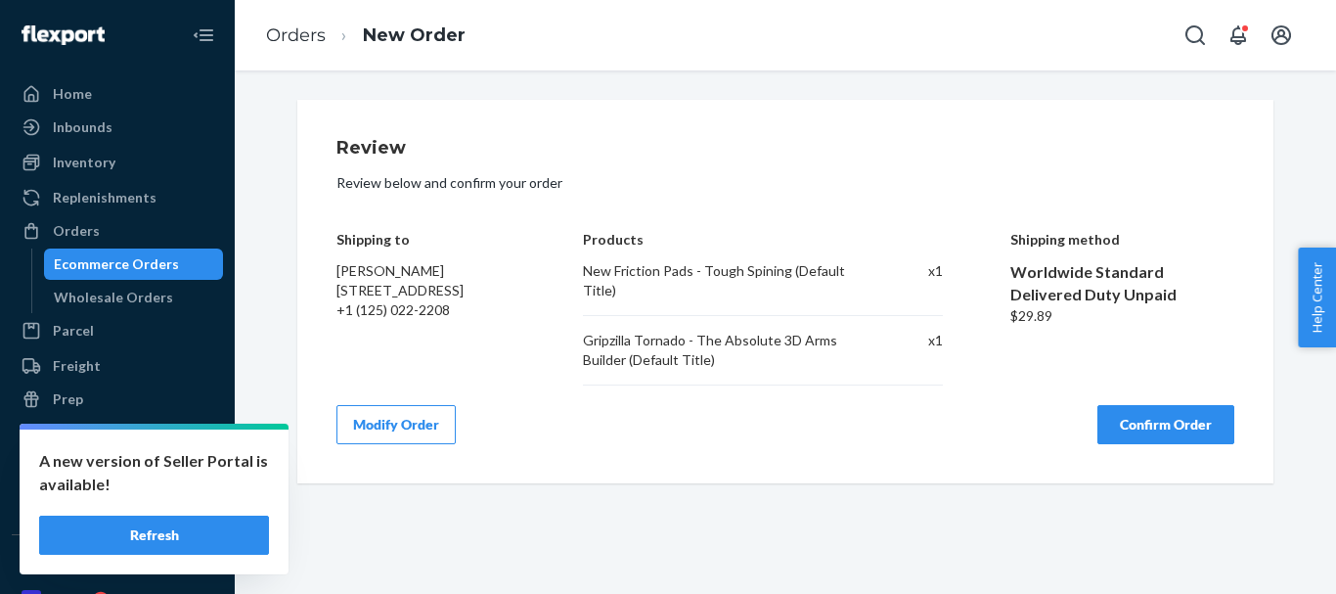
click at [1172, 428] on button "Confirm Order" at bounding box center [1165, 424] width 137 height 39
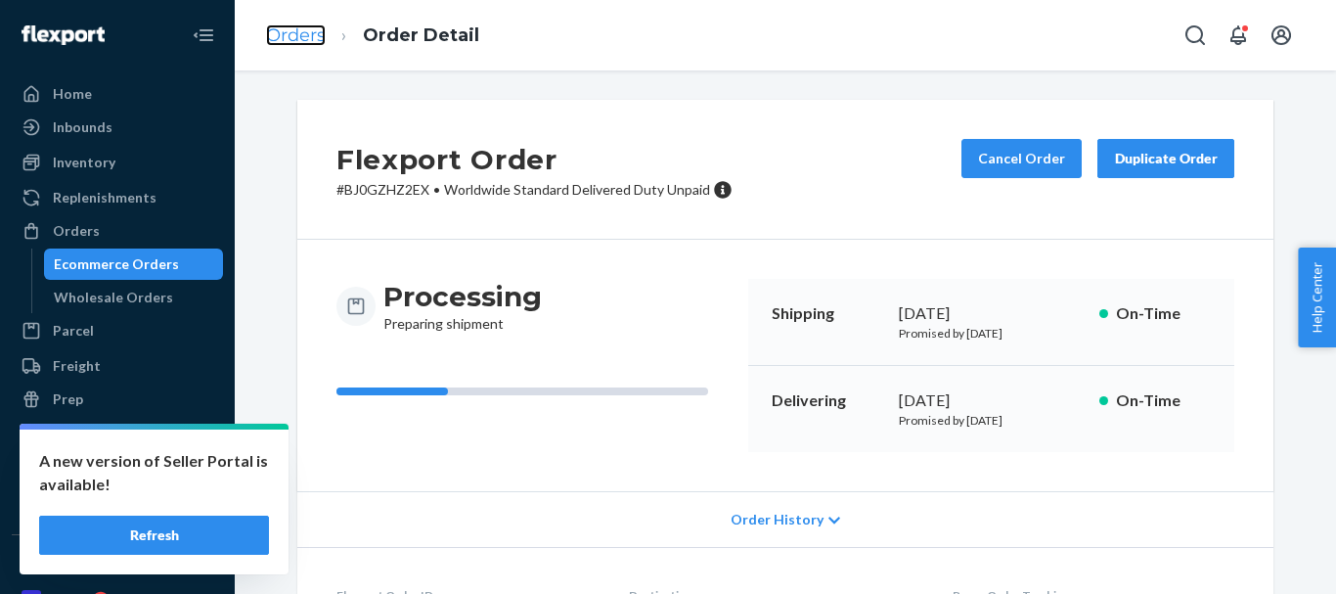
click at [325, 39] on link "Orders" at bounding box center [296, 35] width 60 height 22
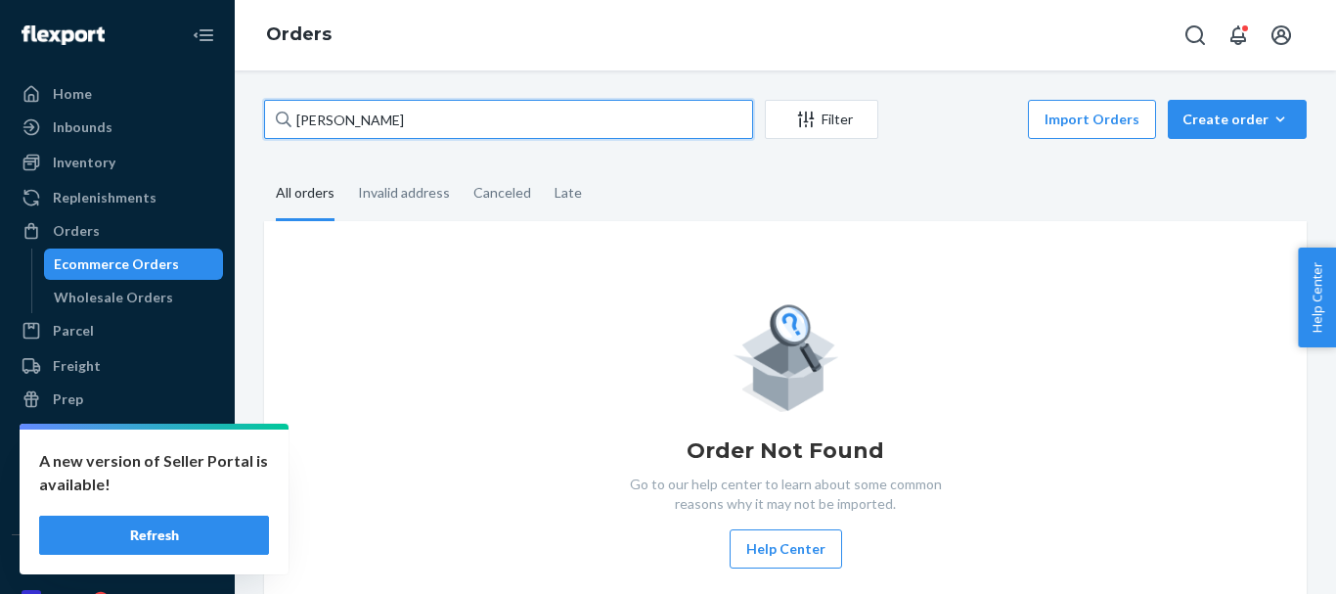
drag, startPoint x: 427, startPoint y: 126, endPoint x: 221, endPoint y: 112, distance: 206.9
click at [221, 112] on div "Home Inbounds Shipping Plans Problems Inventory Products Replenishments Orders …" at bounding box center [668, 297] width 1336 height 594
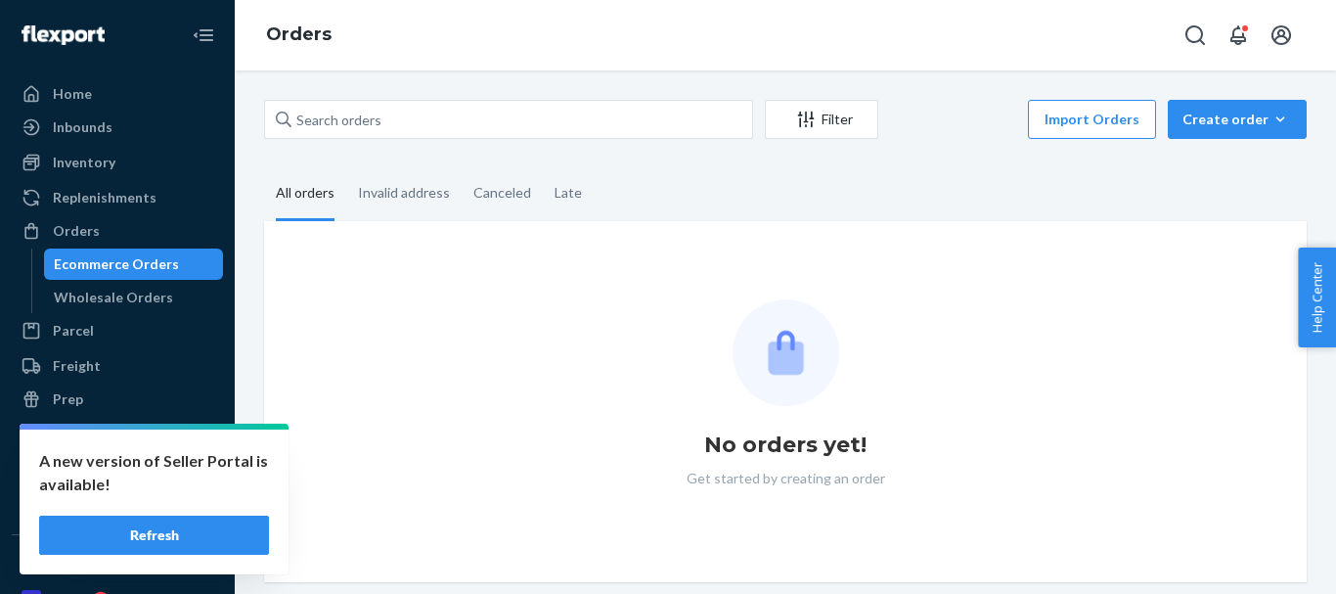
click at [254, 91] on div "Filter Import Orders Create order Ecommerce order Removal order All orders Inva…" at bounding box center [785, 331] width 1101 height 523
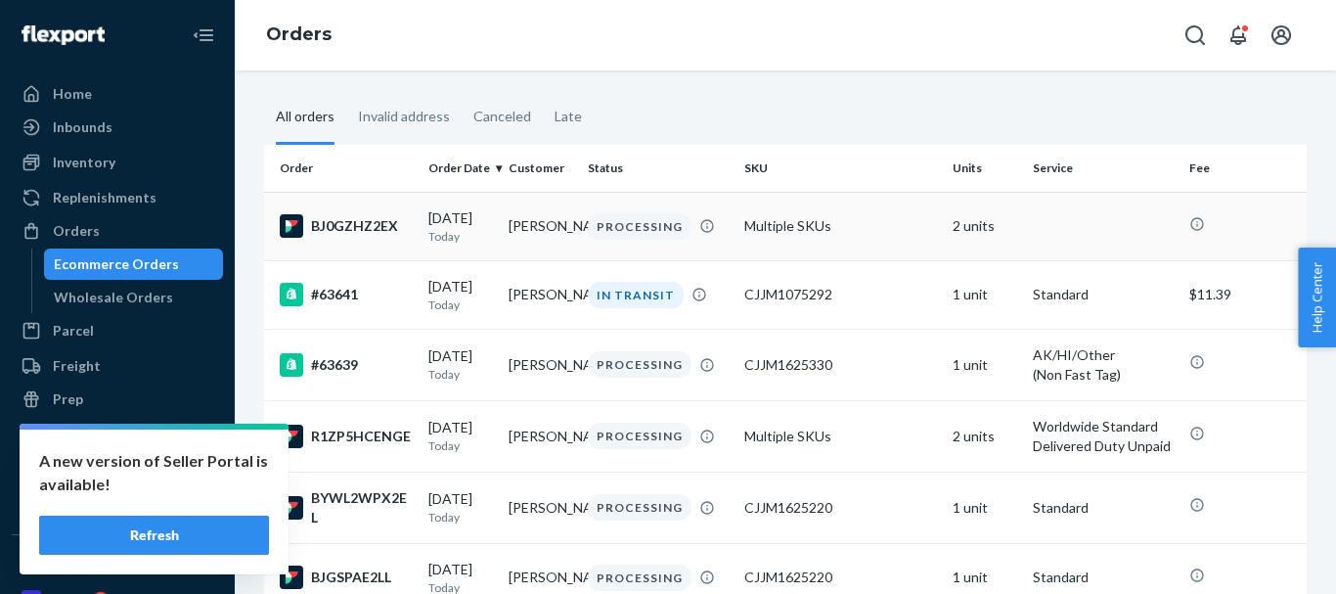
scroll to position [98, 0]
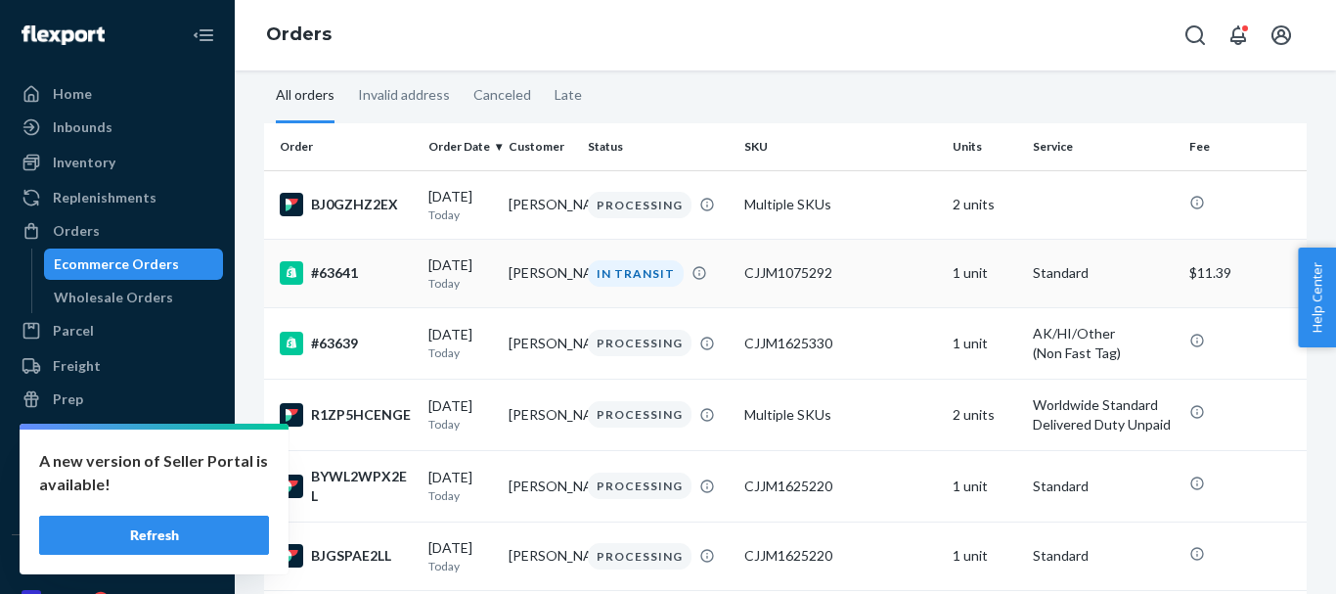
click at [637, 270] on div "IN TRANSIT" at bounding box center [636, 273] width 96 height 26
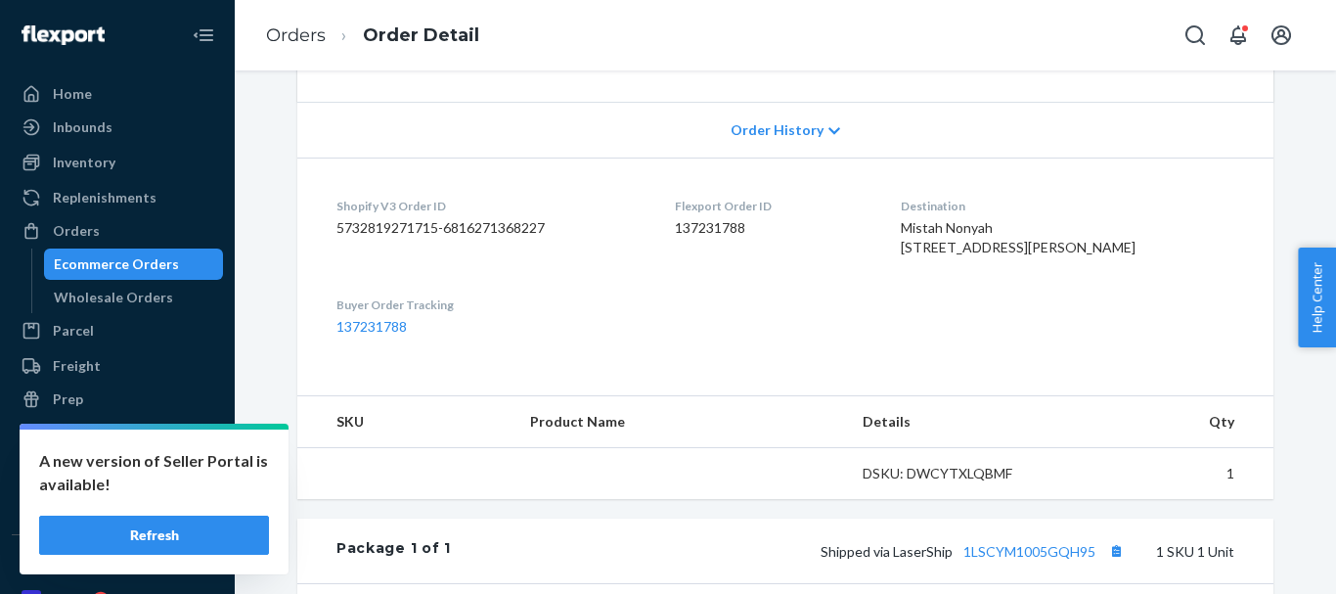
scroll to position [391, 0]
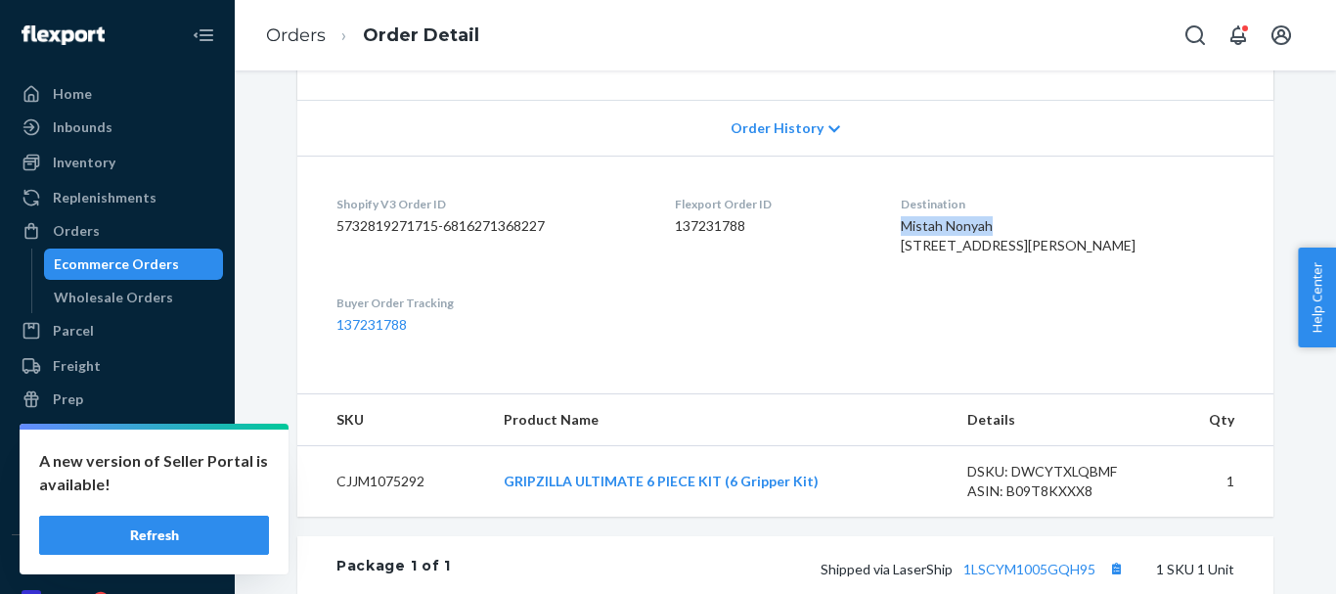
drag, startPoint x: 948, startPoint y: 228, endPoint x: 1049, endPoint y: 222, distance: 100.9
click at [1049, 222] on div "Mistah Nonyah [STREET_ADDRESS][PERSON_NAME]" at bounding box center [1068, 235] width 334 height 39
copy span "[PERSON_NAME]"
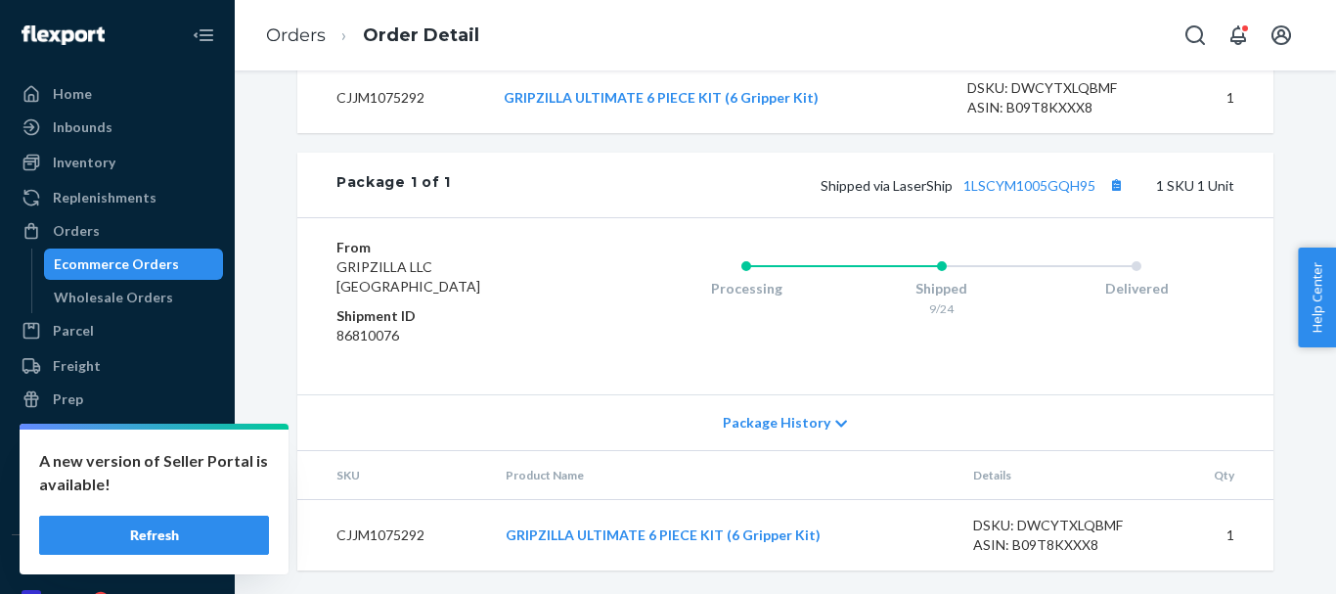
scroll to position [814, 0]
click at [165, 256] on div "Ecommerce Orders" at bounding box center [116, 264] width 125 height 20
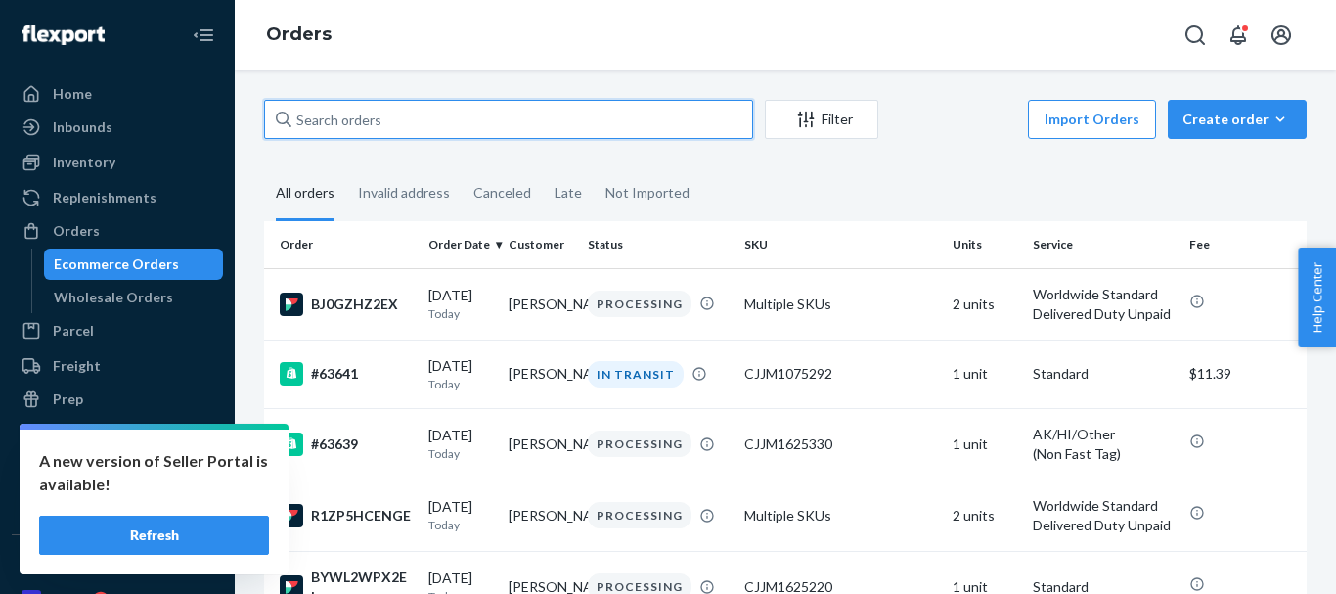
click at [375, 114] on input "text" at bounding box center [508, 119] width 489 height 39
paste input "[PERSON_NAME]"
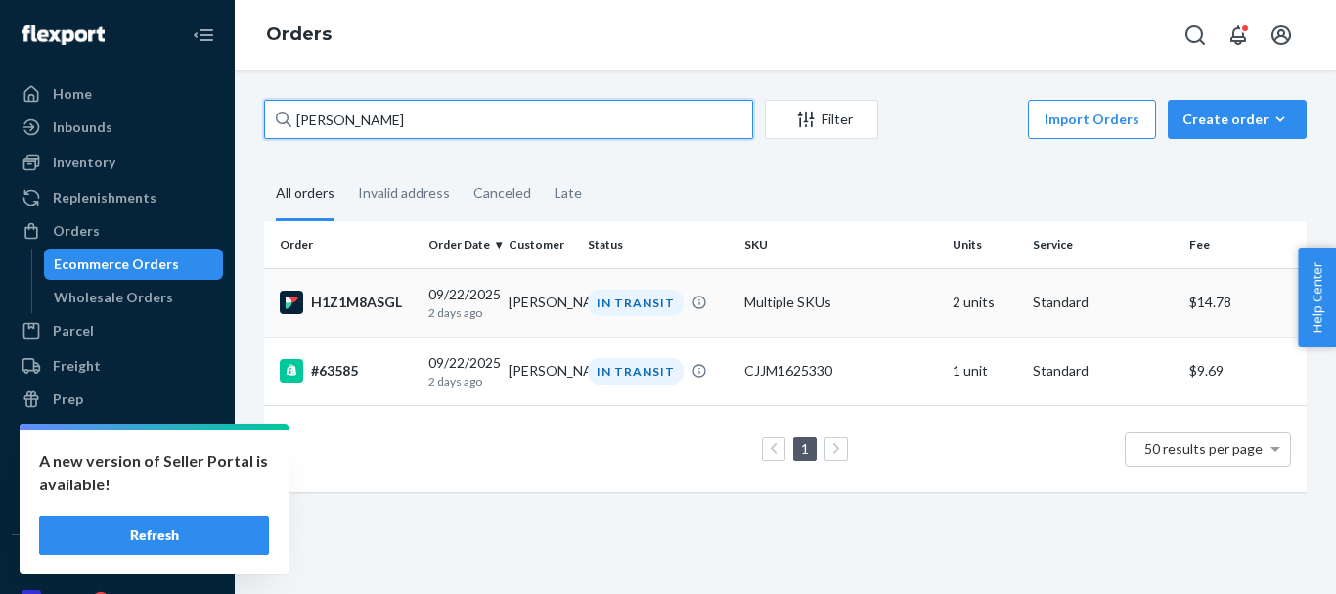
type input "[PERSON_NAME]"
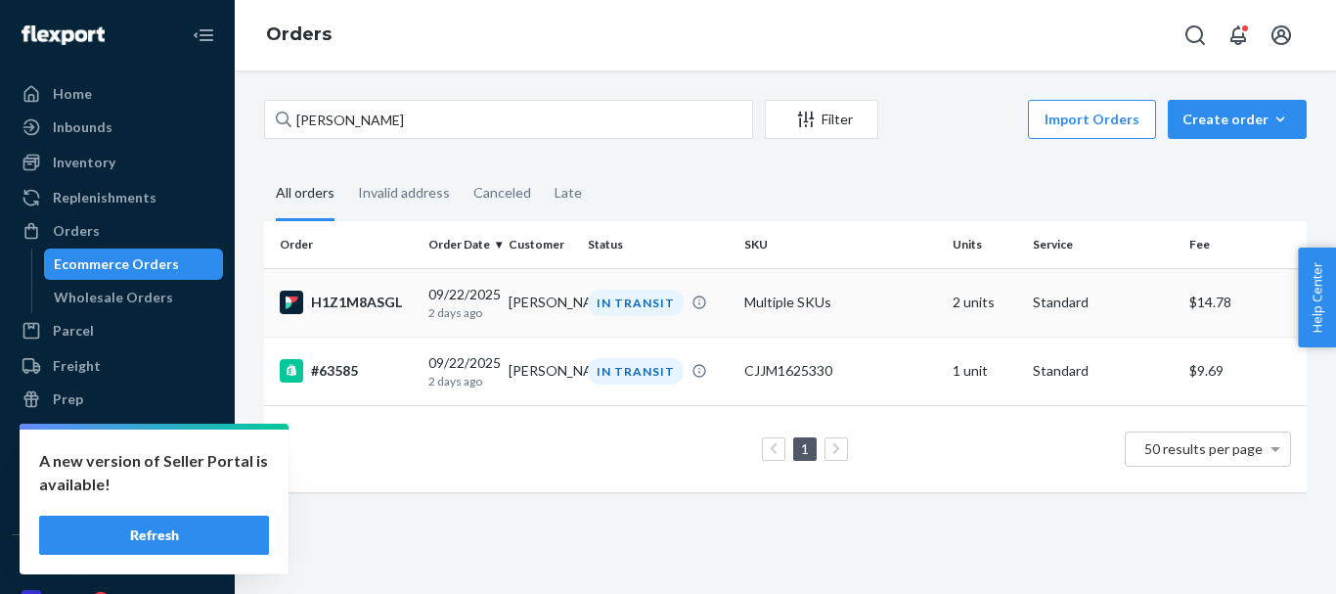
click at [646, 309] on div "IN TRANSIT" at bounding box center [636, 303] width 96 height 26
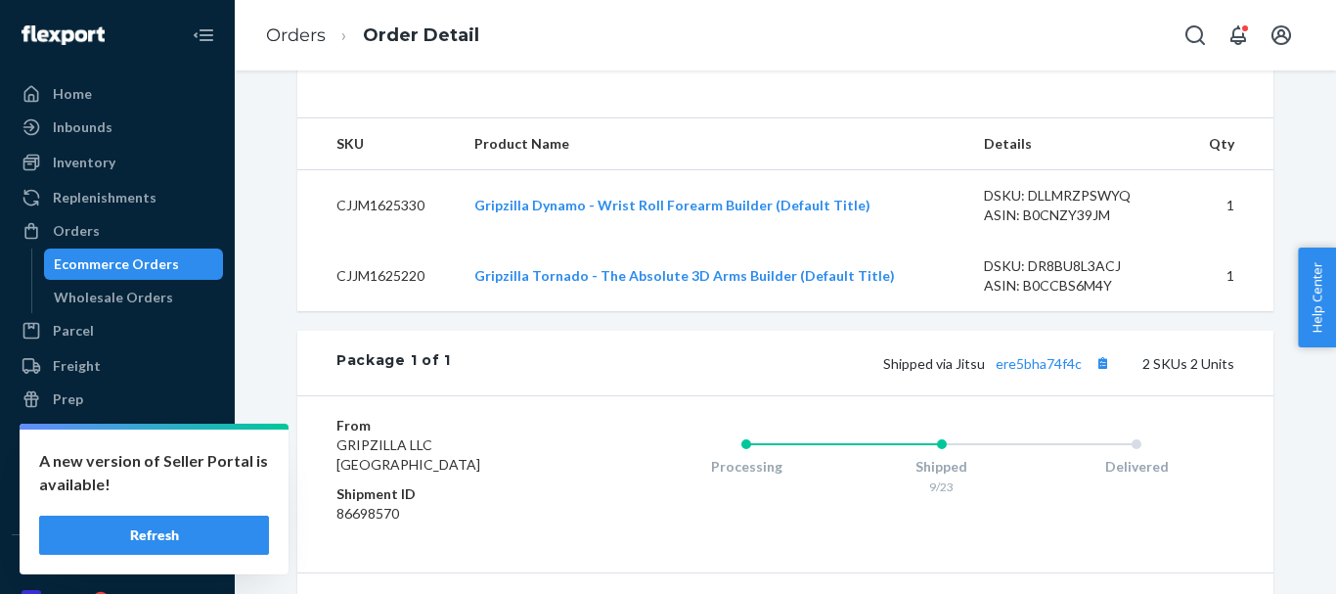
scroll to position [783, 0]
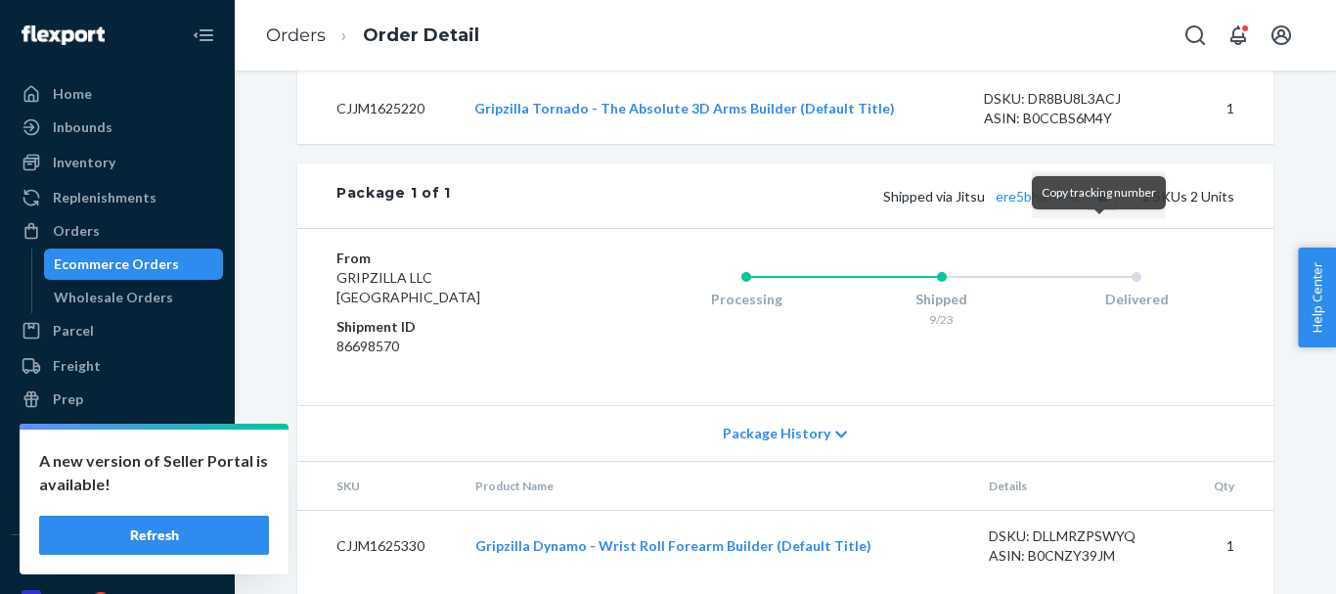
click at [1104, 208] on button "Copy tracking number" at bounding box center [1102, 195] width 25 height 25
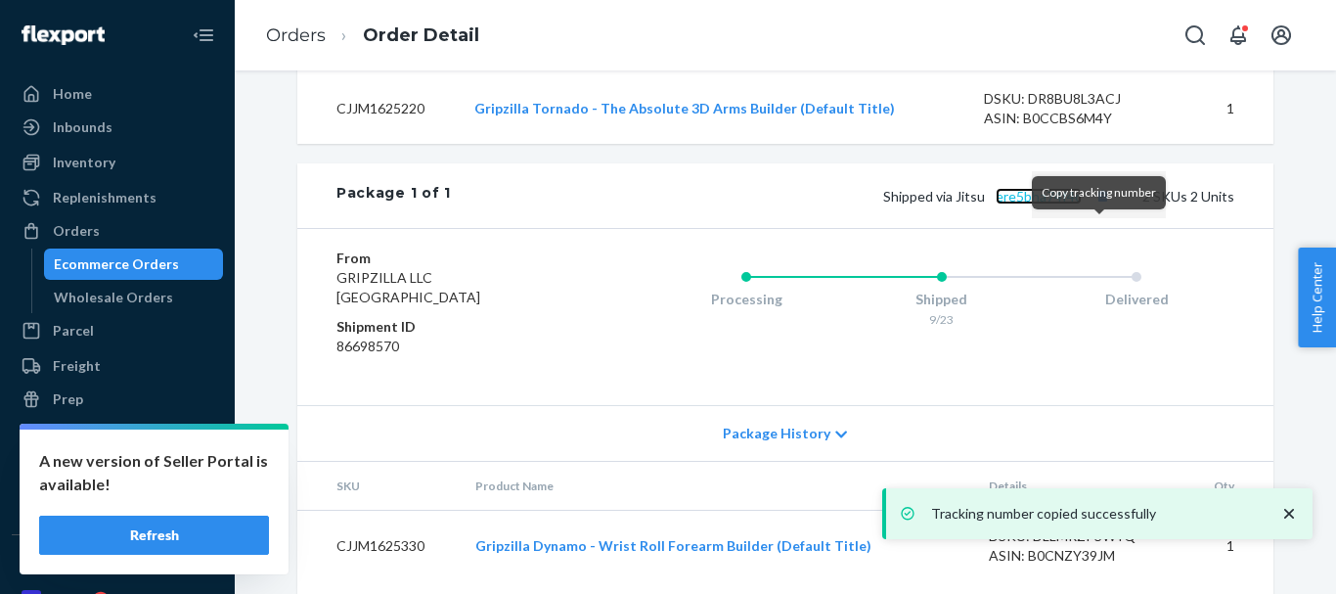
click at [1043, 204] on link "ere5bha74f4c" at bounding box center [1039, 196] width 86 height 17
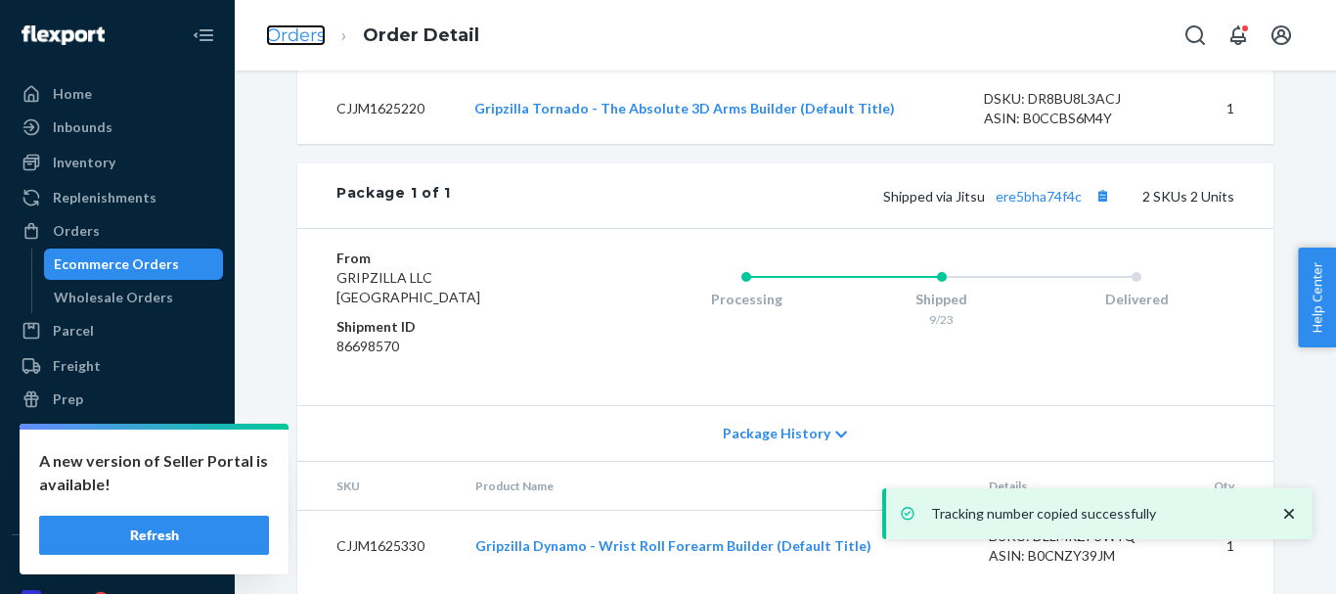
click at [300, 34] on link "Orders" at bounding box center [296, 35] width 60 height 22
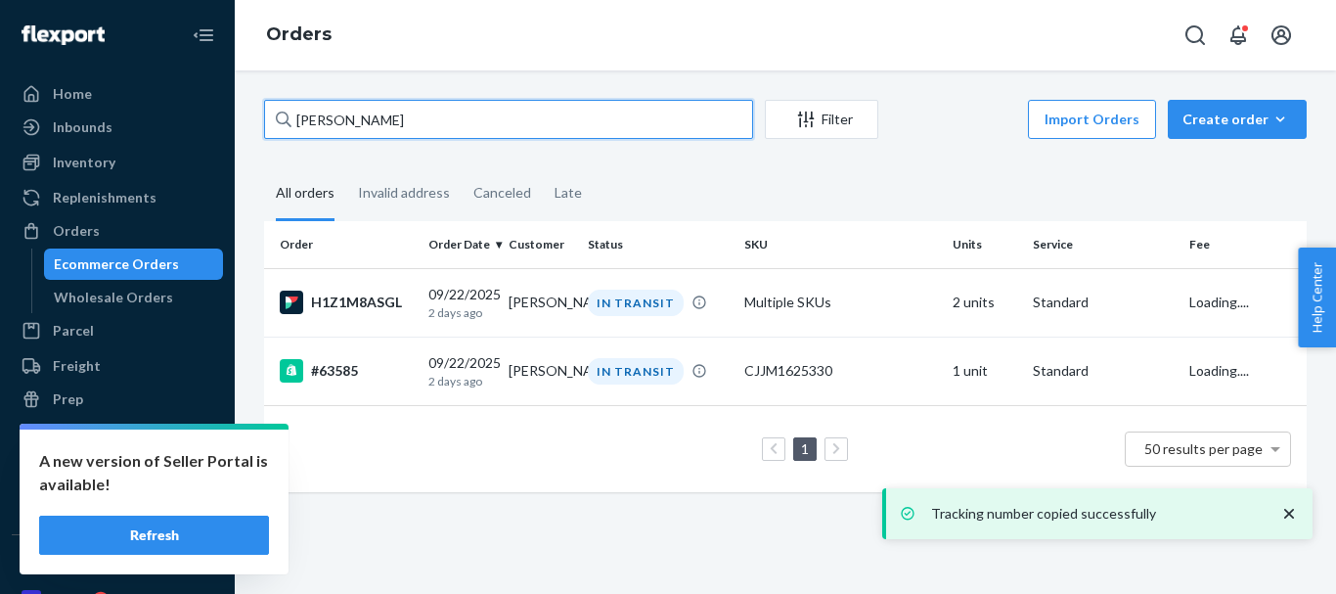
drag, startPoint x: 275, startPoint y: 112, endPoint x: 238, endPoint y: 111, distance: 37.2
click at [182, 112] on div "Home Inbounds Shipping Plans Problems Inventory Products Replenishments Orders …" at bounding box center [668, 297] width 1336 height 594
paste input "[PERSON_NAME]"
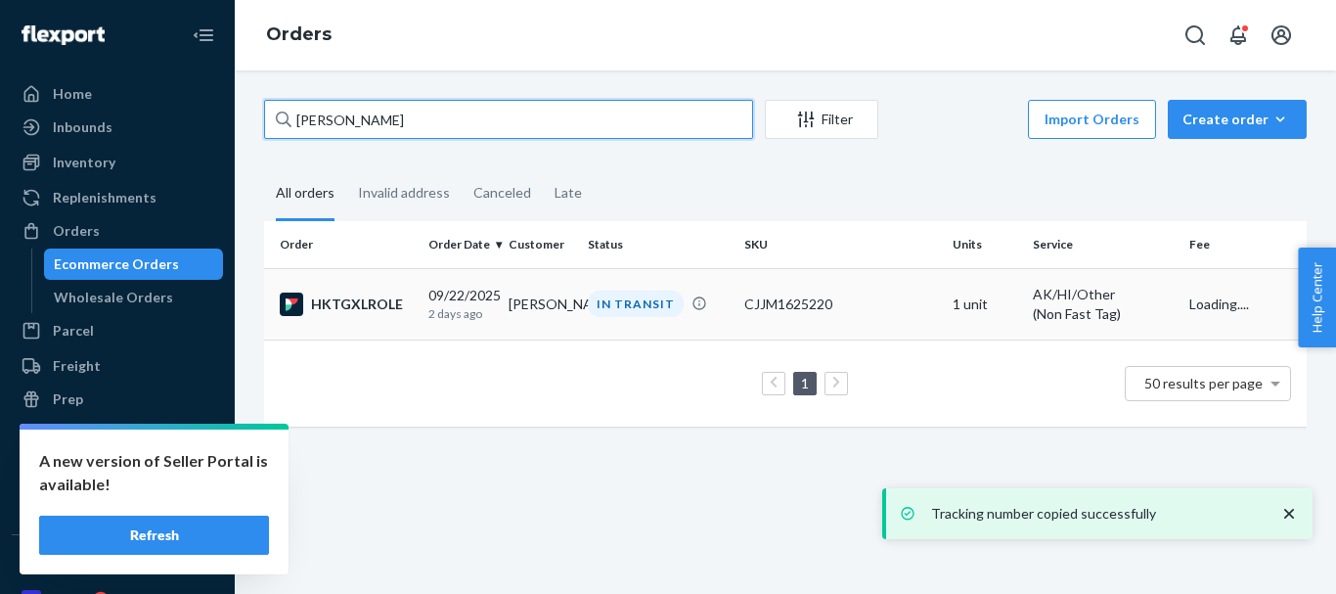
type input "[PERSON_NAME]"
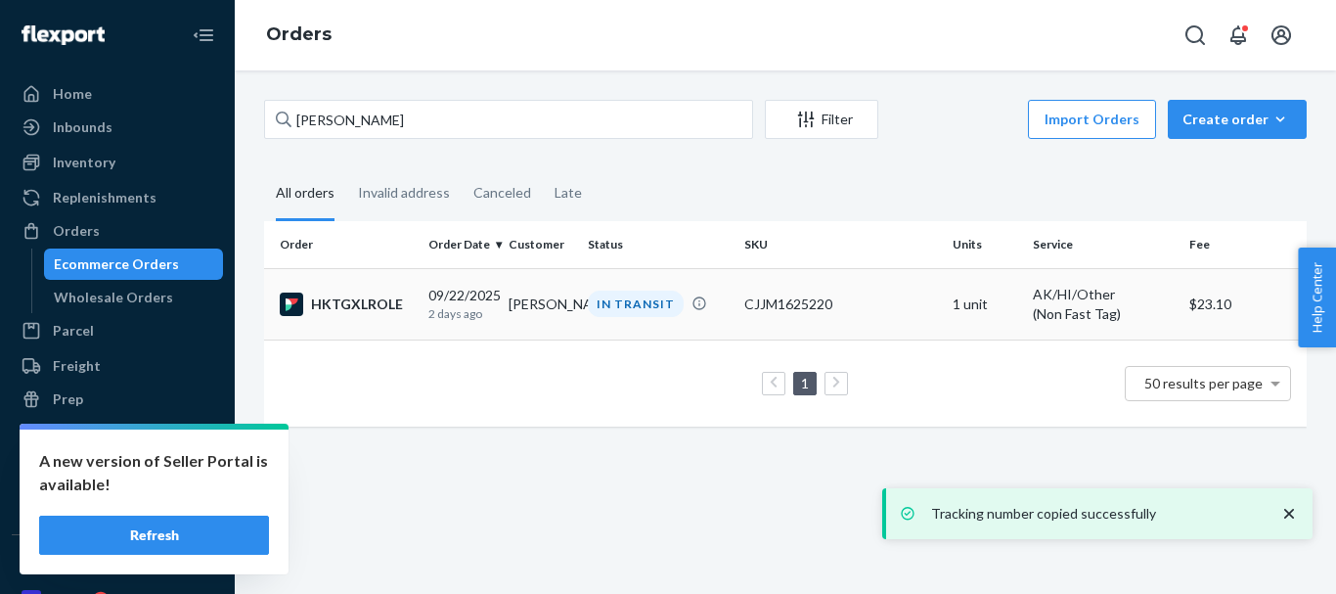
click at [615, 303] on div "IN TRANSIT" at bounding box center [636, 304] width 96 height 26
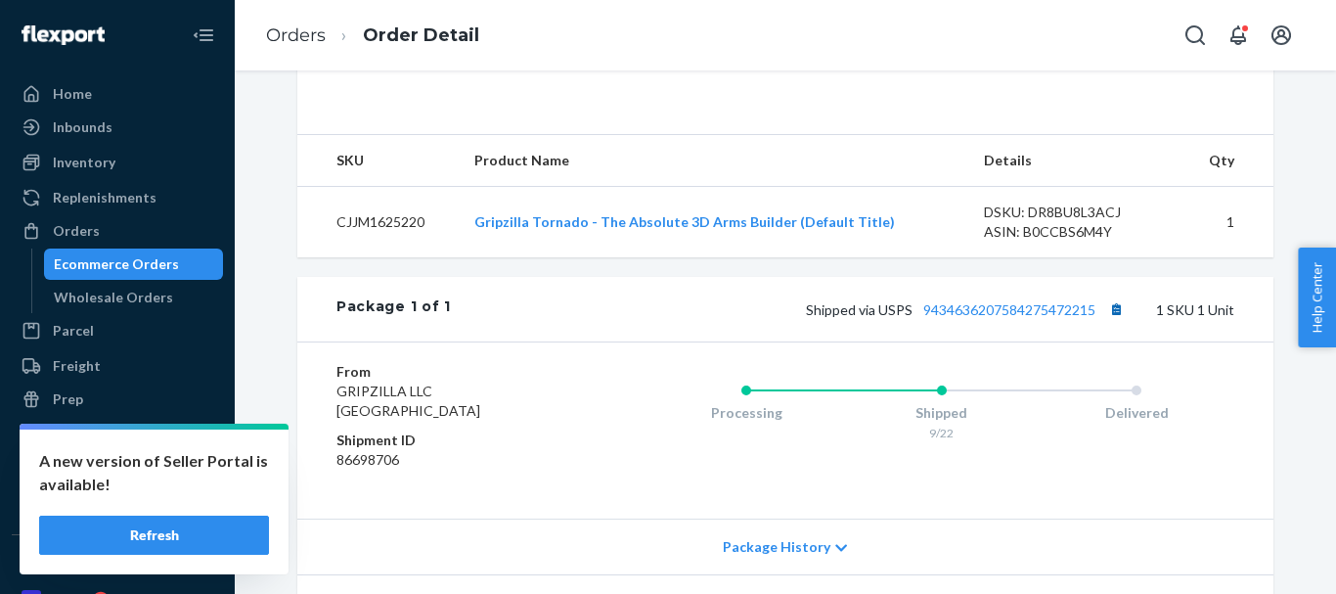
scroll to position [587, 0]
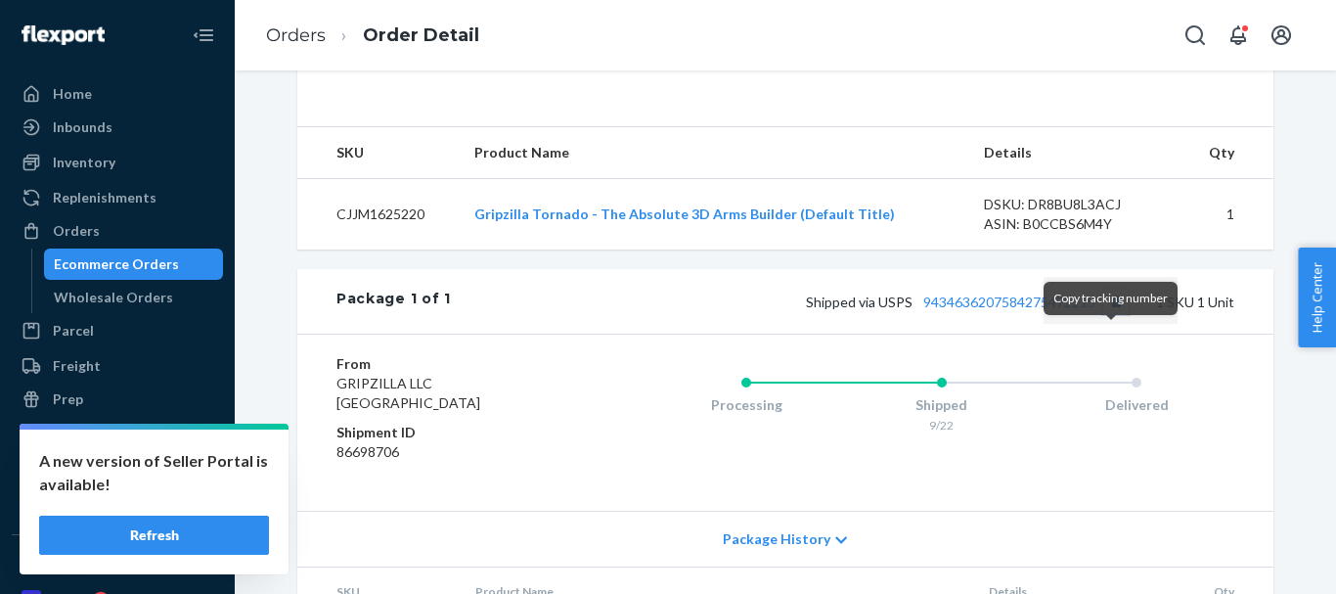
click at [1107, 314] on button "Copy tracking number" at bounding box center [1115, 301] width 25 height 25
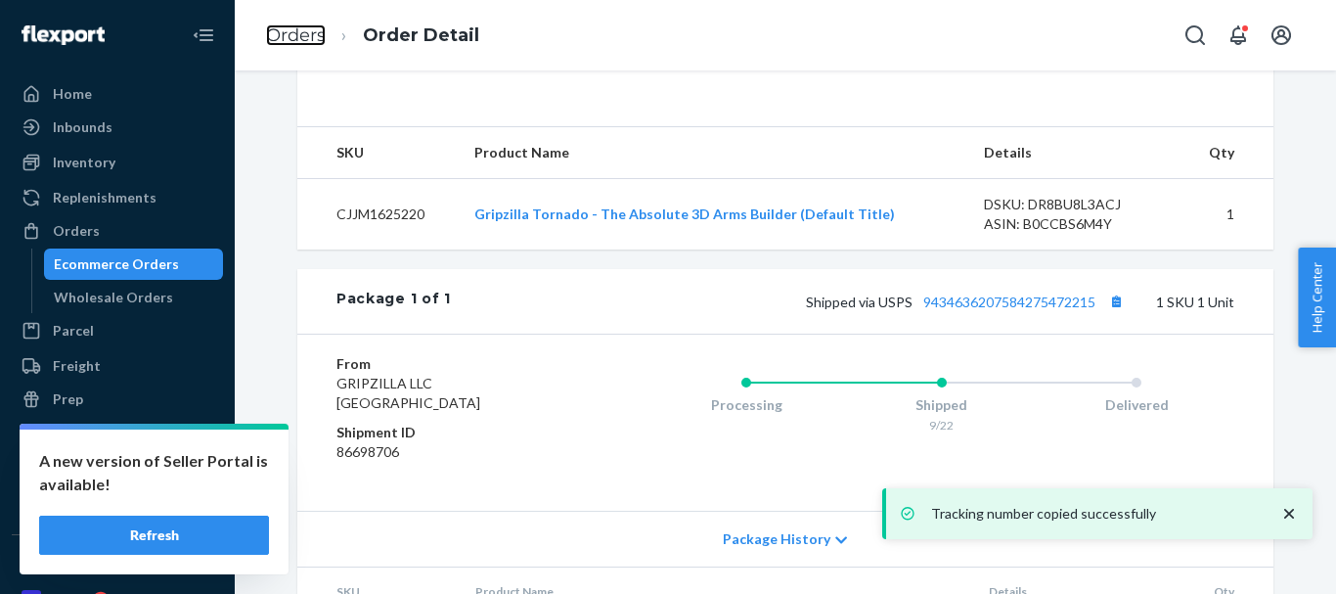
click at [307, 42] on link "Orders" at bounding box center [296, 35] width 60 height 22
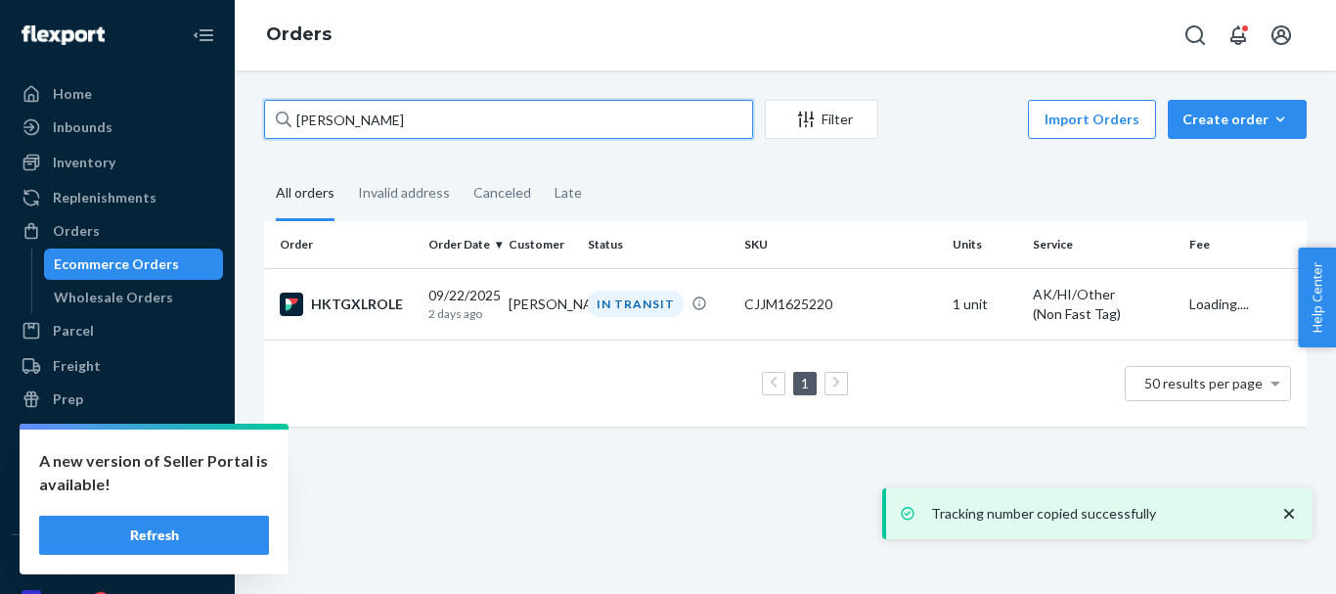
drag, startPoint x: 243, startPoint y: 124, endPoint x: 287, endPoint y: 127, distance: 44.1
click at [222, 124] on div "Home Inbounds Shipping Plans Problems Inventory Products Replenishments Orders …" at bounding box center [668, 297] width 1336 height 594
paste input "[PERSON_NAME]"
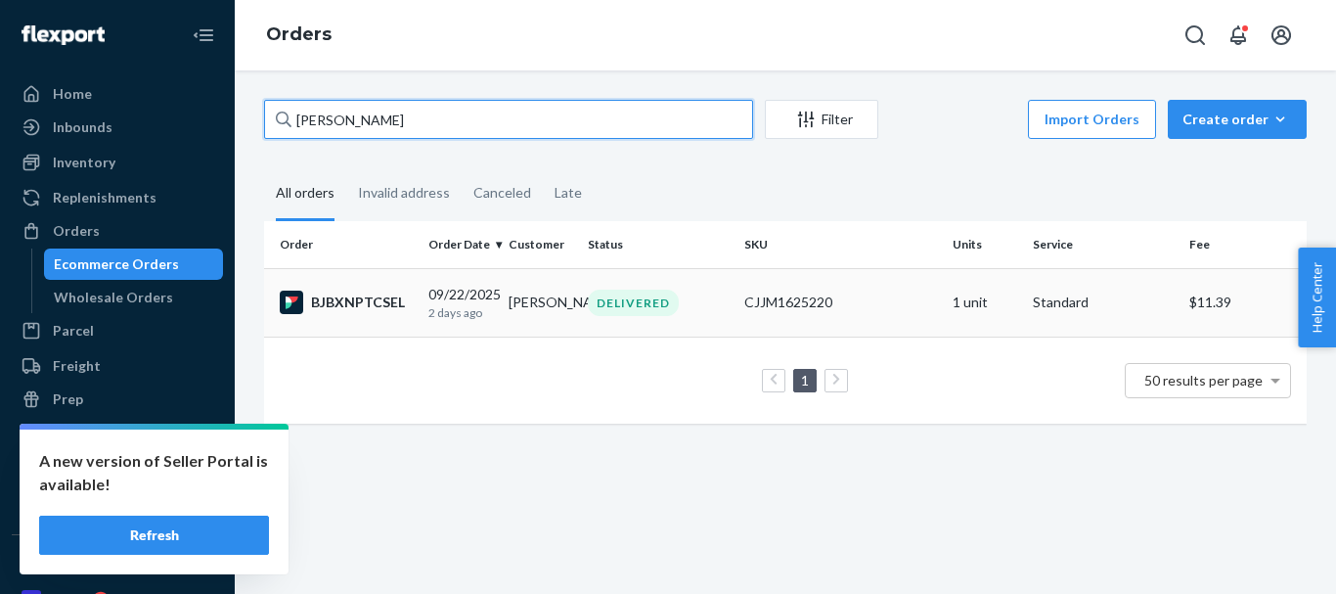
type input "[PERSON_NAME]"
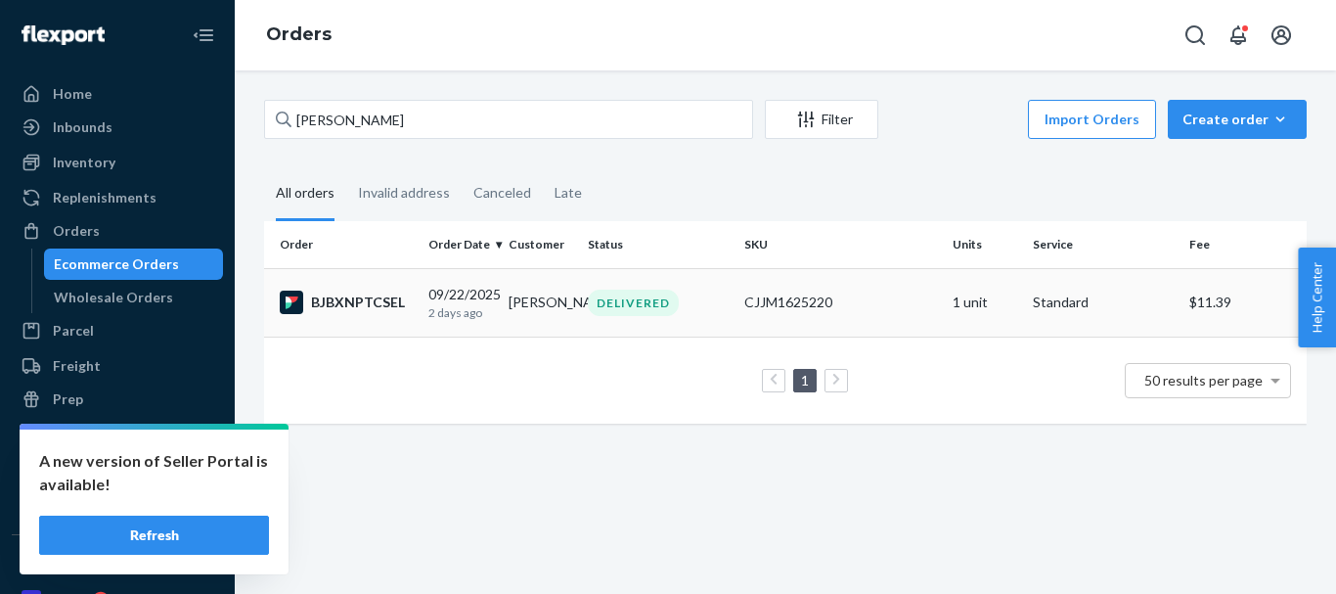
click at [607, 297] on div "DELIVERED" at bounding box center [633, 303] width 91 height 26
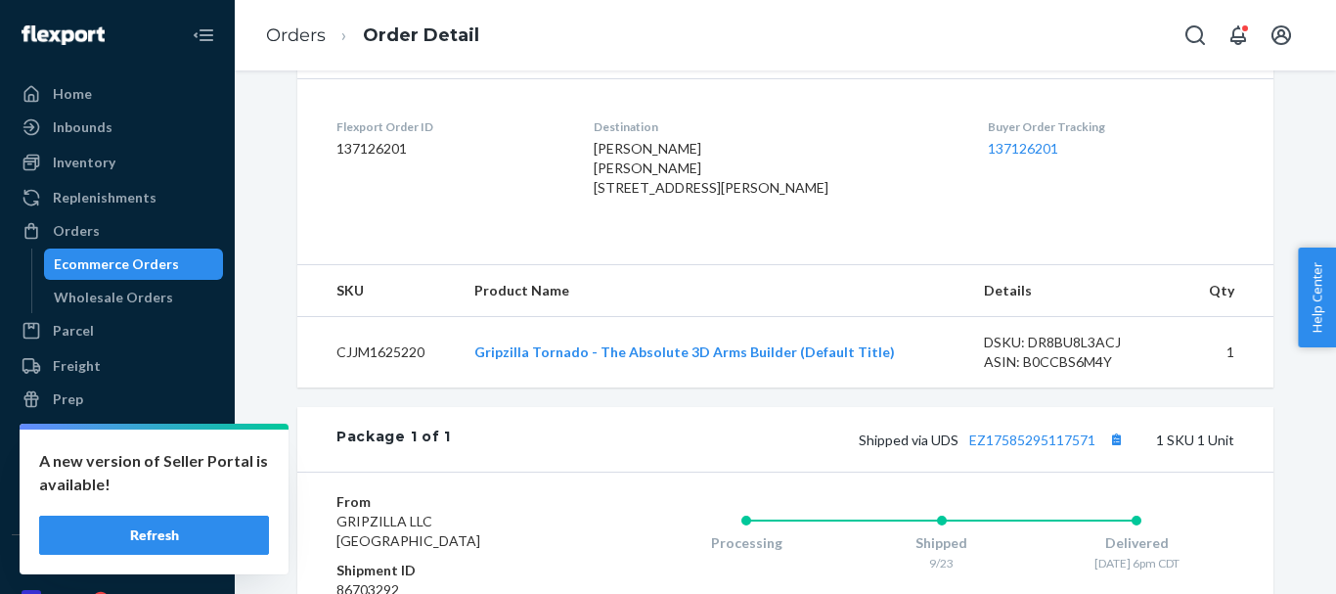
scroll to position [489, 0]
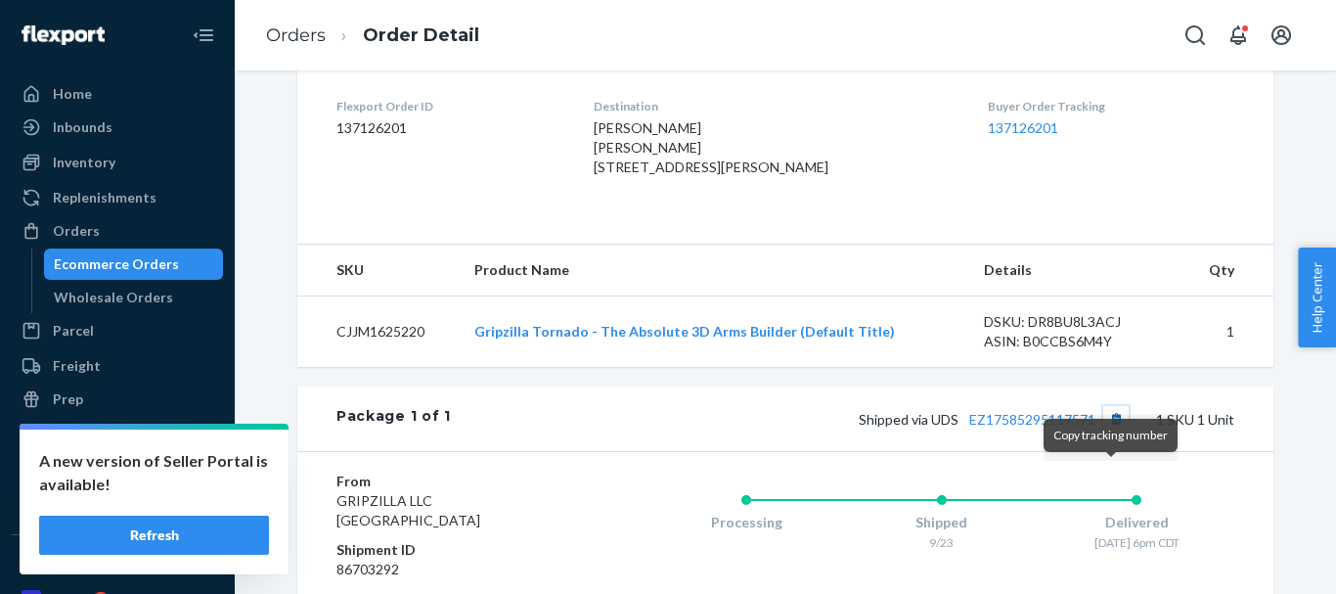
click at [1112, 431] on button "Copy tracking number" at bounding box center [1115, 418] width 25 height 25
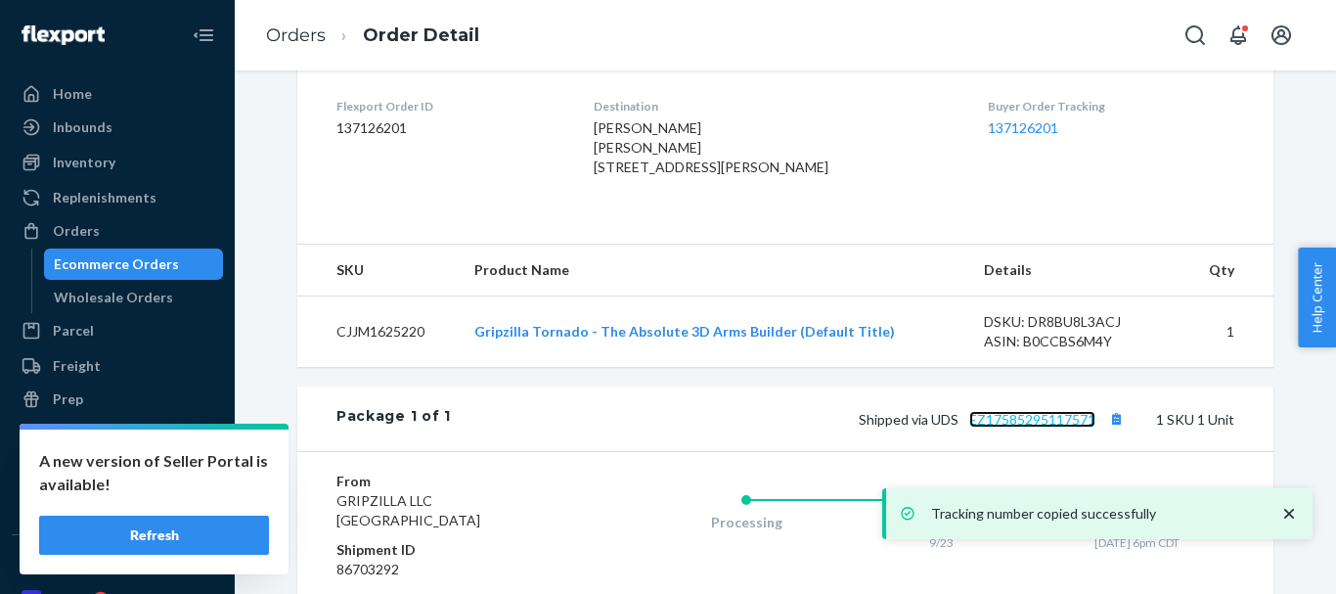
click at [1027, 427] on link "EZ17585295117571" at bounding box center [1032, 419] width 126 height 17
click at [306, 31] on link "Orders" at bounding box center [296, 35] width 60 height 22
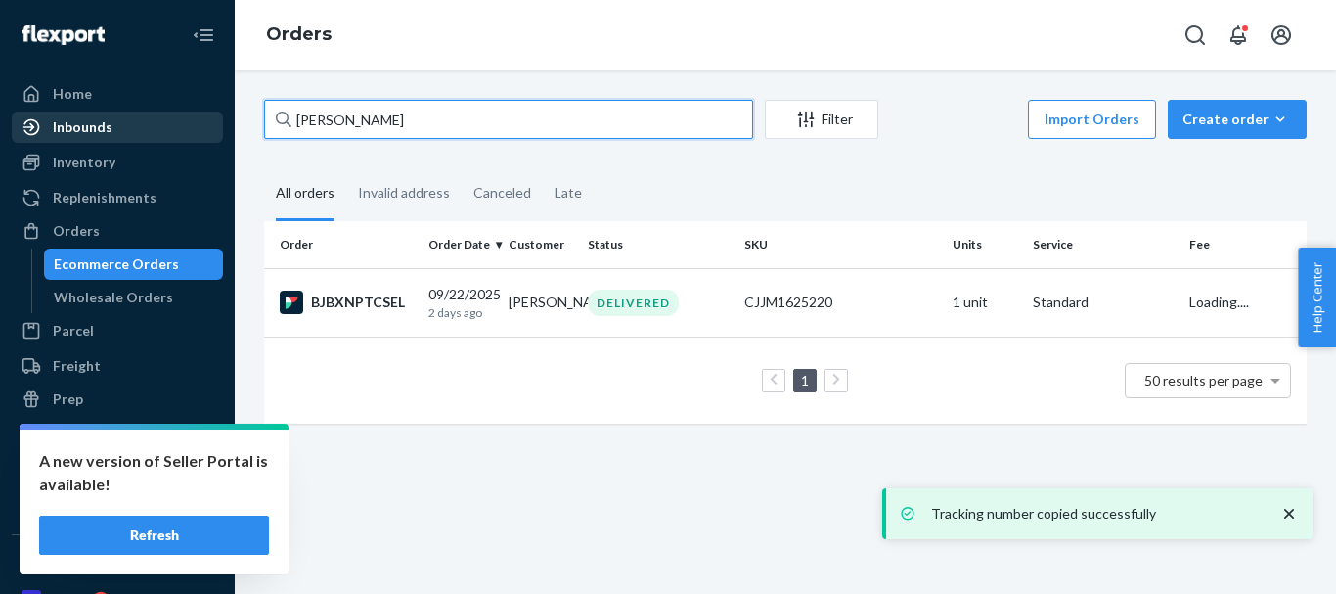
drag, startPoint x: 224, startPoint y: 129, endPoint x: 196, endPoint y: 132, distance: 28.5
click at [196, 132] on div "Home Inbounds Shipping Plans Problems Inventory Products Replenishments Orders …" at bounding box center [668, 297] width 1336 height 594
paste input "[PERSON_NAME]"
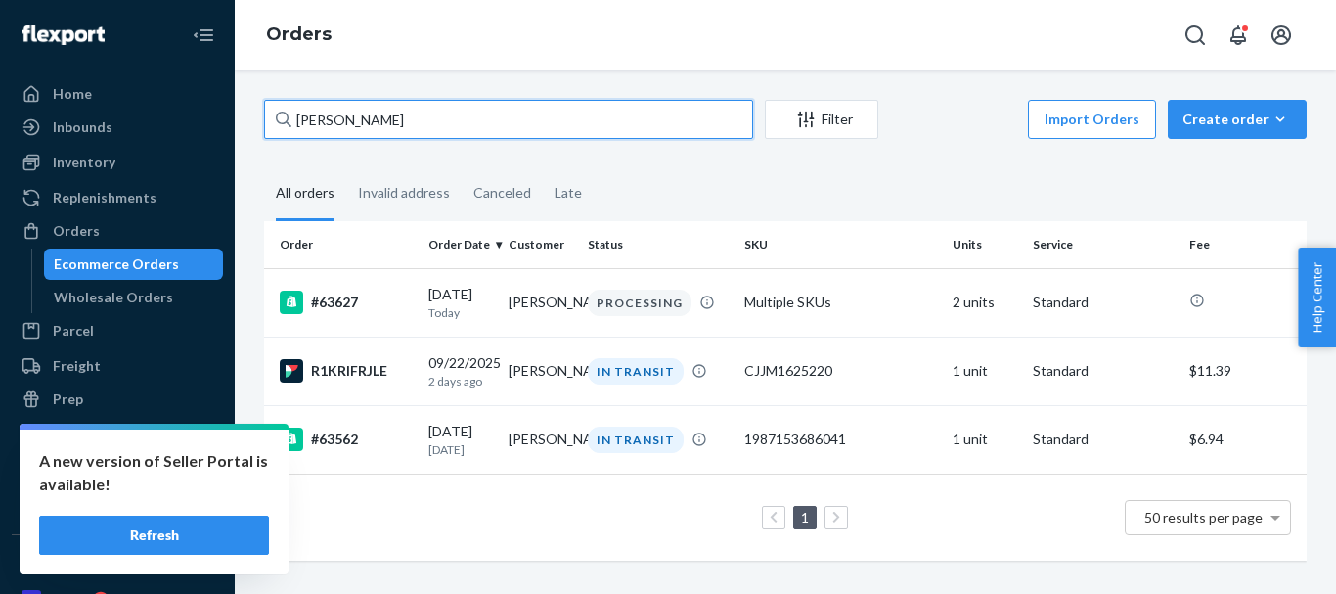
drag, startPoint x: 411, startPoint y: 123, endPoint x: 288, endPoint y: 119, distance: 123.3
click at [251, 130] on div "[PERSON_NAME] Filter Import Orders Create order Ecommerce order Removal order A…" at bounding box center [785, 340] width 1072 height 480
paste input "[PERSON_NAME]"
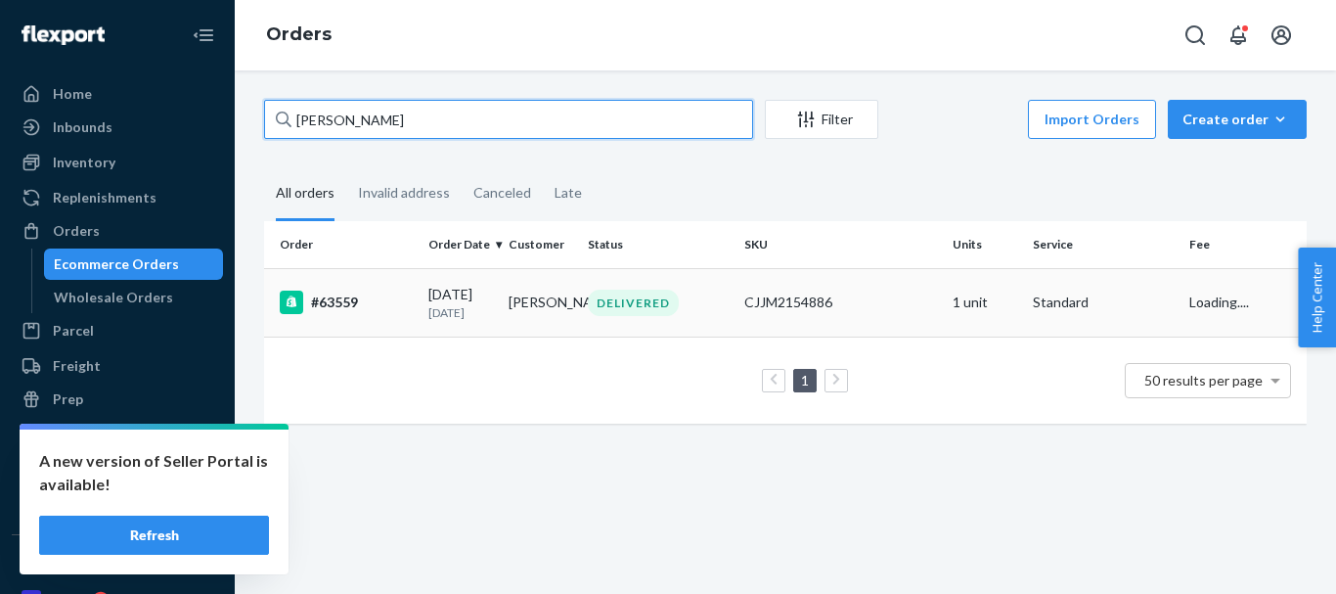
type input "[PERSON_NAME]"
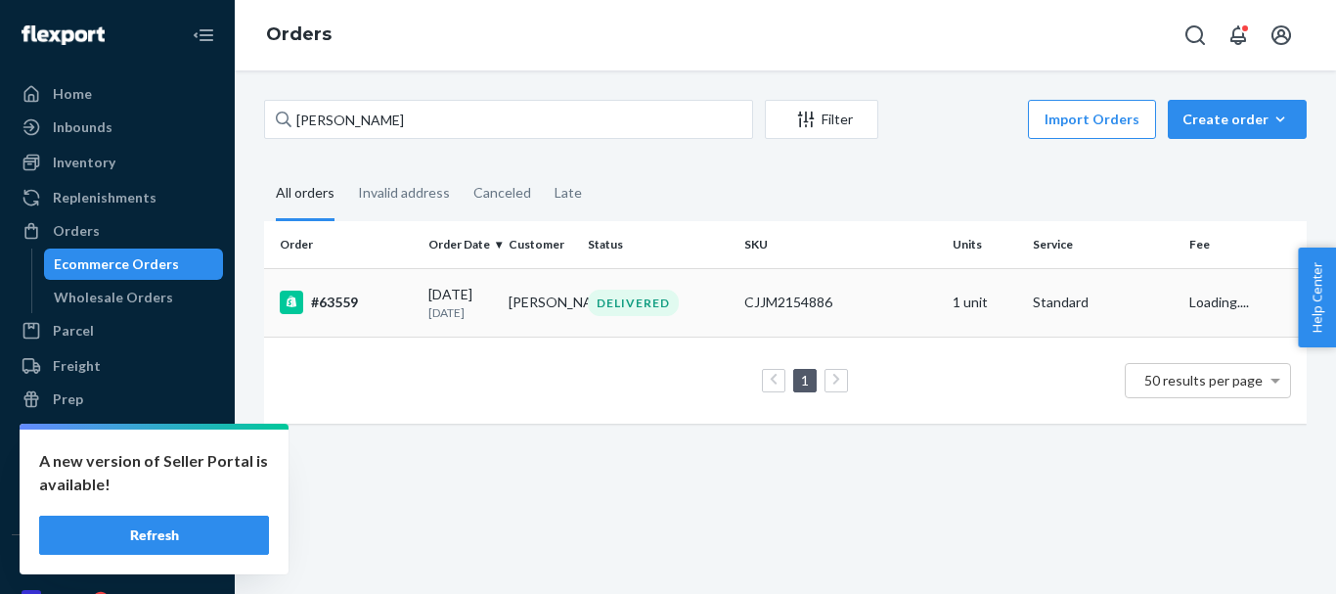
click at [610, 307] on div "DELIVERED" at bounding box center [633, 303] width 91 height 26
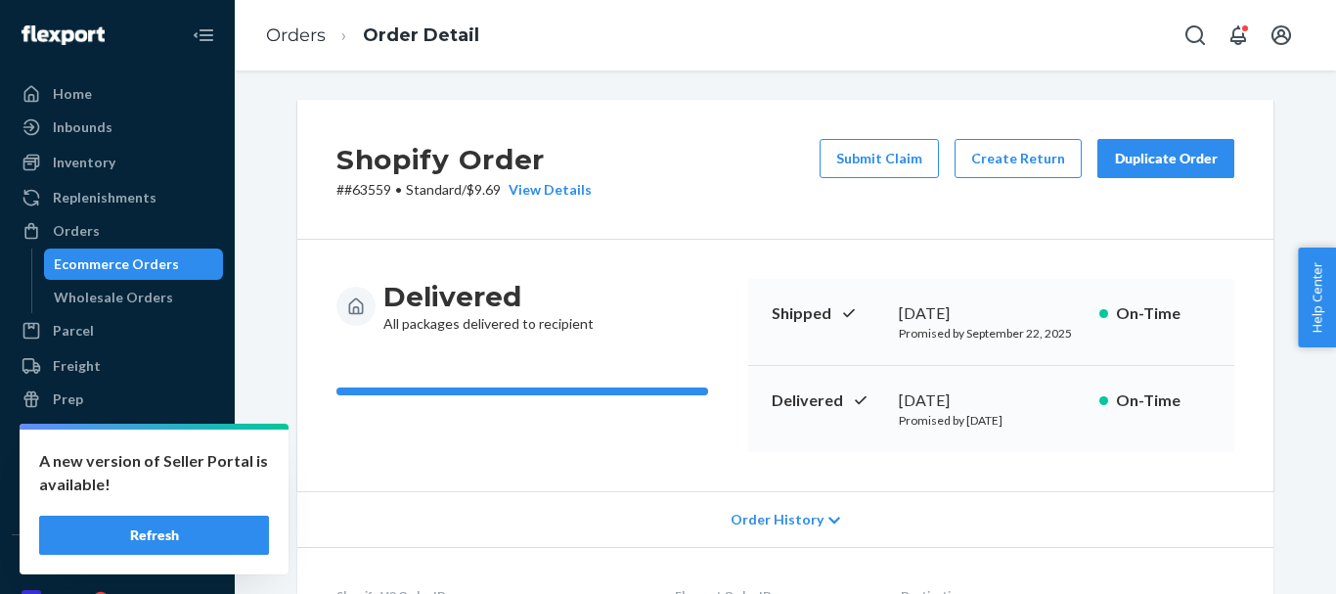
click at [1165, 151] on div "Duplicate Order" at bounding box center [1166, 159] width 104 height 20
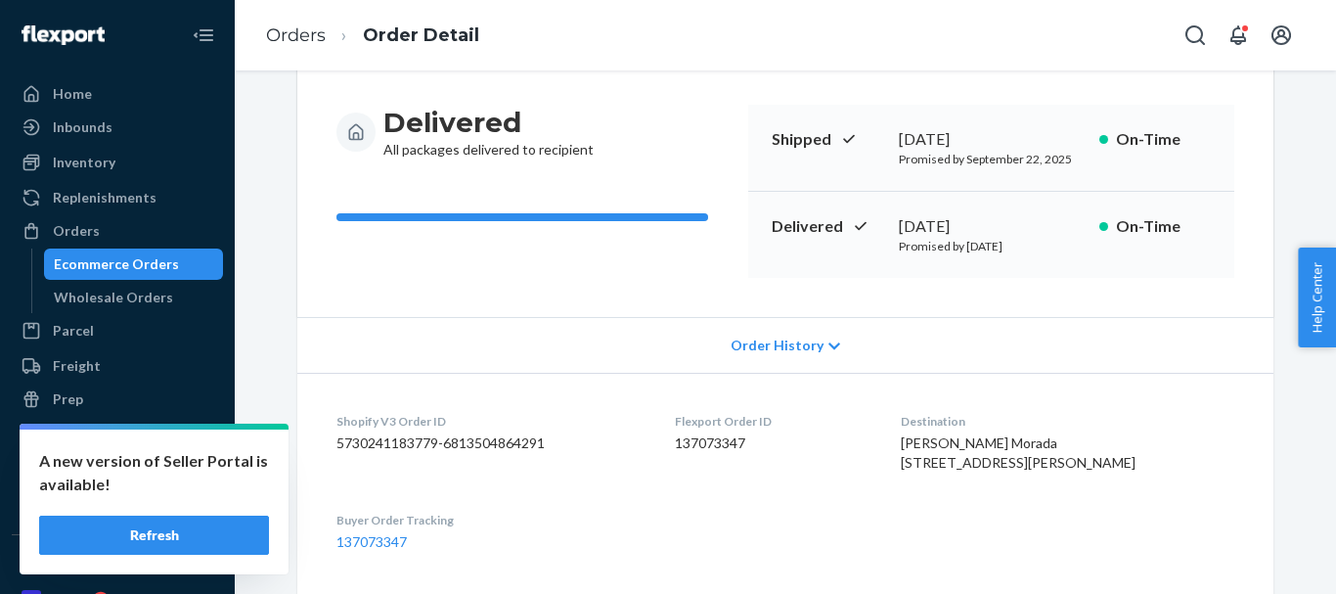
scroll to position [391, 0]
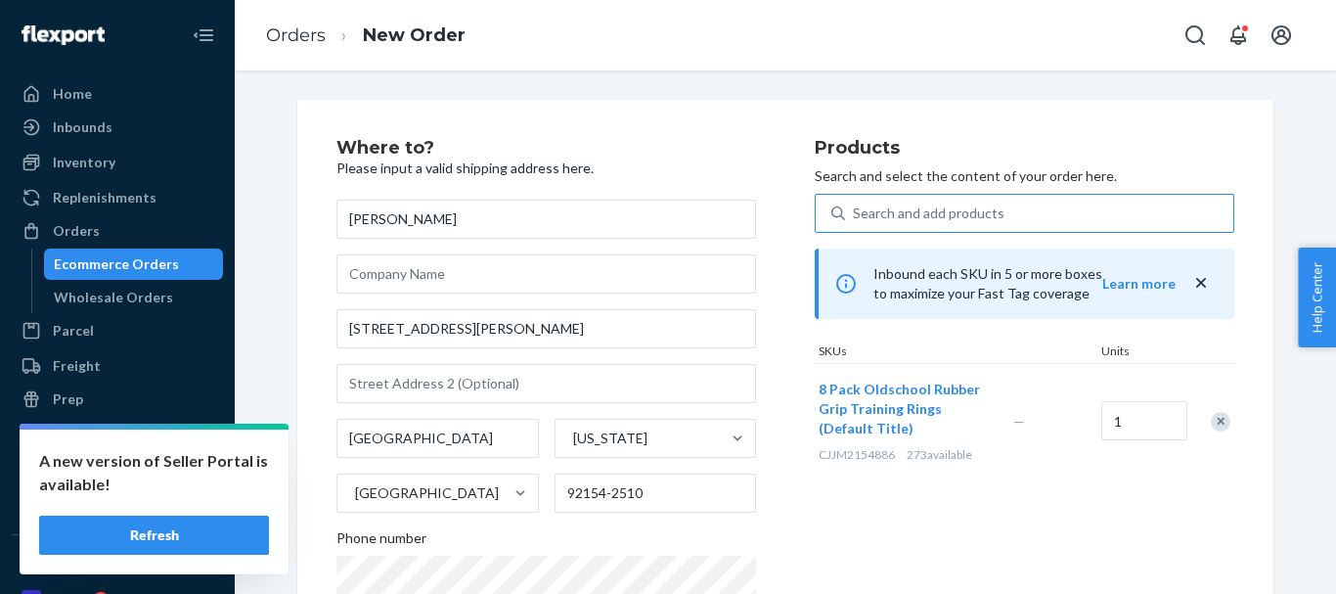
click at [899, 209] on div "Search and add products" at bounding box center [929, 213] width 152 height 20
click at [855, 209] on input "Search and add products" at bounding box center [854, 213] width 2 height 20
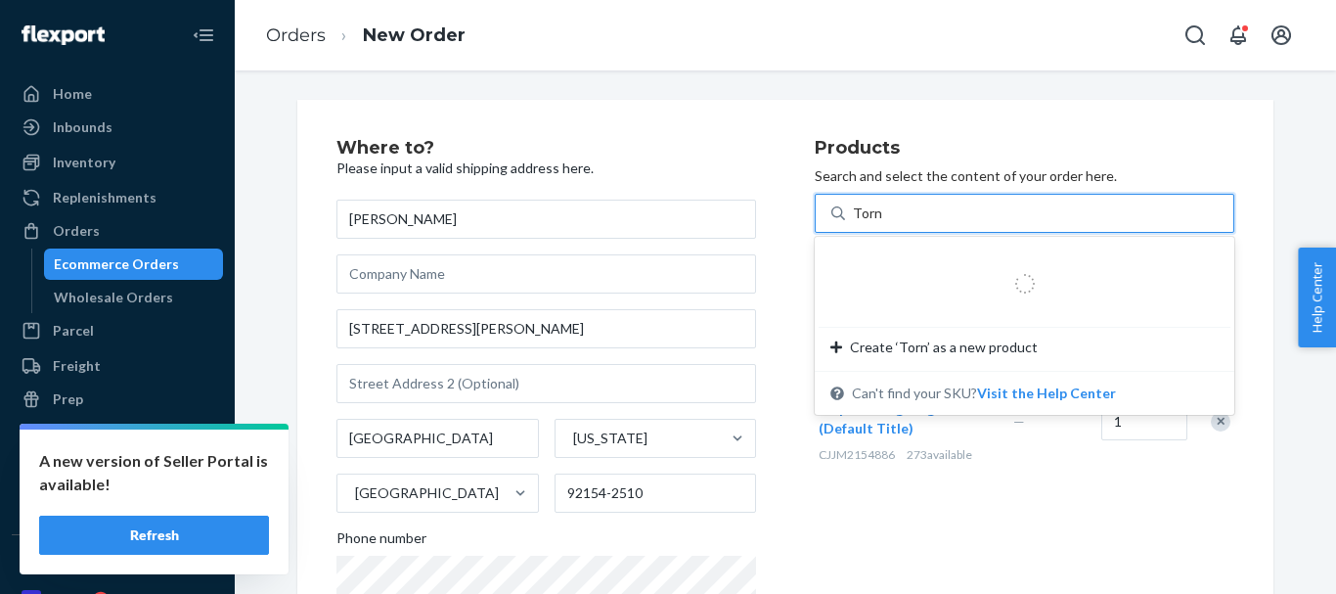
type input "Tornado"
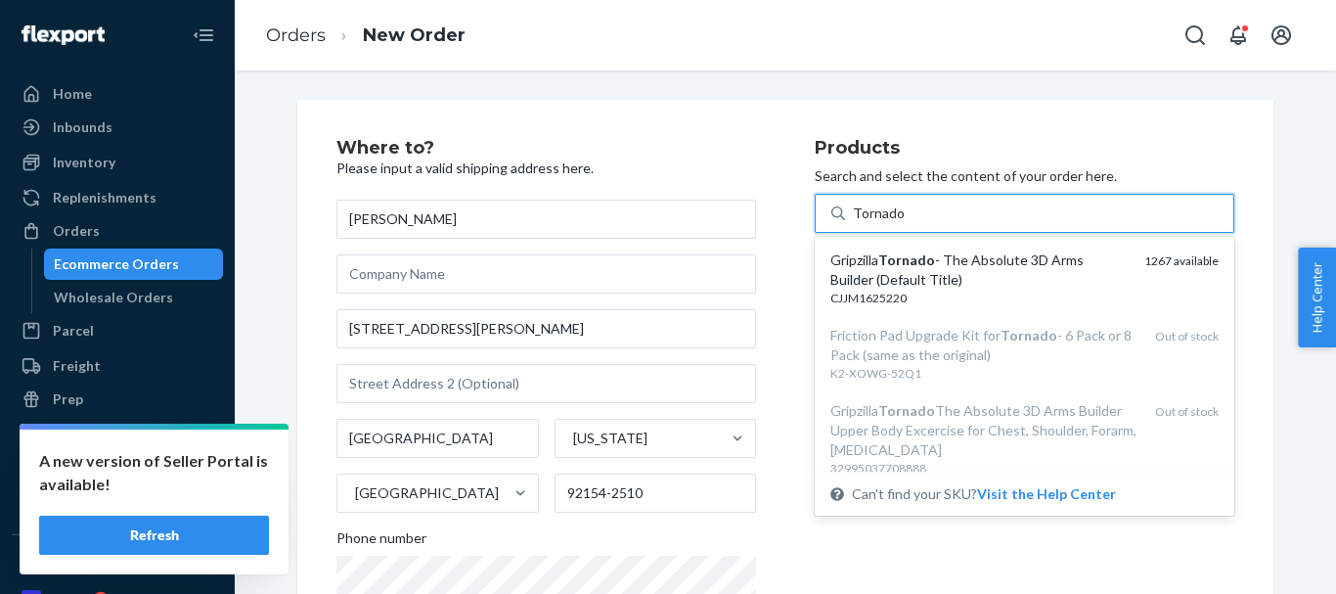
drag, startPoint x: 990, startPoint y: 255, endPoint x: 1040, endPoint y: 294, distance: 63.4
click at [991, 256] on div "Gripzilla Tornado - The Absolute 3D Arms Builder (Default Title)" at bounding box center [979, 269] width 298 height 39
click at [905, 223] on input "Tornado" at bounding box center [879, 213] width 52 height 20
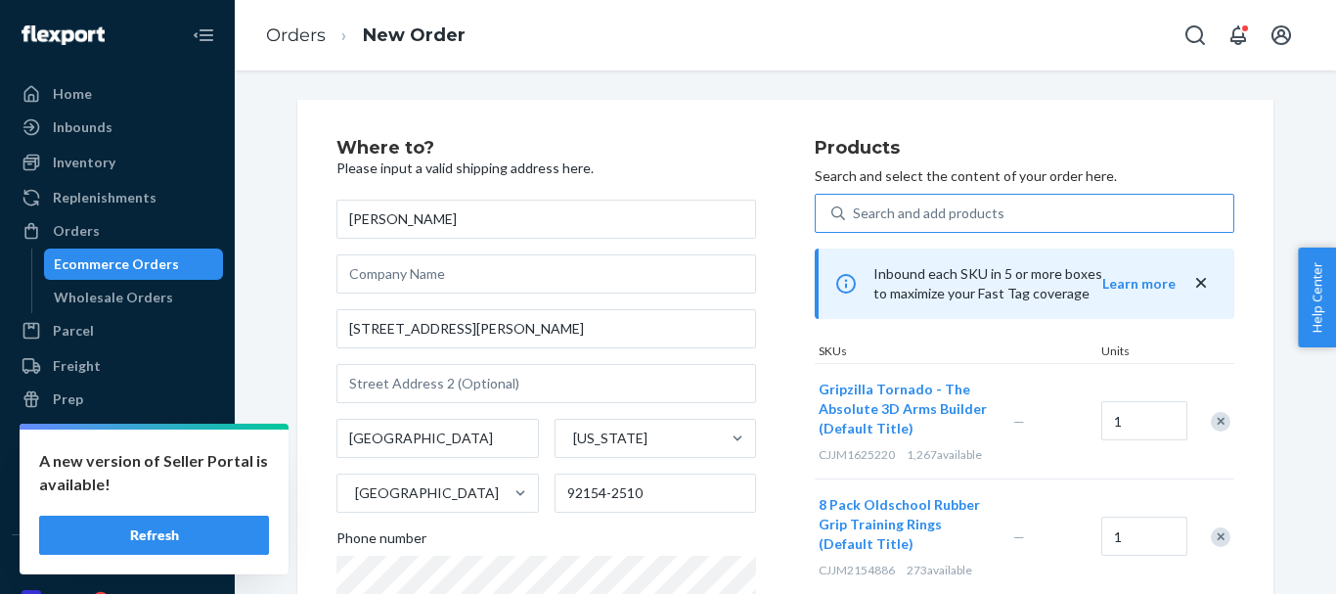
click at [1214, 536] on div "Remove Item" at bounding box center [1221, 537] width 20 height 20
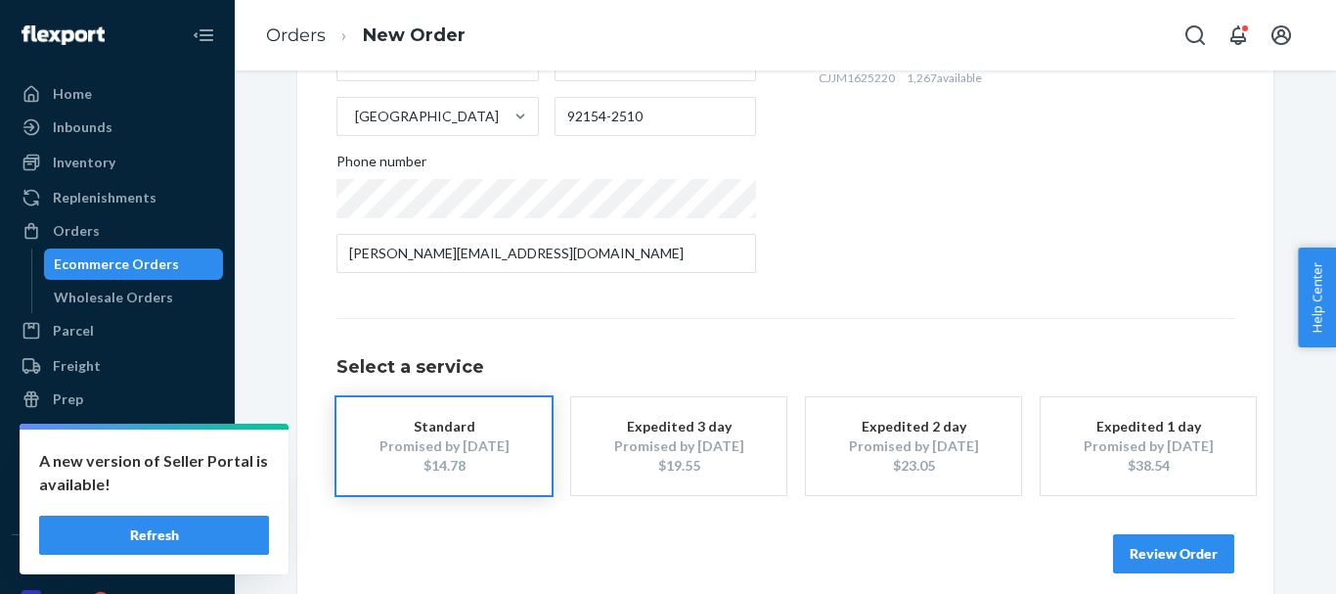
scroll to position [391, 0]
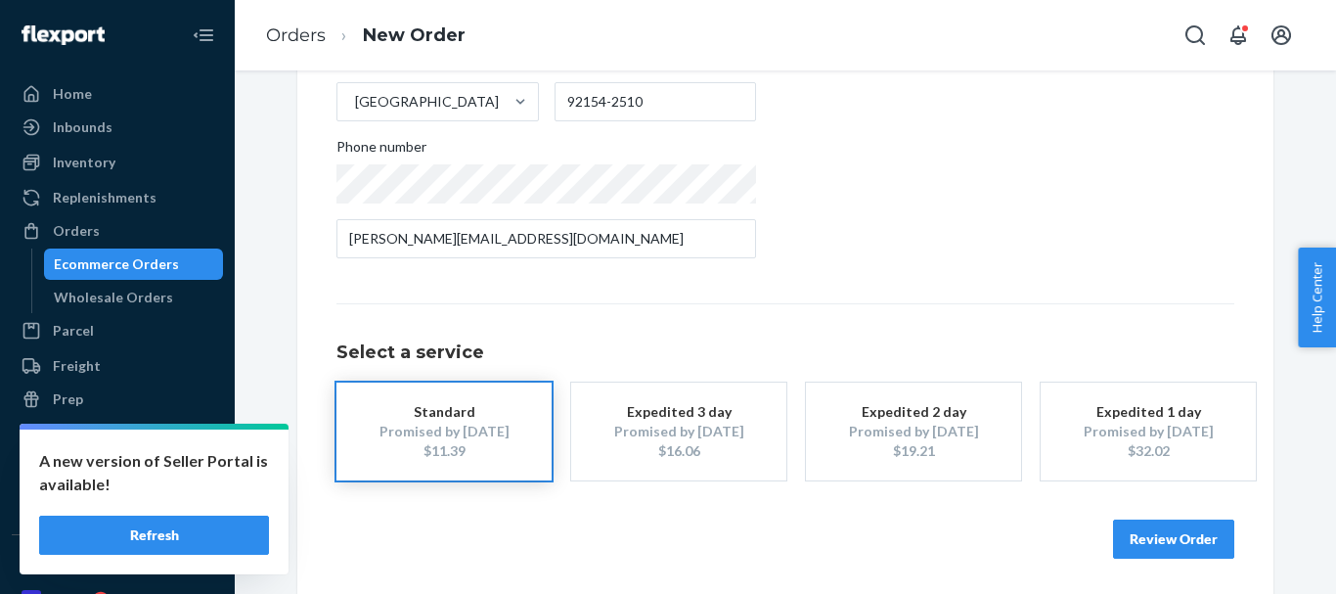
click at [1152, 541] on button "Review Order" at bounding box center [1173, 538] width 121 height 39
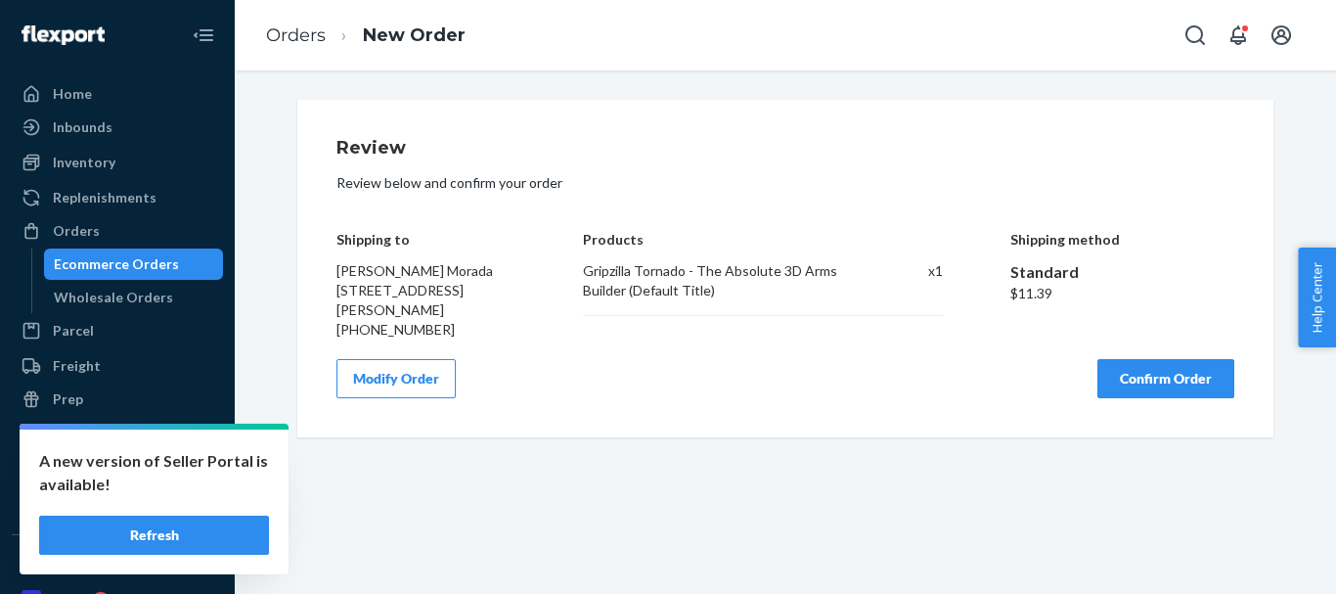
click at [1129, 379] on button "Confirm Order" at bounding box center [1165, 378] width 137 height 39
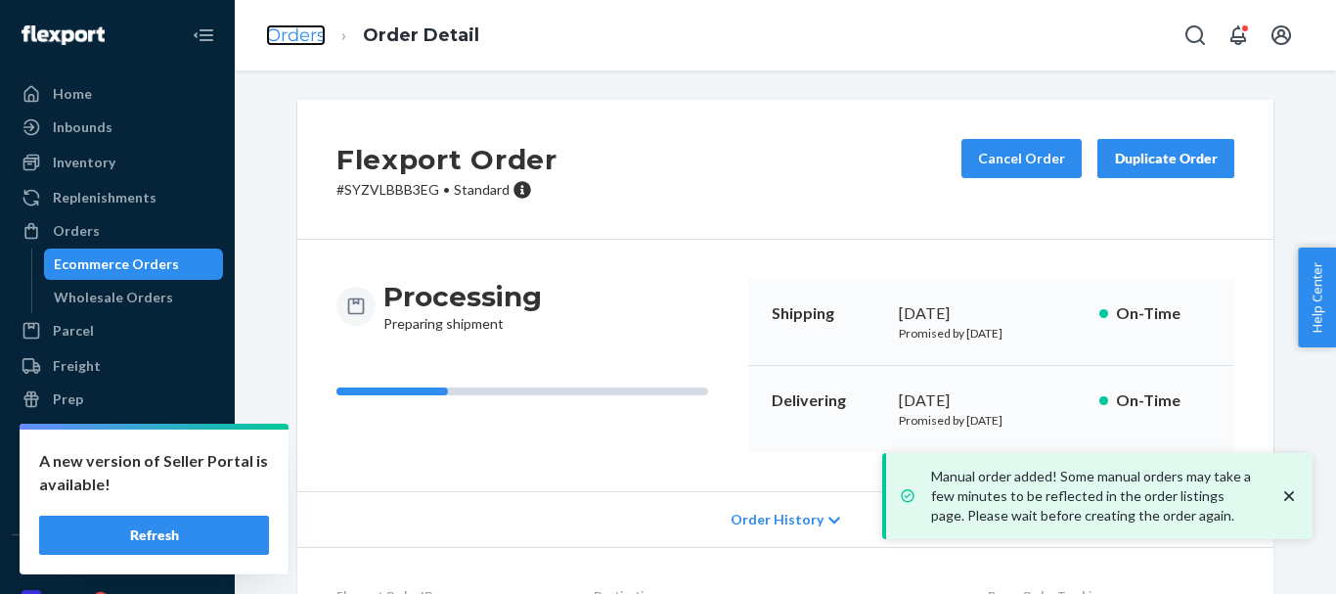
click at [307, 31] on link "Orders" at bounding box center [296, 35] width 60 height 22
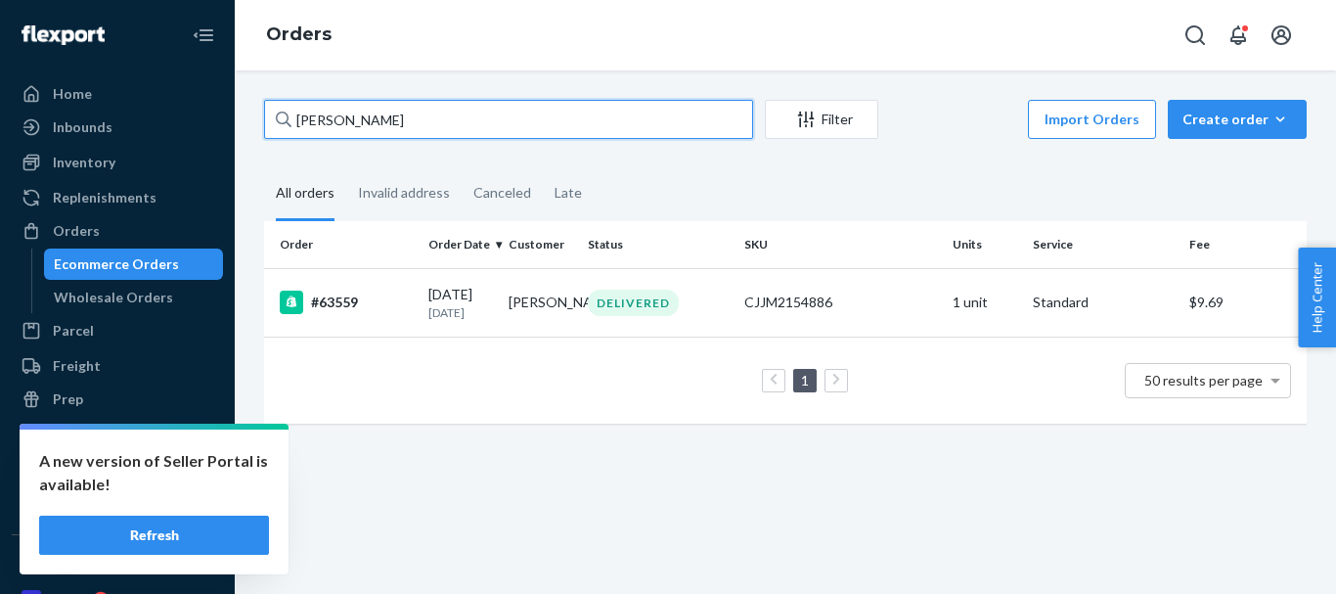
click at [253, 127] on div "[PERSON_NAME] Morada Filter Import Orders Create order Ecommerce order Removal …" at bounding box center [785, 271] width 1072 height 343
paste input "[PERSON_NAME]"
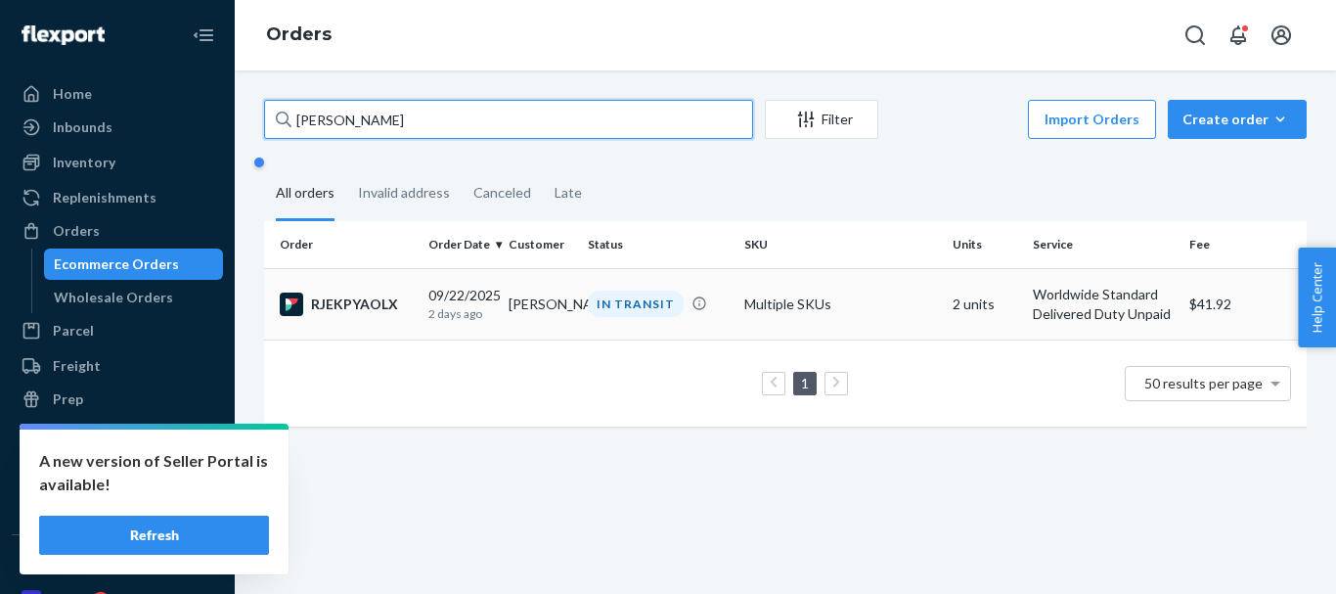
type input "[PERSON_NAME]"
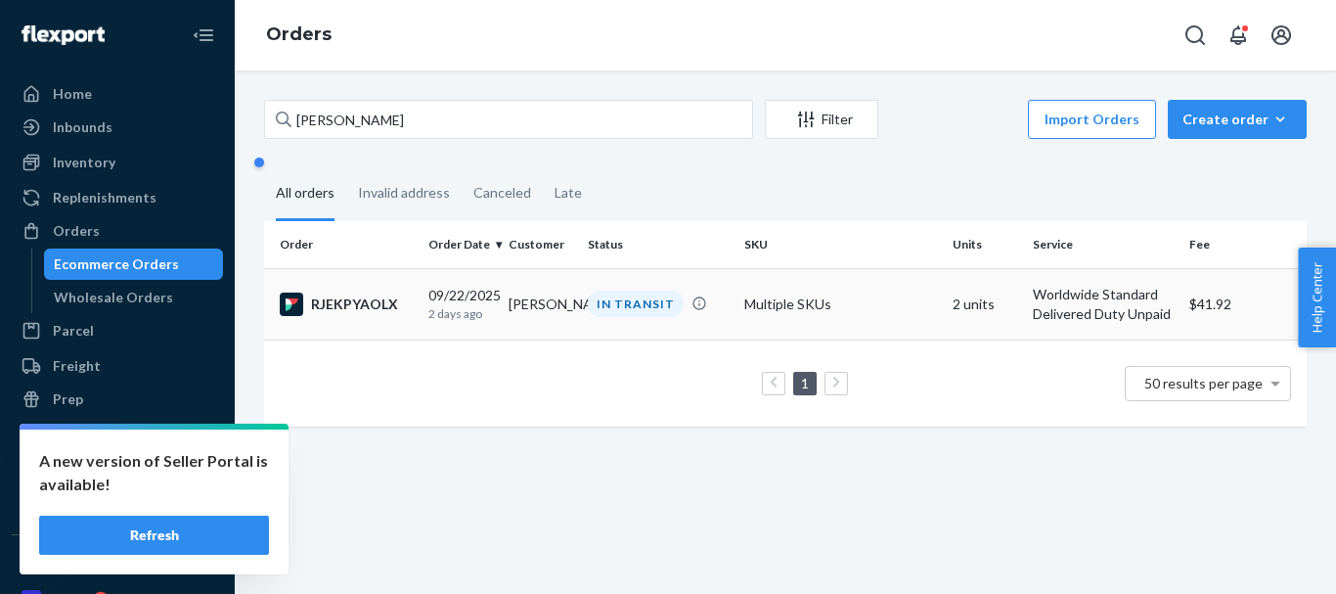
click at [605, 302] on div "IN TRANSIT" at bounding box center [636, 304] width 96 height 26
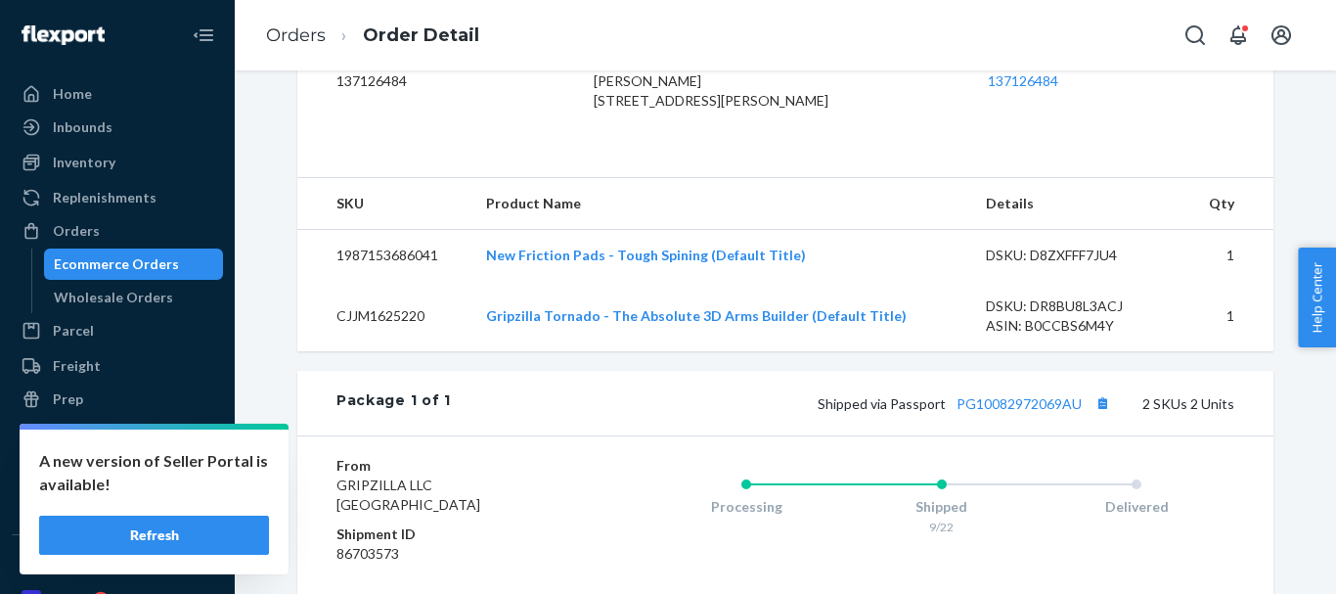
scroll to position [685, 0]
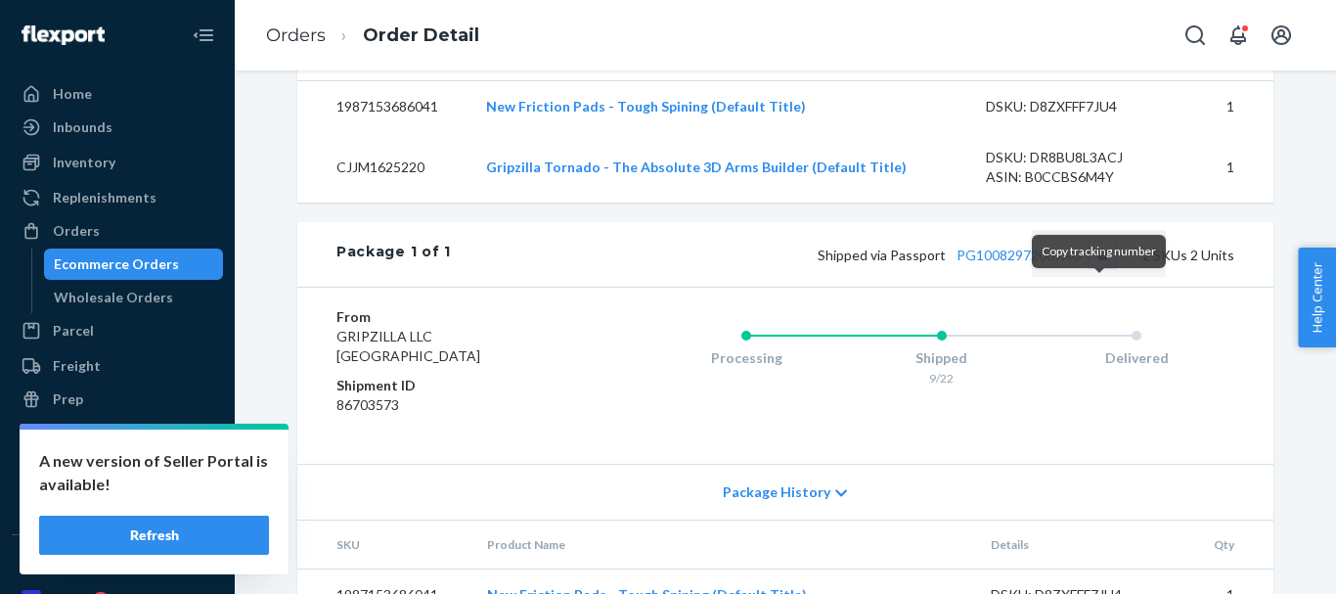
click at [1099, 267] on button "Copy tracking number" at bounding box center [1102, 254] width 25 height 25
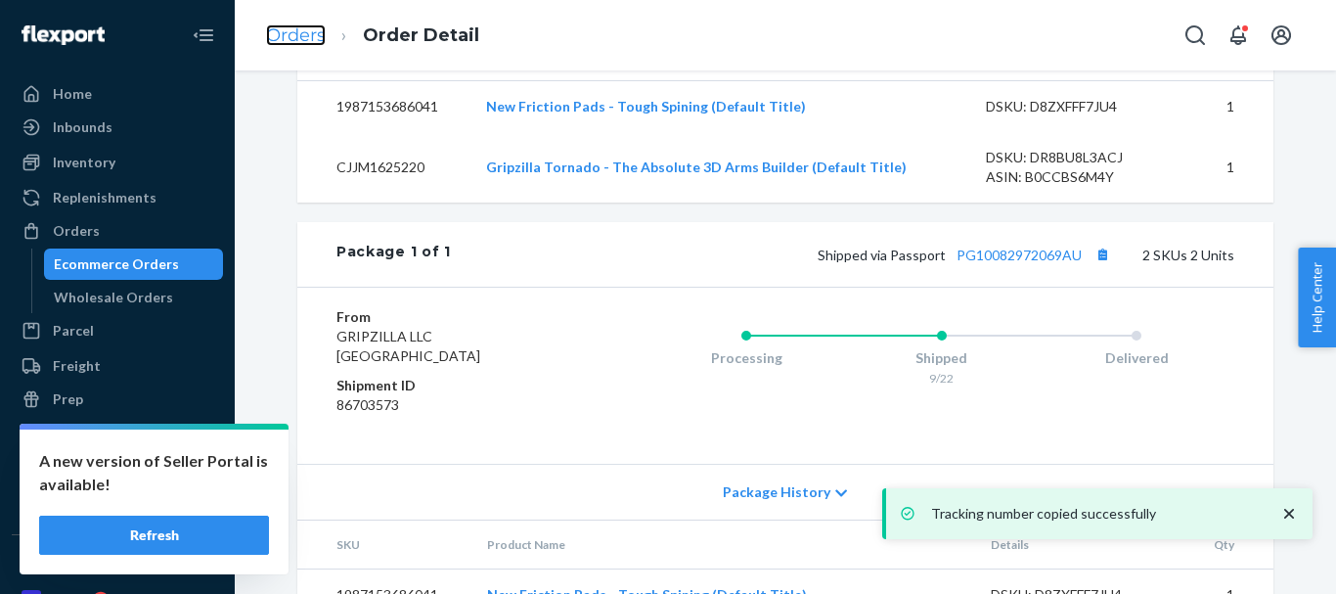
click at [313, 34] on link "Orders" at bounding box center [296, 35] width 60 height 22
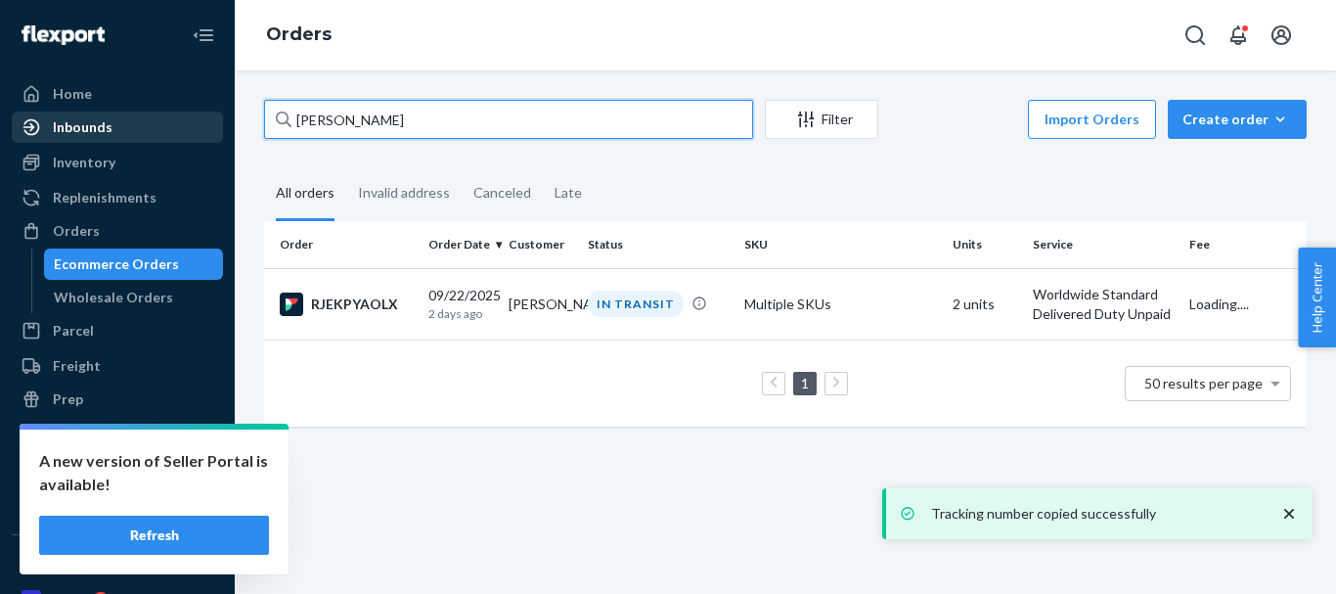
drag, startPoint x: 469, startPoint y: 115, endPoint x: 136, endPoint y: 131, distance: 332.9
click at [136, 131] on div "Home Inbounds Shipping Plans Problems Inventory Products Replenishments Orders …" at bounding box center [668, 297] width 1336 height 594
paste input "[PERSON_NAME]"
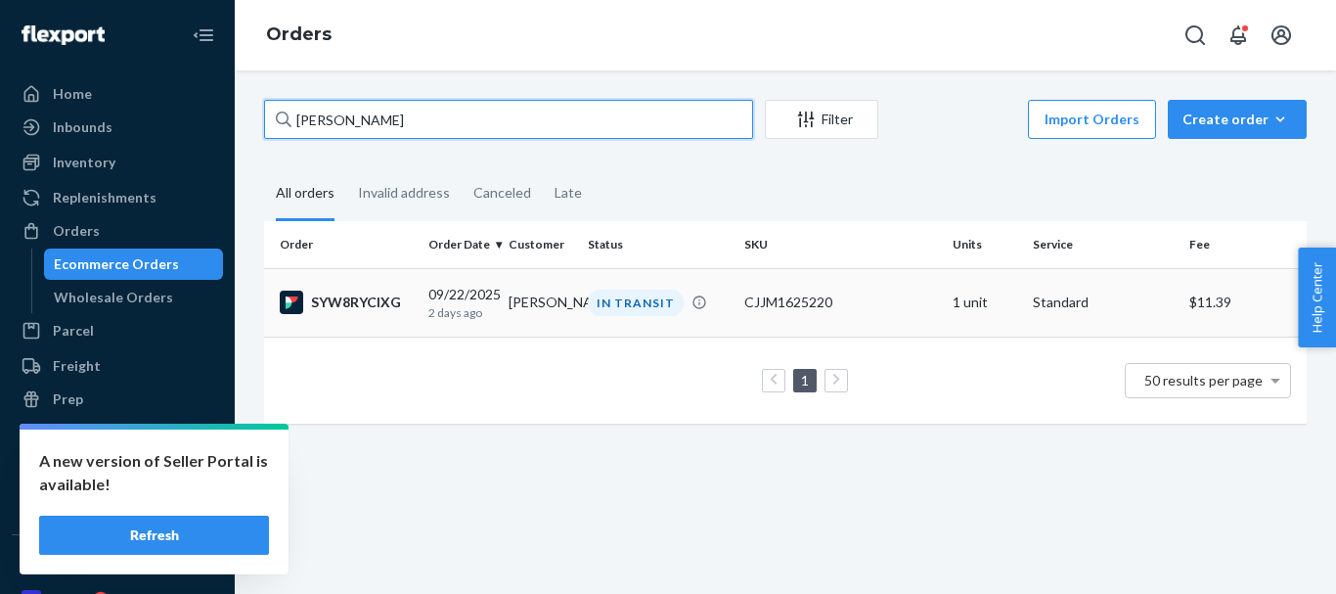
type input "[PERSON_NAME]"
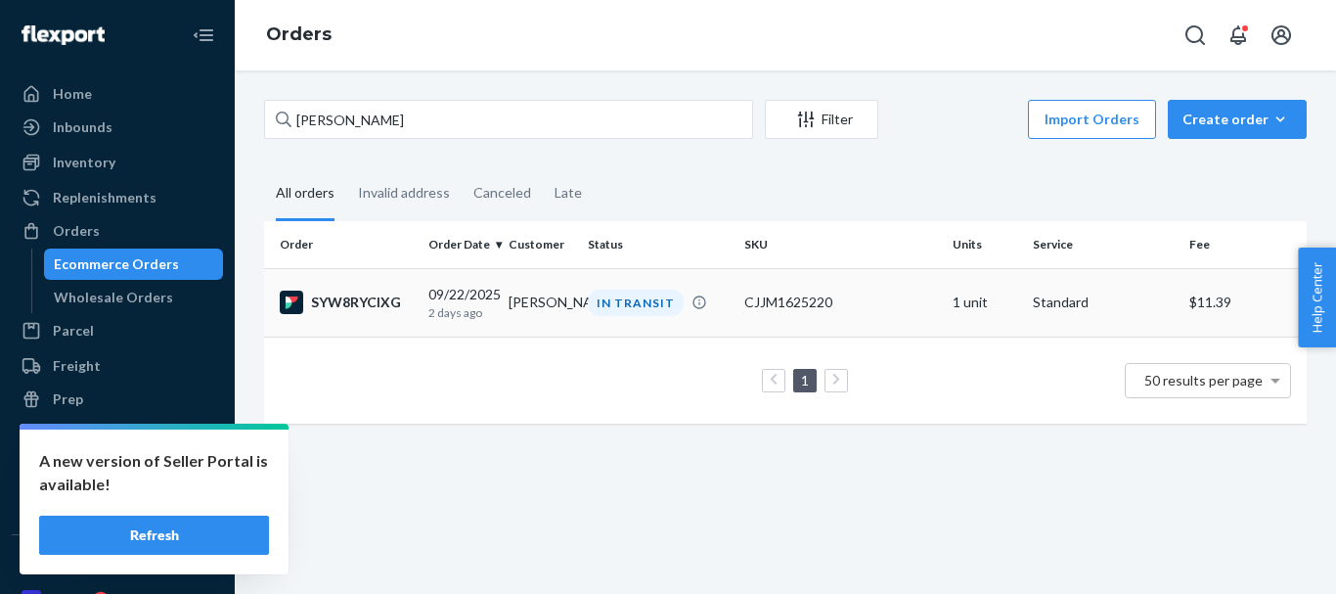
click at [617, 319] on td "IN TRANSIT" at bounding box center [658, 302] width 157 height 68
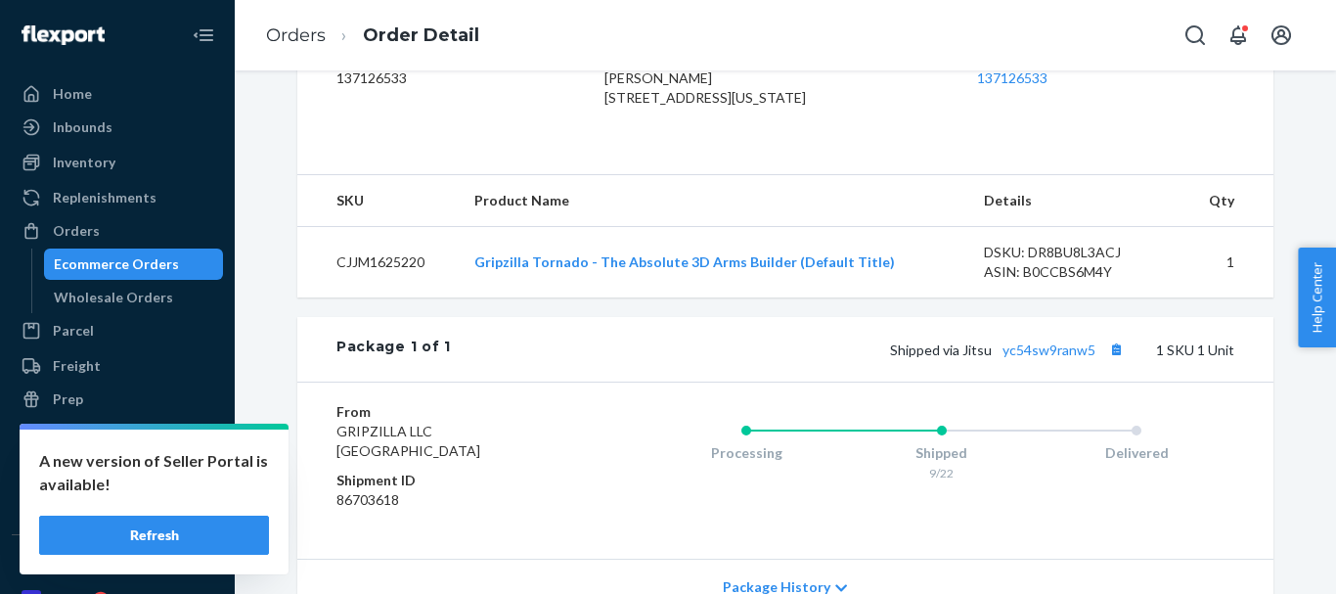
scroll to position [587, 0]
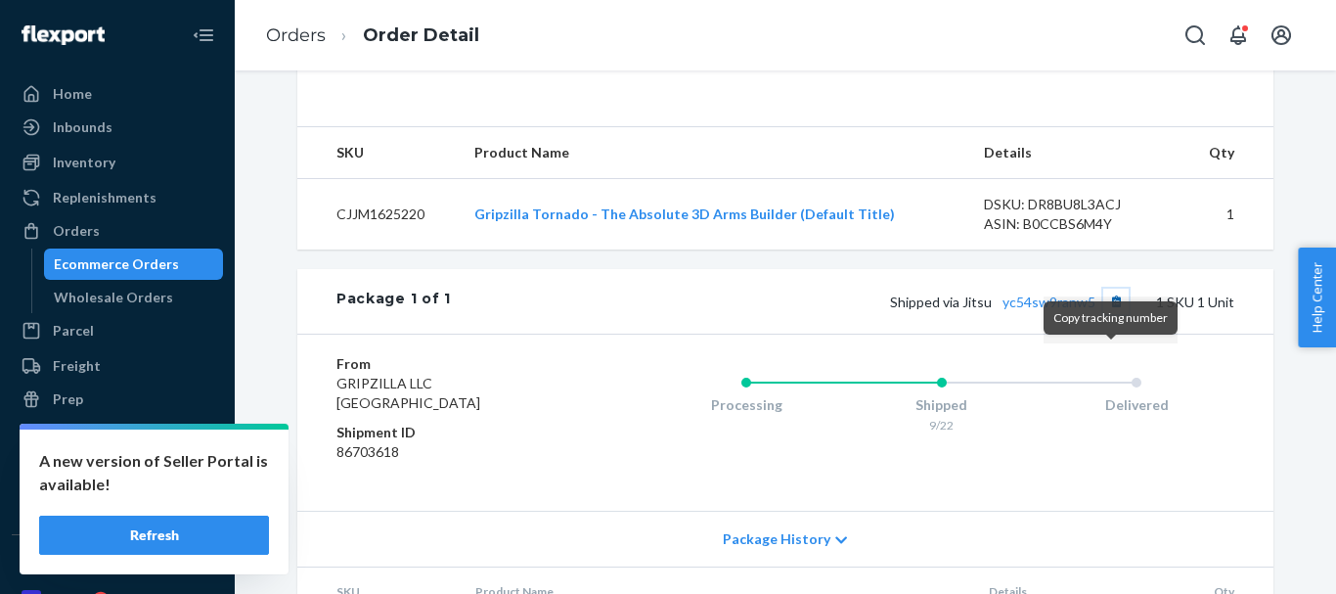
click at [1114, 314] on button "Copy tracking number" at bounding box center [1115, 301] width 25 height 25
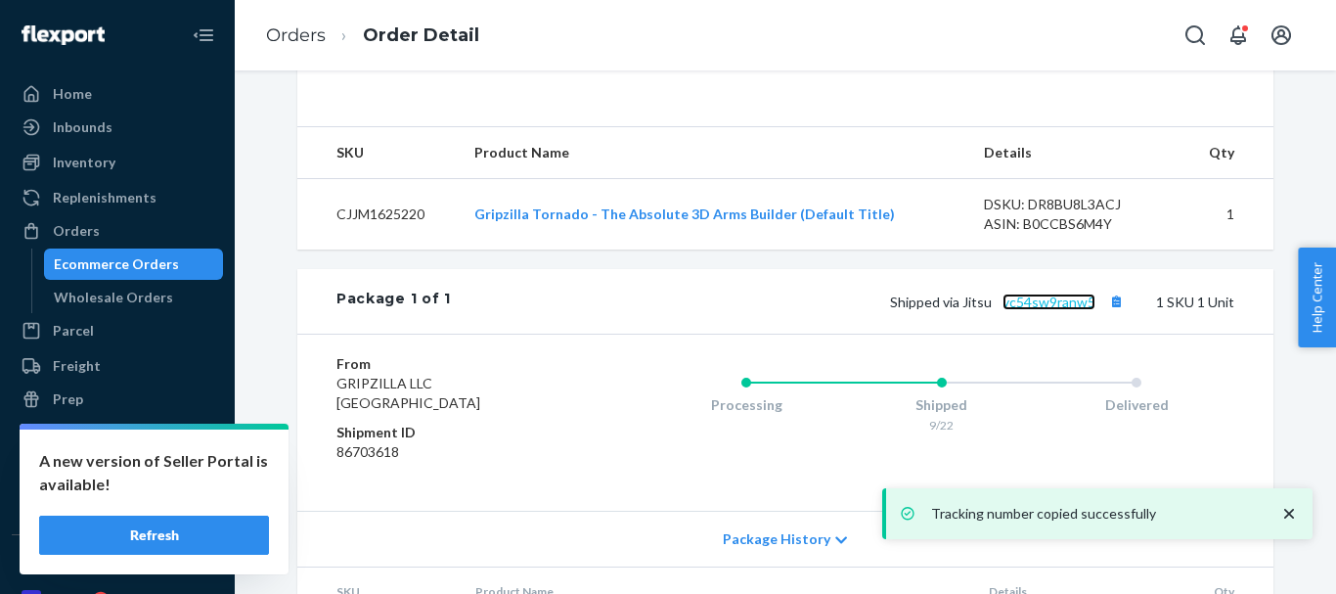
click at [1053, 310] on link "yc54sw9ranw5" at bounding box center [1049, 301] width 93 height 17
click at [301, 31] on link "Orders" at bounding box center [296, 35] width 60 height 22
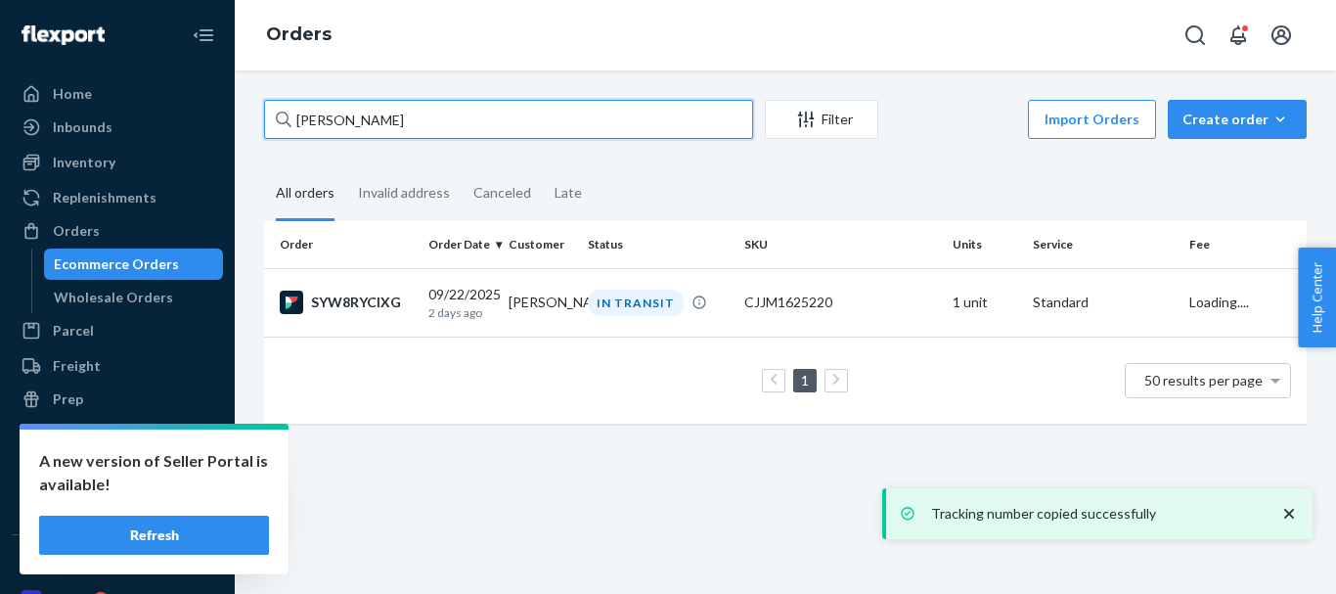
click at [218, 123] on div "Home Inbounds Shipping Plans Problems Inventory Products Replenishments Orders …" at bounding box center [668, 297] width 1336 height 594
paste input "[PERSON_NAME]"
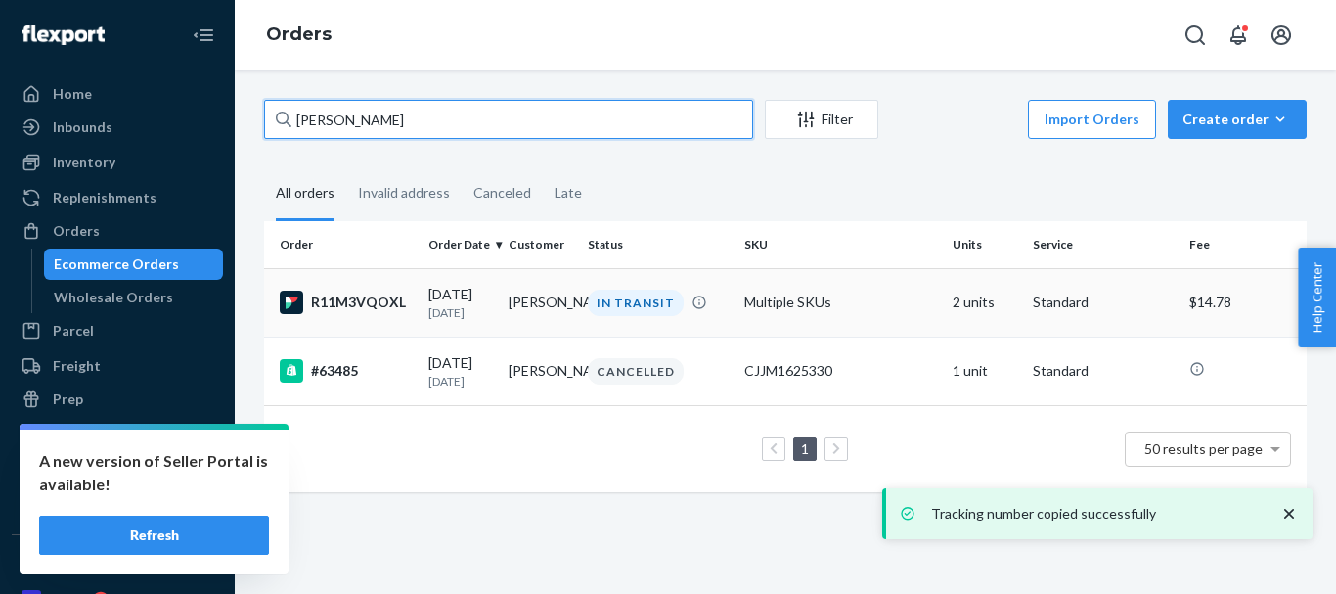
type input "[PERSON_NAME]"
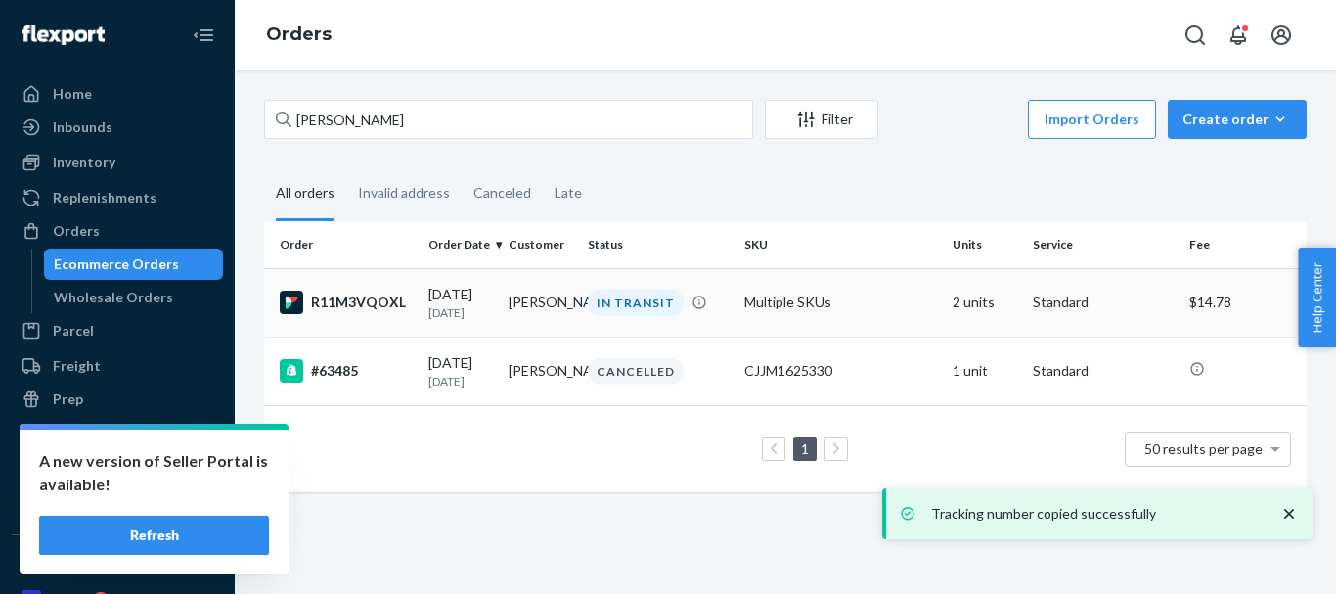
click at [628, 313] on div "IN TRANSIT" at bounding box center [636, 303] width 96 height 26
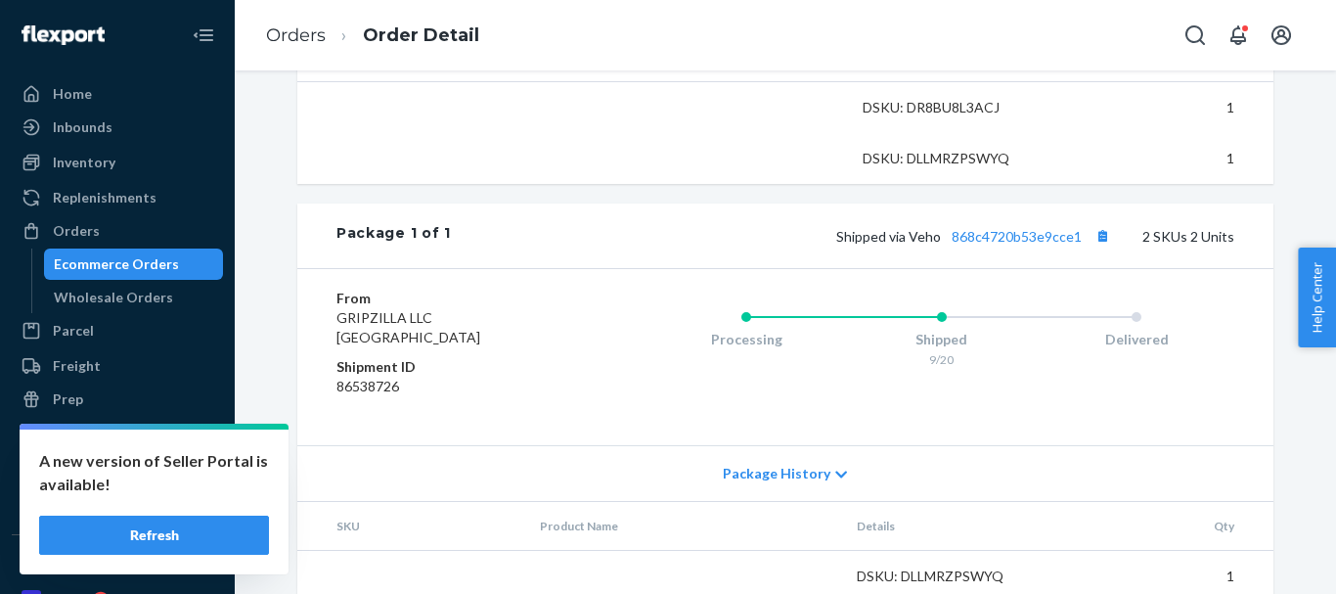
scroll to position [685, 0]
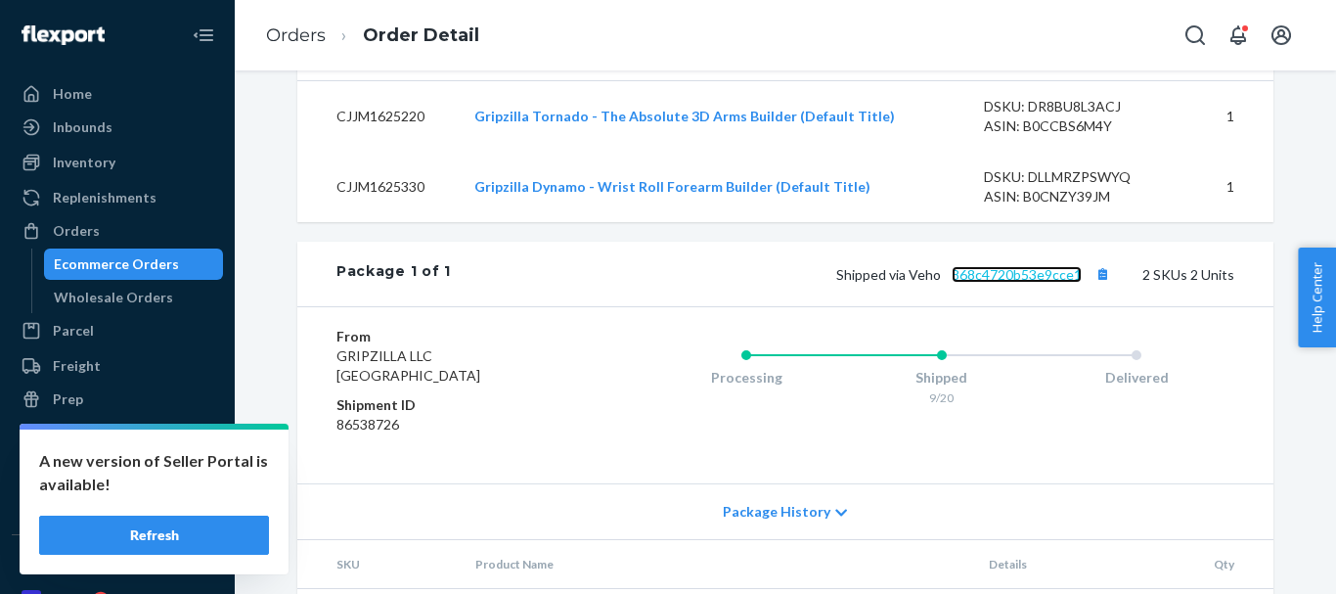
click at [1010, 283] on link "868c4720b53e9cce1" at bounding box center [1017, 274] width 130 height 17
click at [1094, 287] on button "Copy tracking number" at bounding box center [1102, 273] width 25 height 25
